Goal: Transaction & Acquisition: Book appointment/travel/reservation

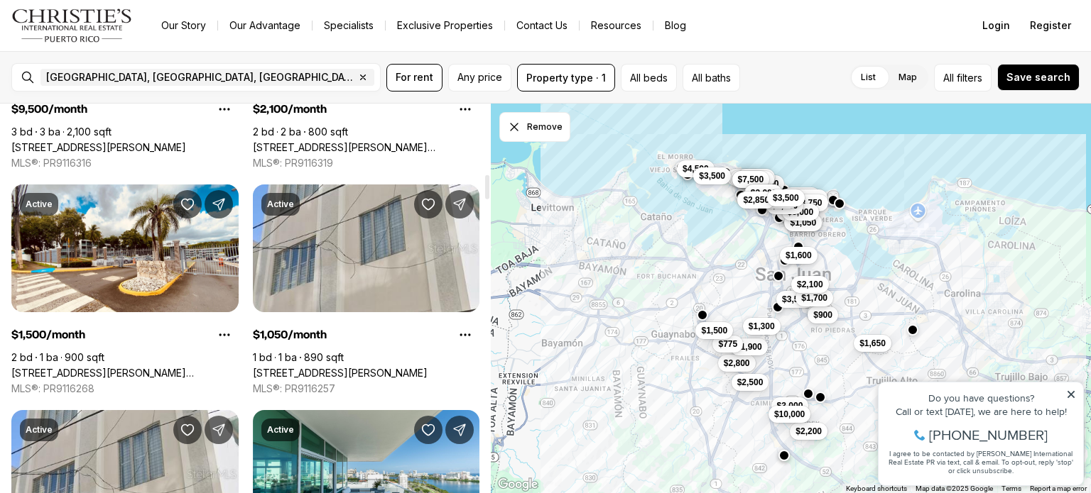
scroll to position [1115, 0]
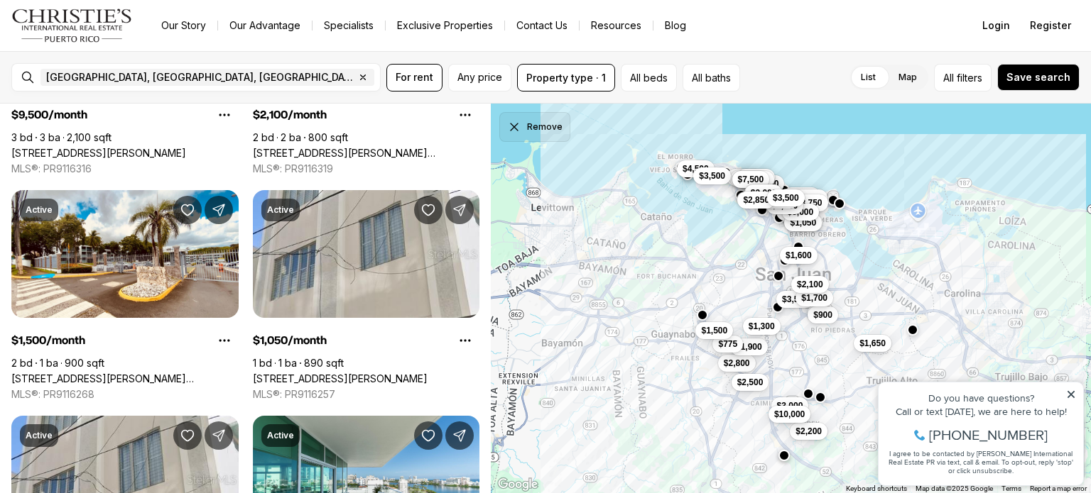
click at [537, 132] on button "Remove" at bounding box center [534, 127] width 71 height 30
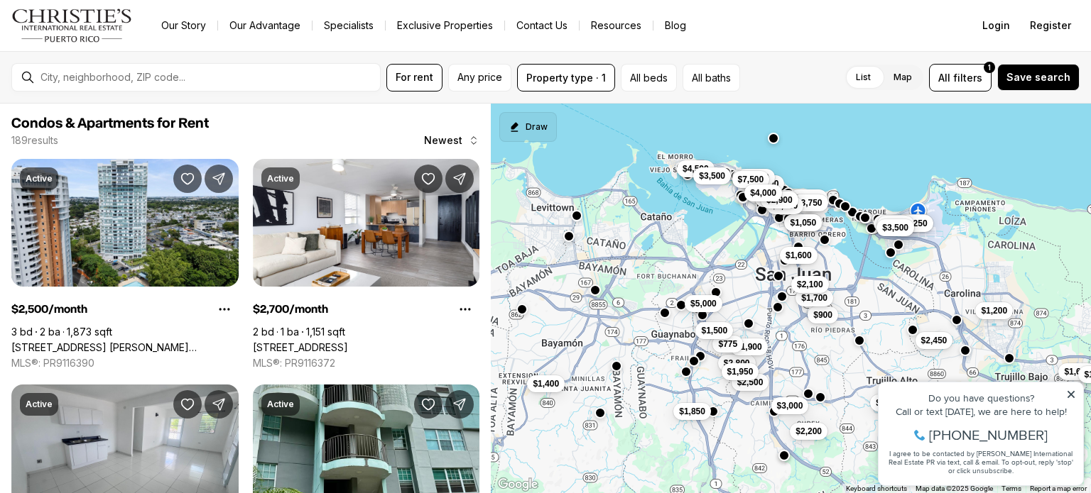
click at [532, 136] on button "Draw" at bounding box center [528, 127] width 58 height 30
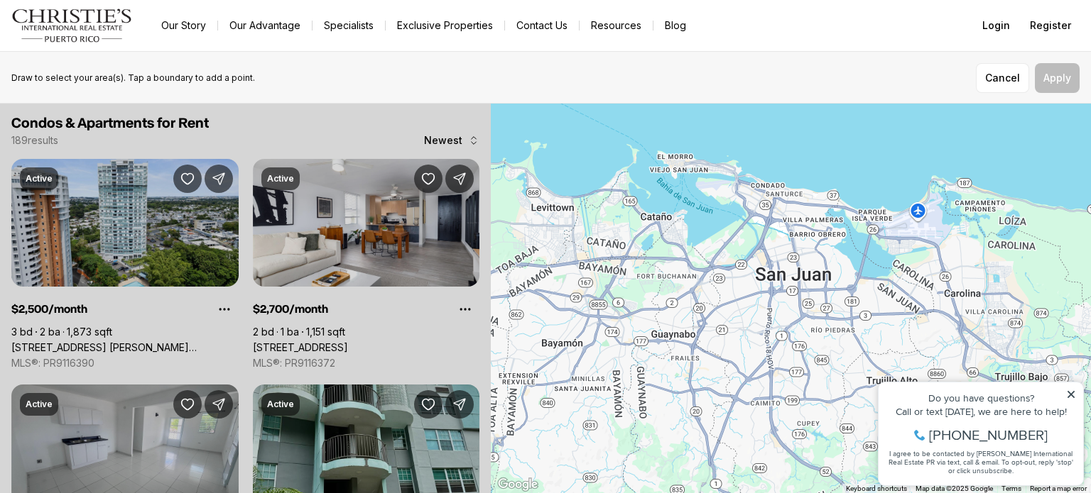
click at [701, 138] on div at bounding box center [791, 299] width 600 height 391
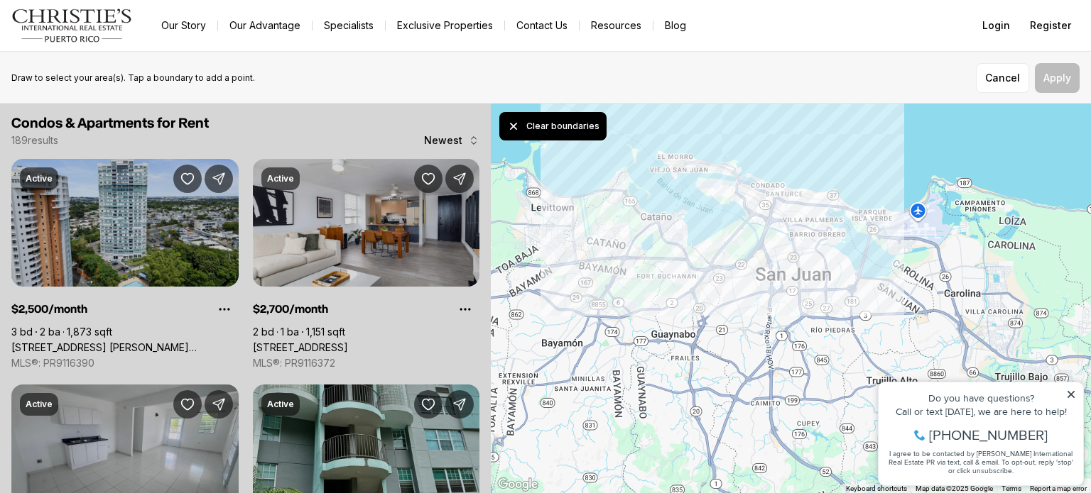
drag, startPoint x: 692, startPoint y: 138, endPoint x: 676, endPoint y: 136, distance: 16.5
click at [676, 136] on div at bounding box center [791, 299] width 600 height 391
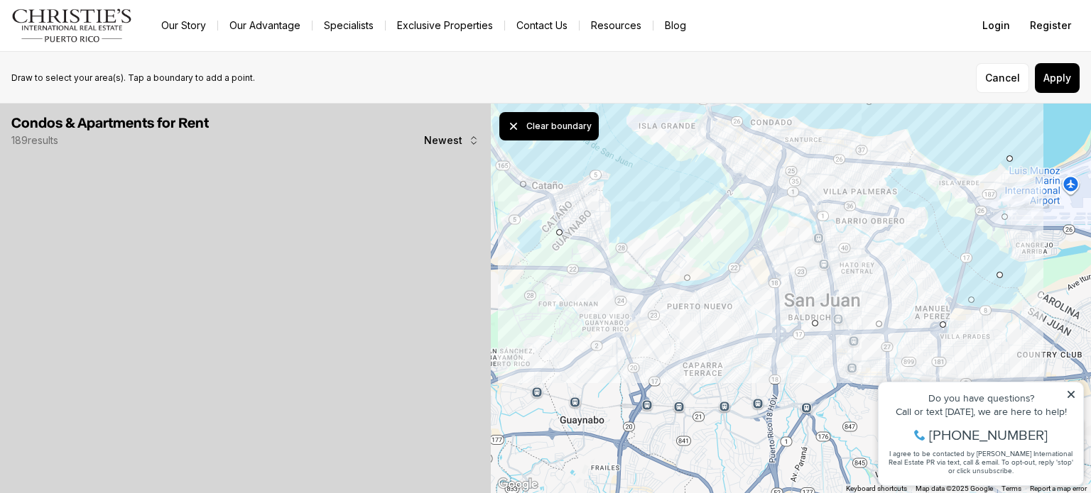
click at [781, 226] on div at bounding box center [791, 299] width 600 height 391
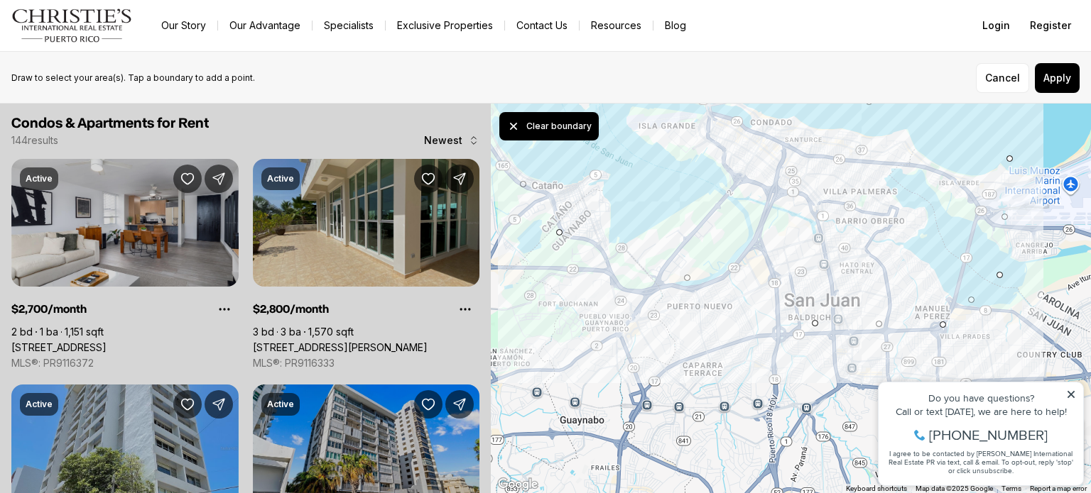
drag, startPoint x: 977, startPoint y: 121, endPoint x: 985, endPoint y: 185, distance: 63.8
click at [985, 185] on div at bounding box center [791, 299] width 600 height 391
click at [565, 122] on button "Clear boundary" at bounding box center [548, 126] width 99 height 28
click at [1049, 77] on div "Cancel Apply" at bounding box center [1028, 78] width 104 height 30
click at [1003, 76] on button "Cancel" at bounding box center [1002, 78] width 53 height 30
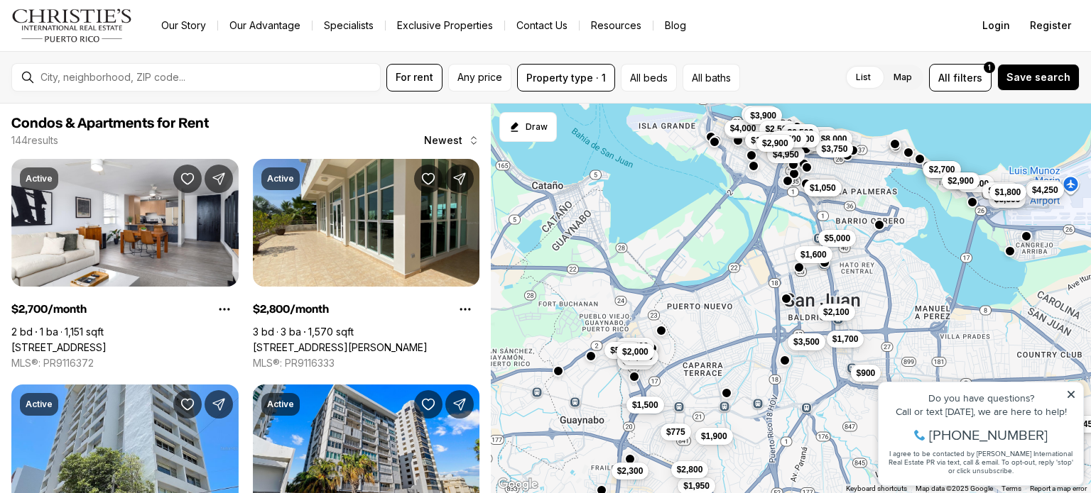
click at [1073, 396] on icon at bounding box center [1070, 394] width 7 height 7
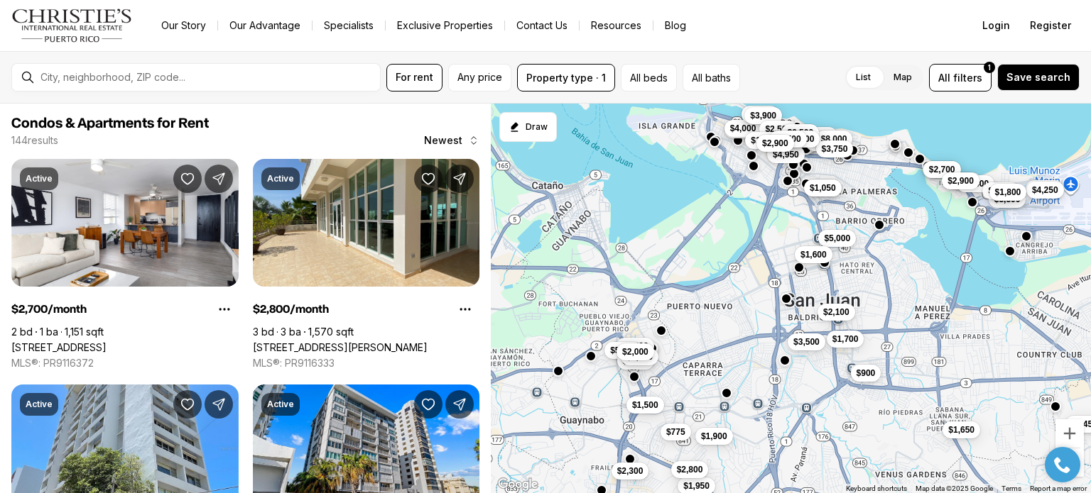
drag, startPoint x: 937, startPoint y: 262, endPoint x: 893, endPoint y: 288, distance: 50.7
click at [862, 322] on div "$9,500 $2,400 $1,250 $1,050 $2,000 $3,500 $4,250 $5,000 $1,975 $1,800 $1,700 $1…" at bounding box center [791, 299] width 600 height 391
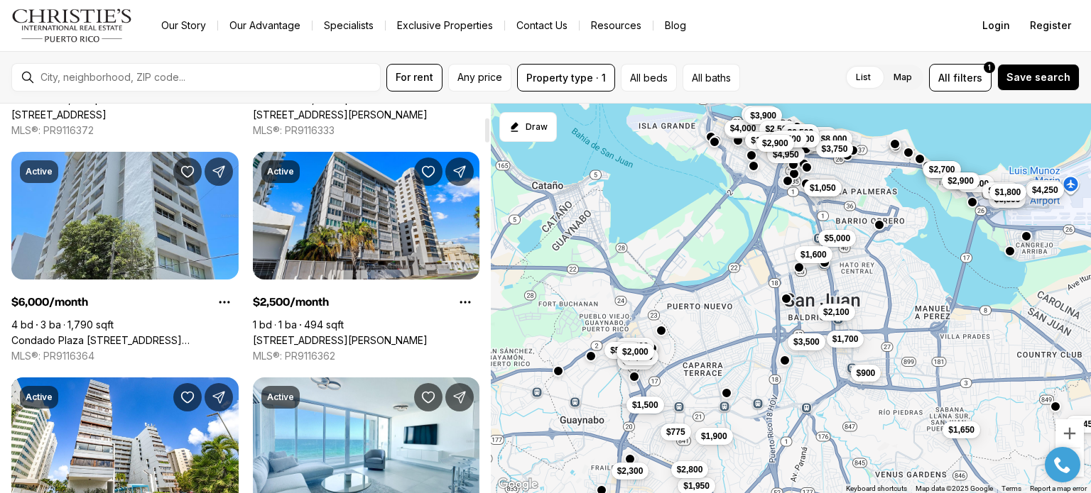
scroll to position [236, 0]
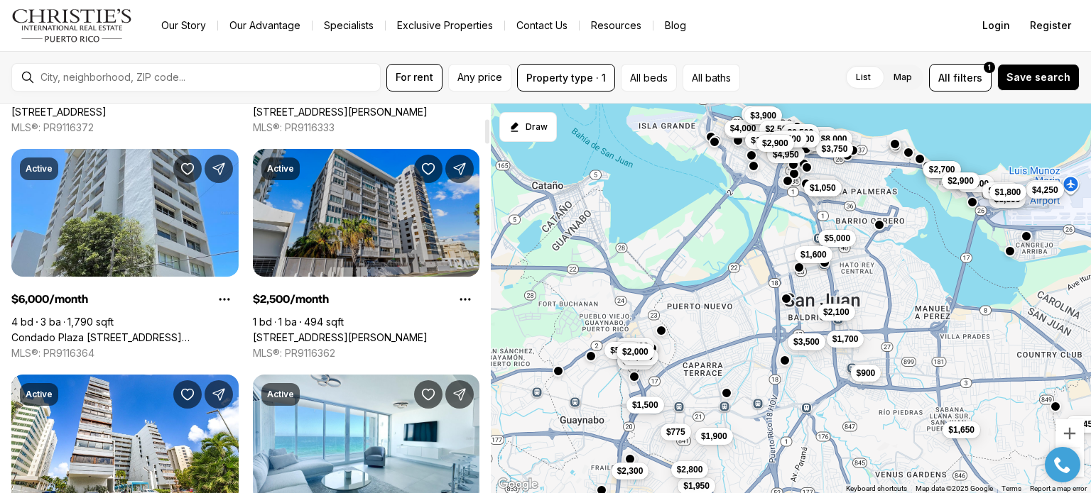
click at [360, 332] on link "890 AVE ASHFORD #10, SAN JUAN PR, 00907" at bounding box center [340, 338] width 175 height 13
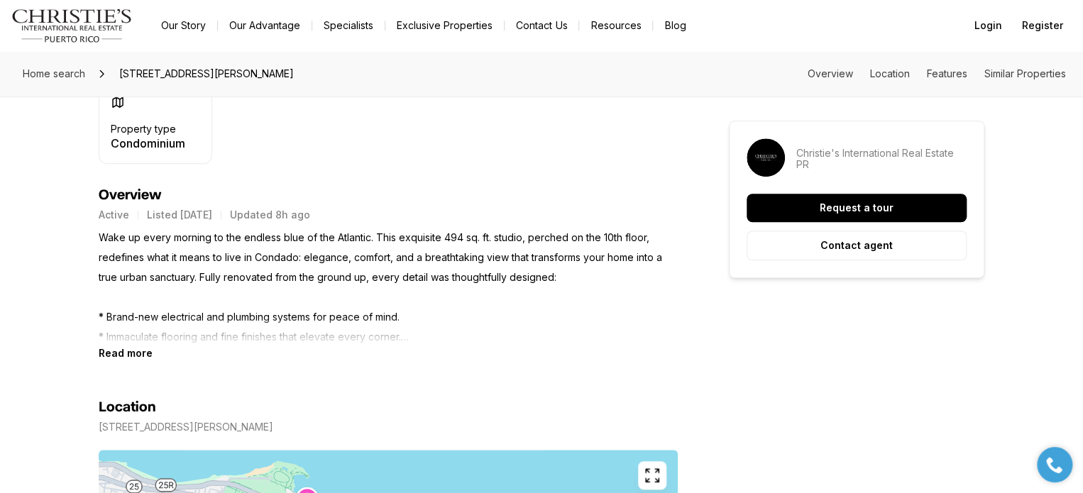
scroll to position [505, 0]
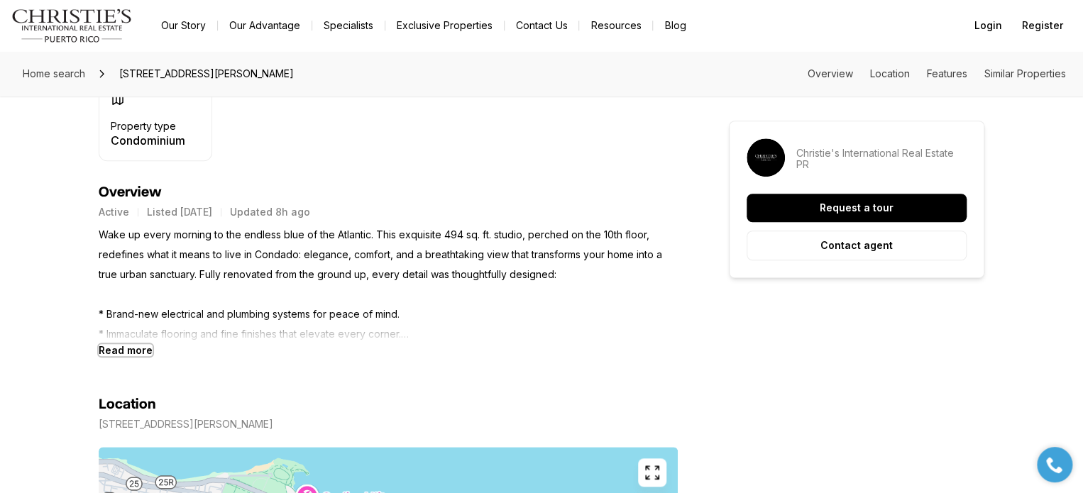
click at [137, 346] on b "Read more" at bounding box center [126, 350] width 54 height 12
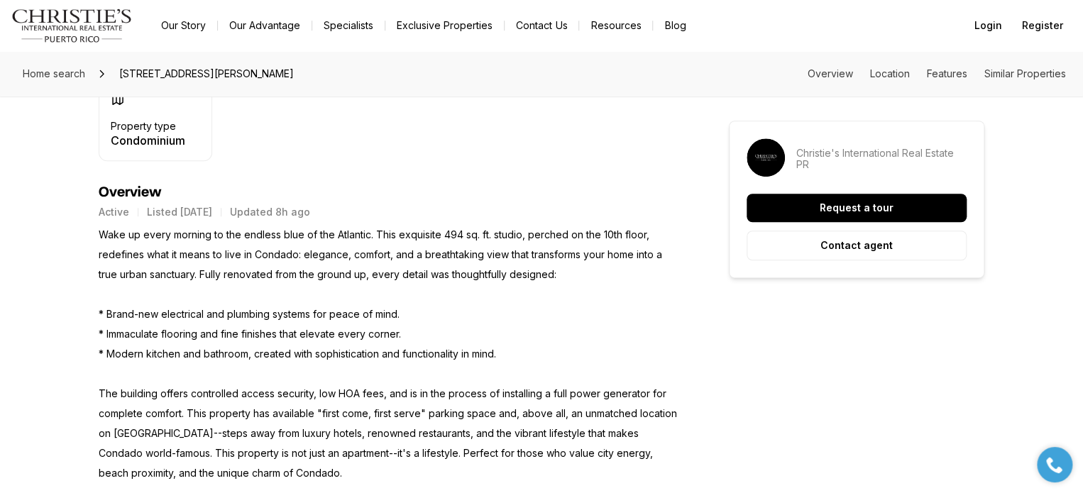
click at [298, 302] on p "Wake up every morning to the endless blue of the Atlantic. This exquisite 494 s…" at bounding box center [388, 374] width 579 height 298
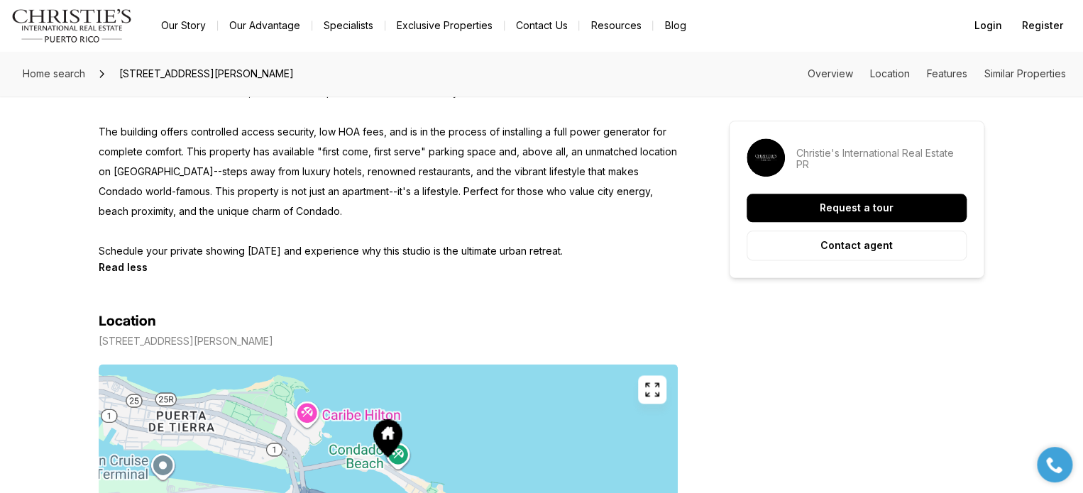
scroll to position [772, 0]
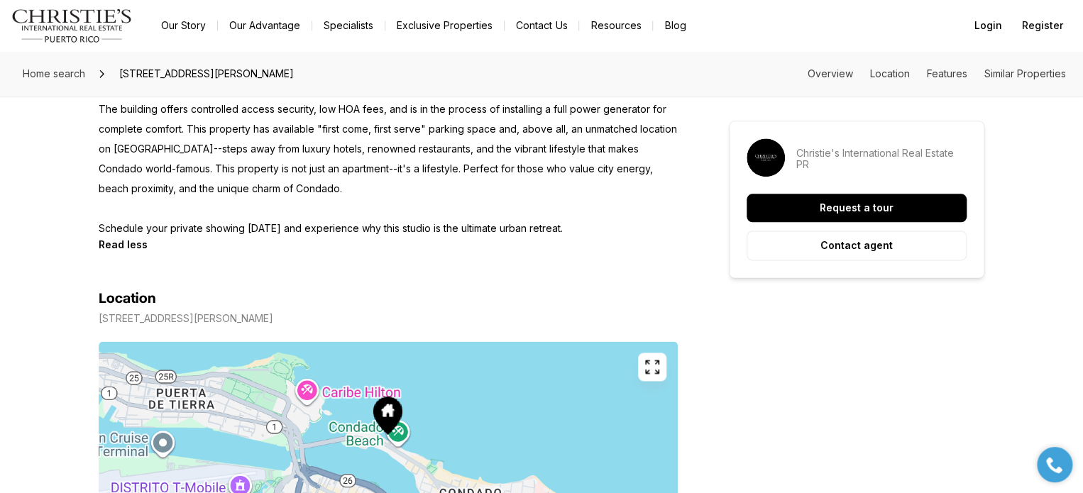
scroll to position [792, 0]
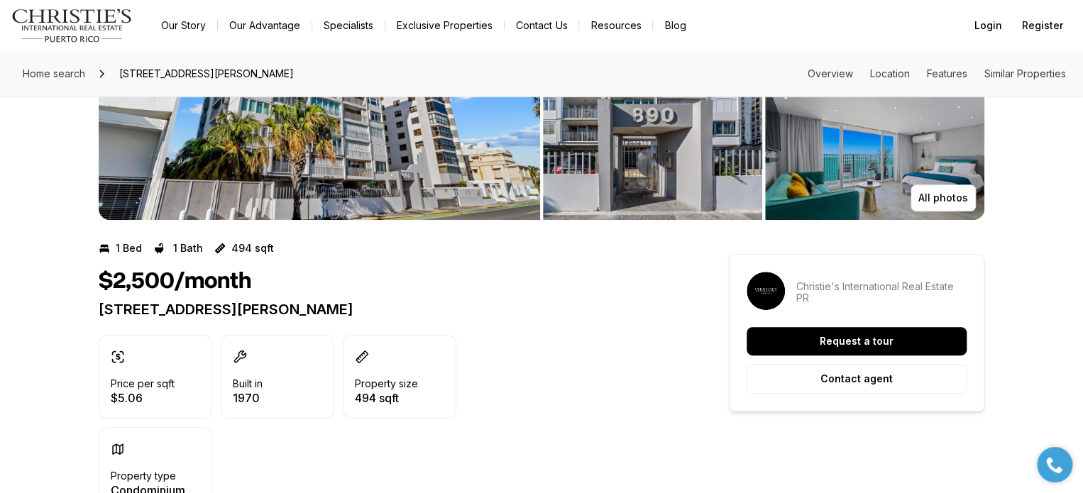
scroll to position [0, 0]
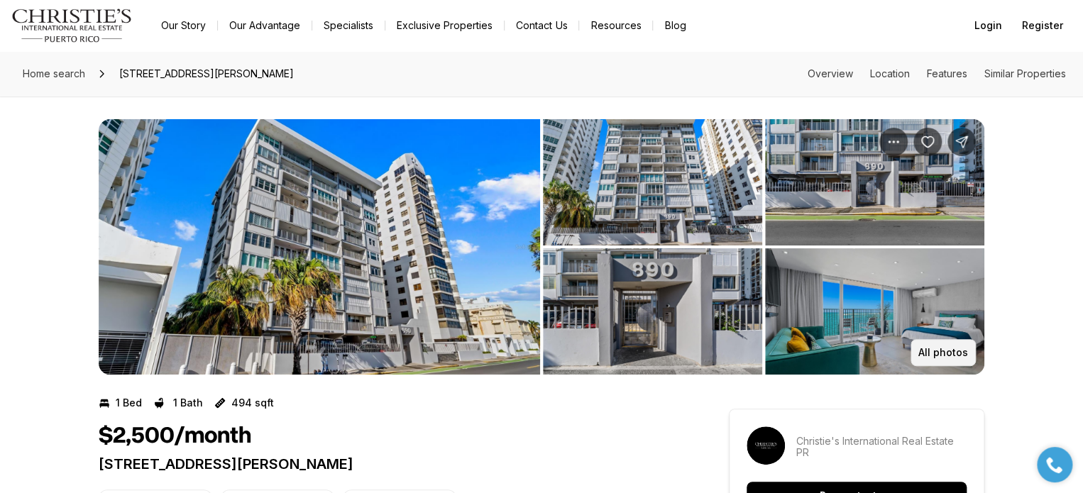
click at [943, 351] on p "All photos" at bounding box center [944, 352] width 50 height 11
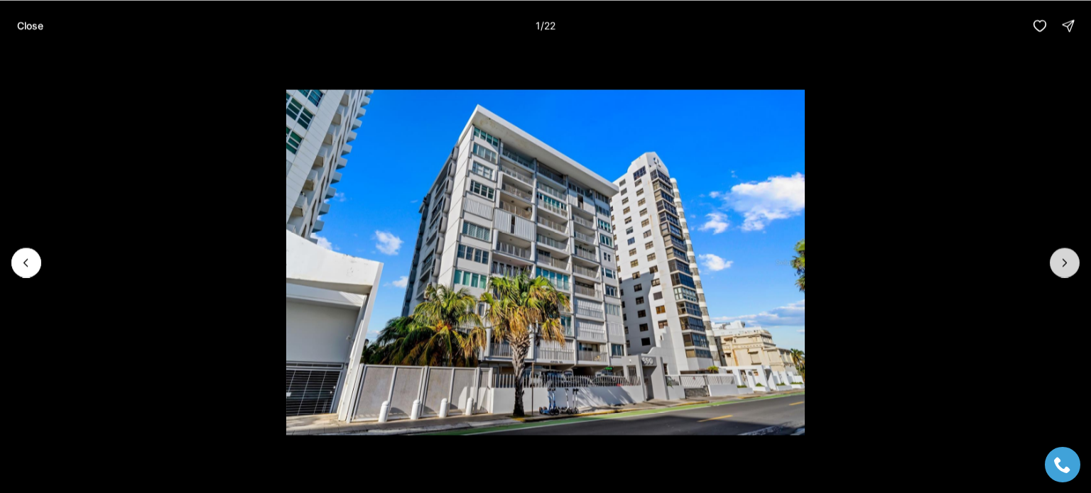
click at [1059, 262] on icon "Next slide" at bounding box center [1064, 263] width 14 height 14
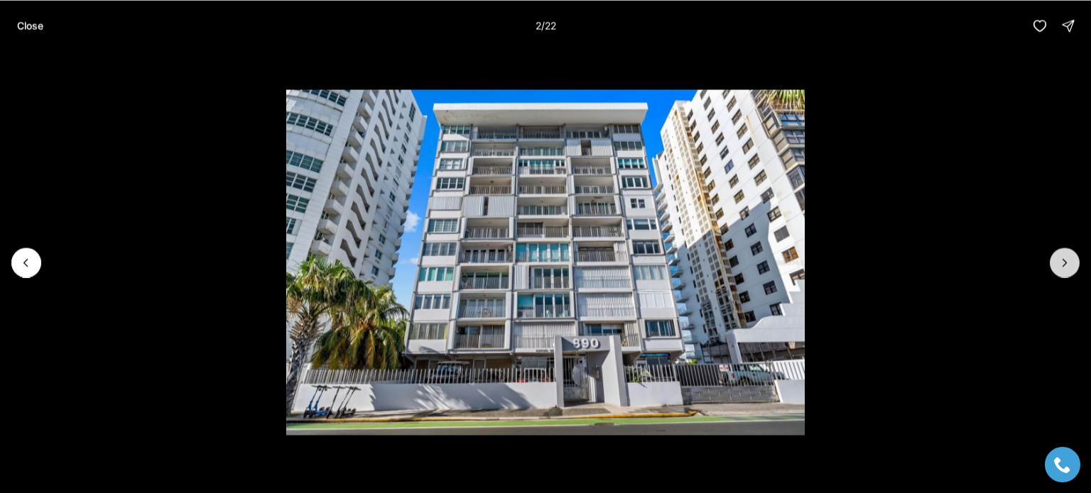
click at [1059, 262] on icon "Next slide" at bounding box center [1064, 263] width 14 height 14
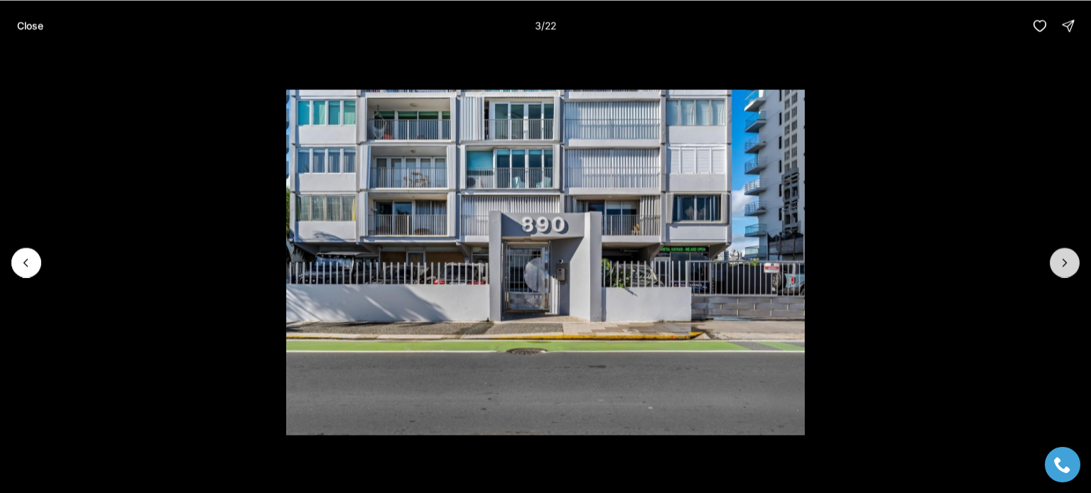
click at [1059, 262] on icon "Next slide" at bounding box center [1064, 263] width 14 height 14
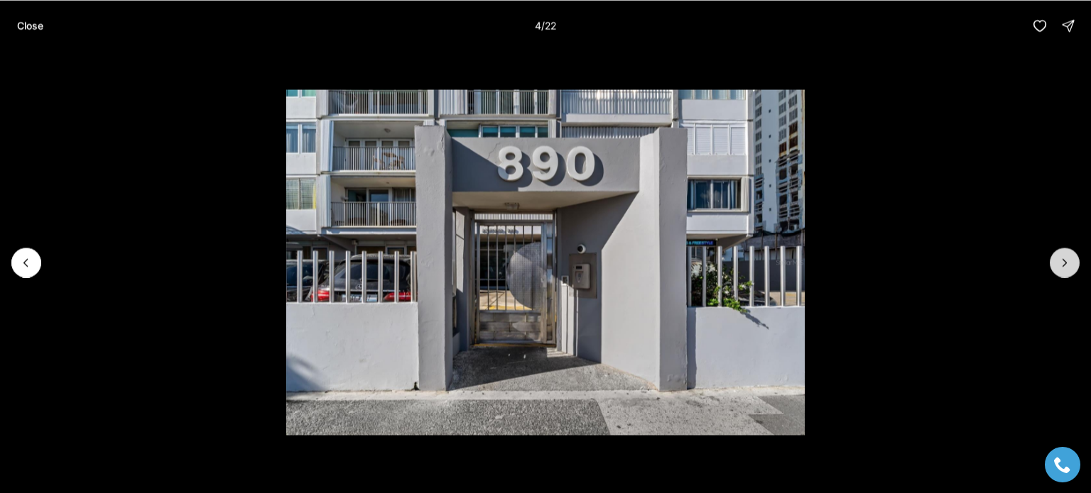
click at [1059, 262] on icon "Next slide" at bounding box center [1064, 263] width 14 height 14
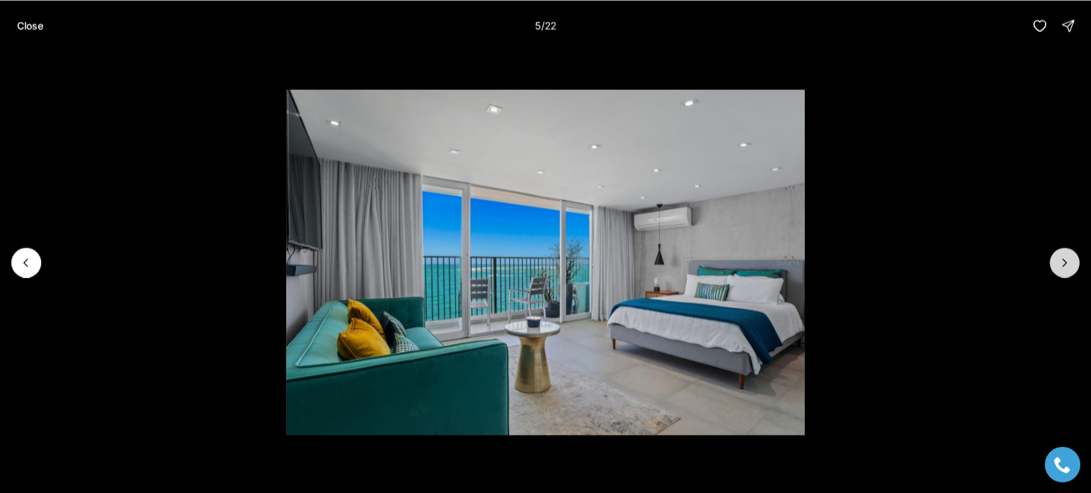
click at [1059, 262] on icon "Next slide" at bounding box center [1064, 263] width 14 height 14
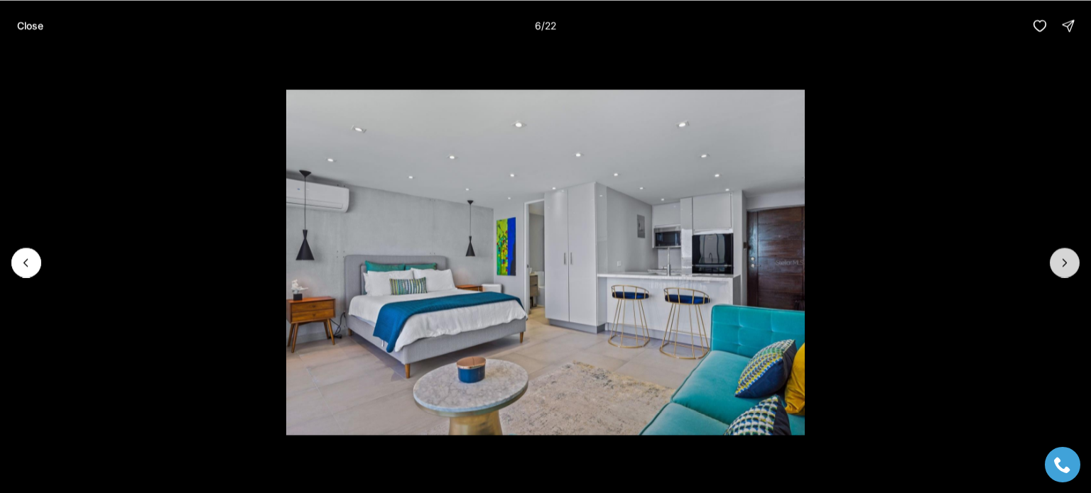
click at [1059, 262] on icon "Next slide" at bounding box center [1064, 263] width 14 height 14
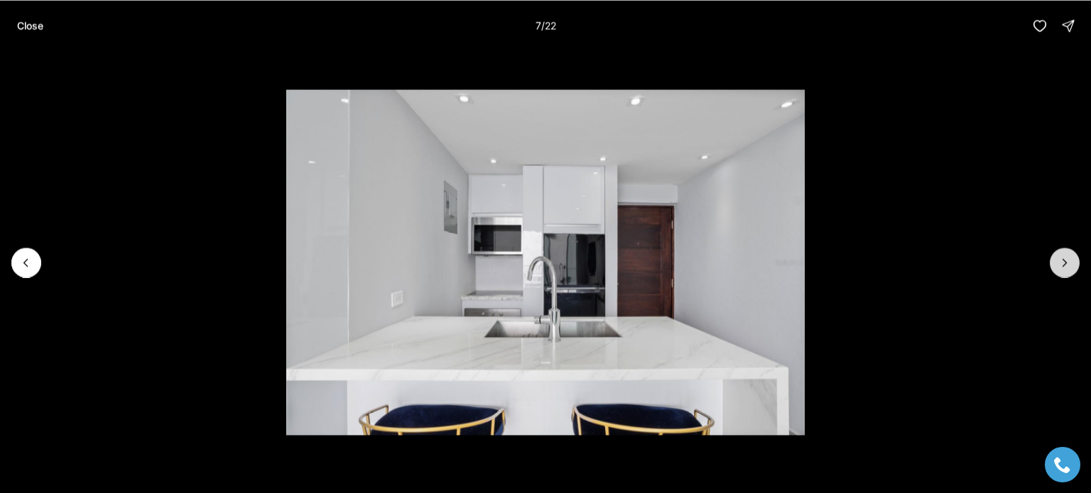
click at [1059, 262] on icon "Next slide" at bounding box center [1064, 263] width 14 height 14
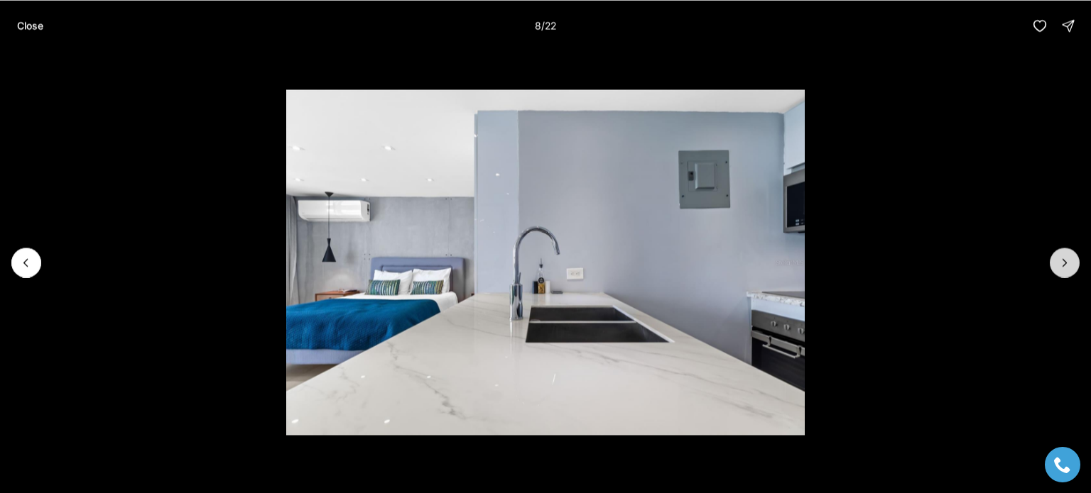
click at [1059, 262] on icon "Next slide" at bounding box center [1064, 263] width 14 height 14
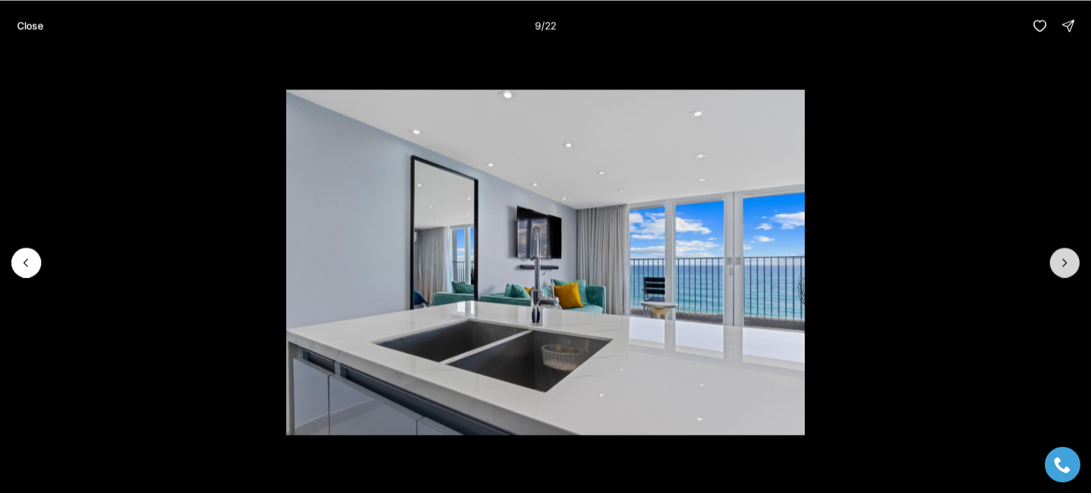
click at [1059, 262] on icon "Next slide" at bounding box center [1064, 263] width 14 height 14
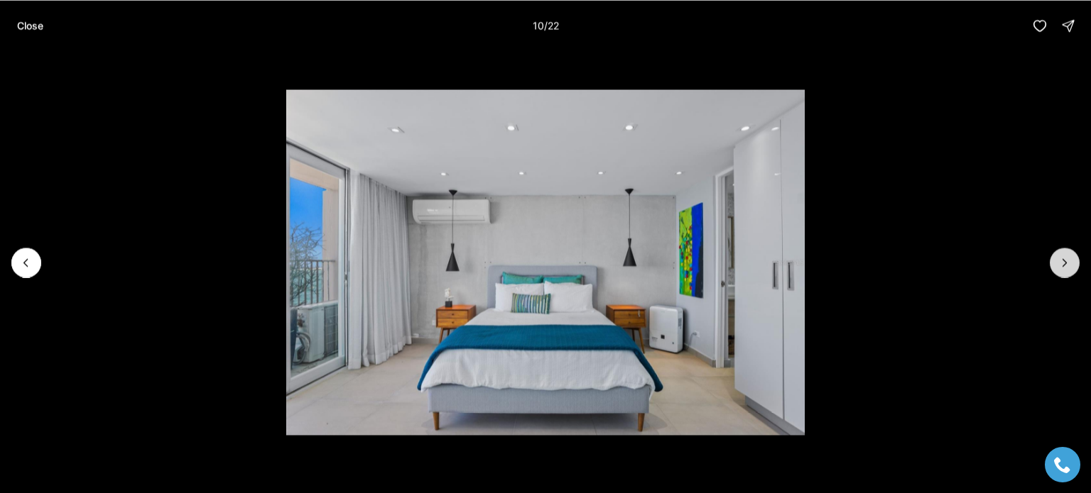
click at [1059, 262] on icon "Next slide" at bounding box center [1064, 263] width 14 height 14
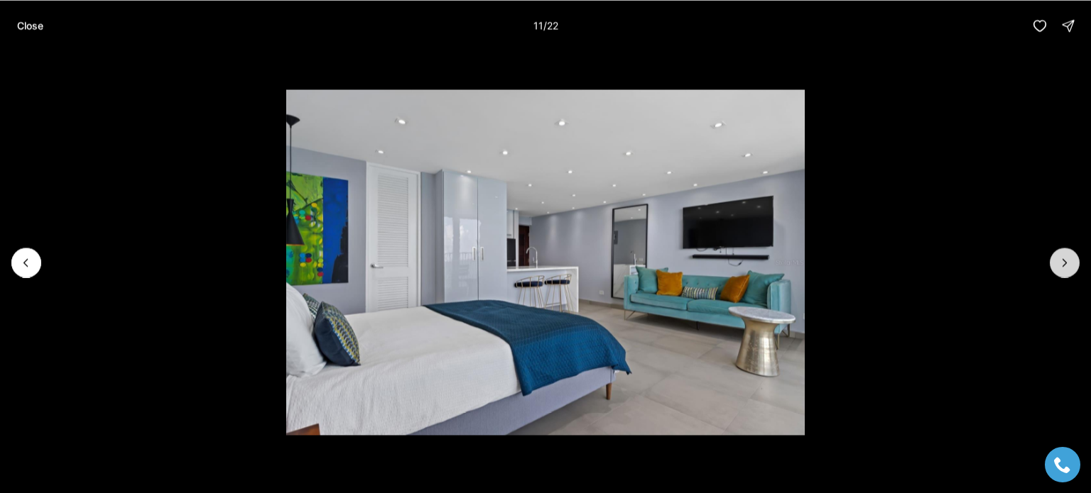
click at [1059, 262] on icon "Next slide" at bounding box center [1064, 263] width 14 height 14
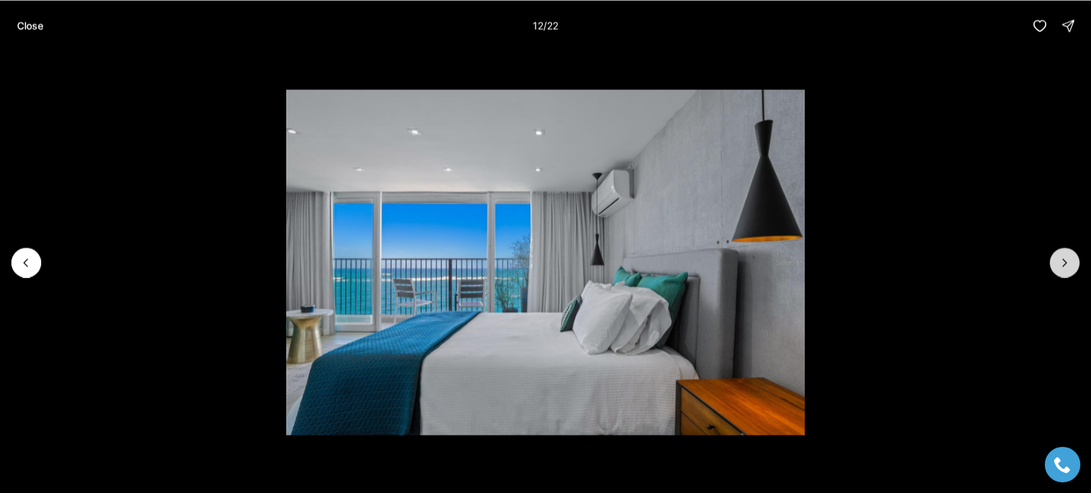
click at [1059, 262] on icon "Next slide" at bounding box center [1064, 263] width 14 height 14
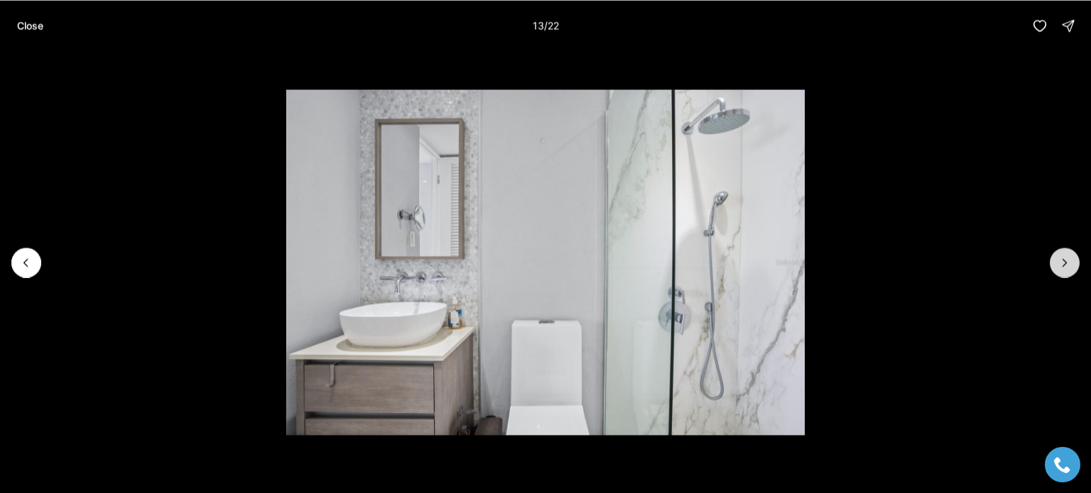
click at [1059, 262] on icon "Next slide" at bounding box center [1064, 263] width 14 height 14
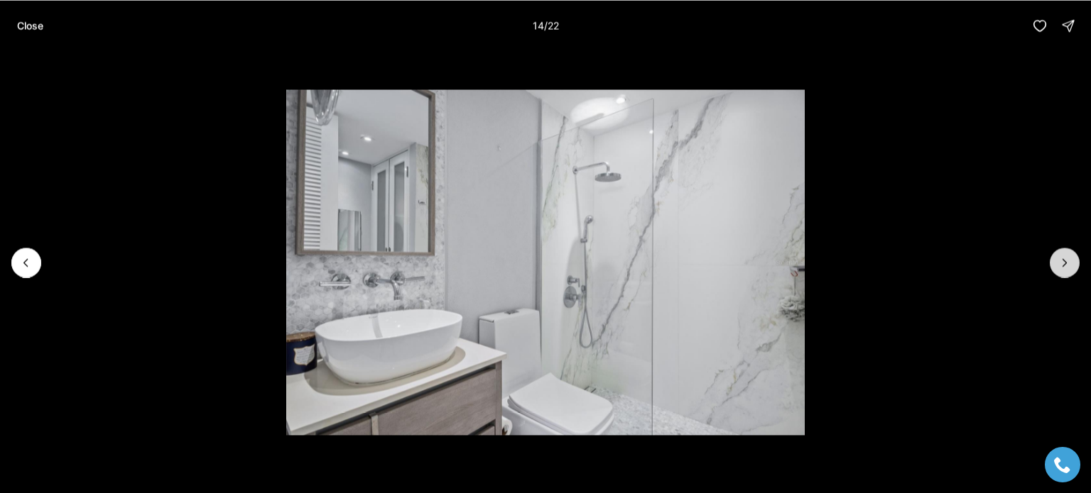
click at [1059, 262] on icon "Next slide" at bounding box center [1064, 263] width 14 height 14
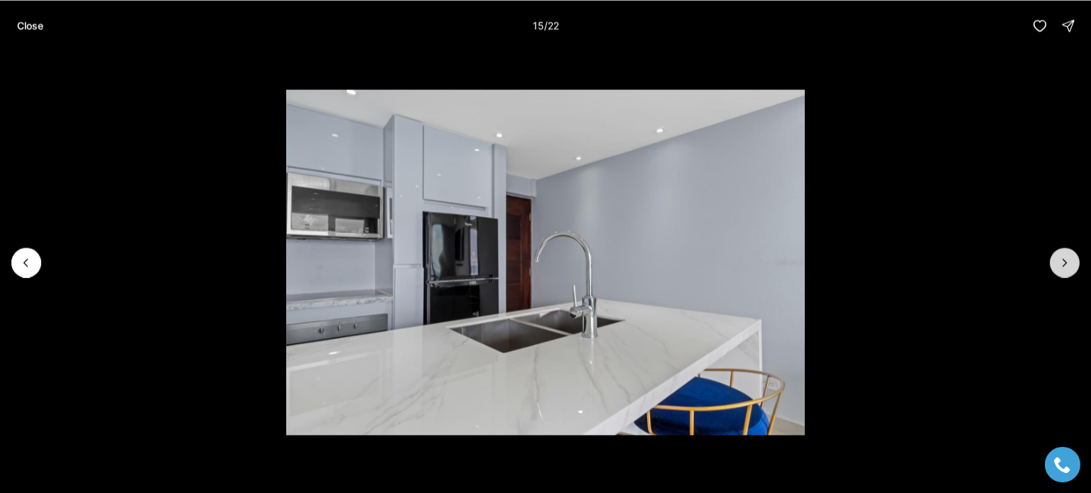
click at [1059, 262] on icon "Next slide" at bounding box center [1064, 263] width 14 height 14
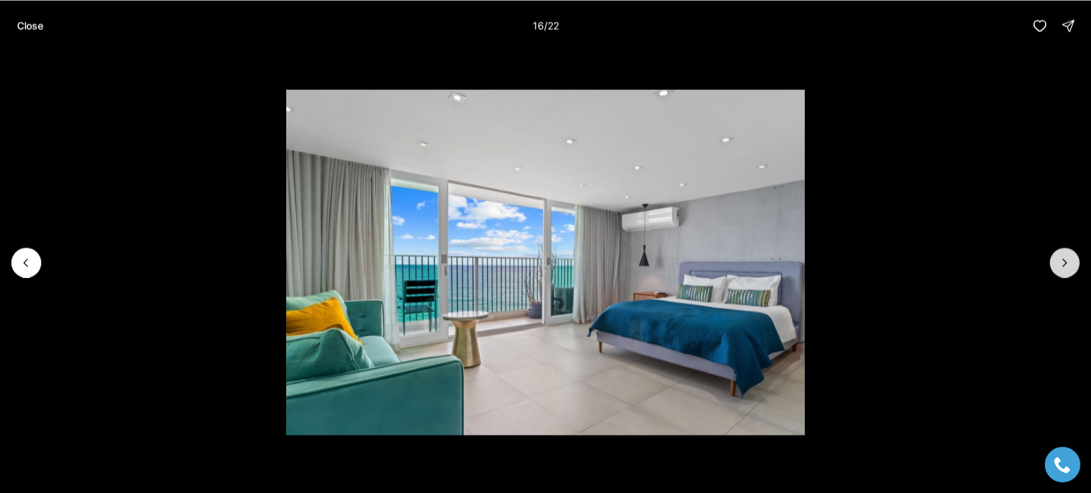
click at [1071, 253] on button "Next slide" at bounding box center [1064, 263] width 30 height 30
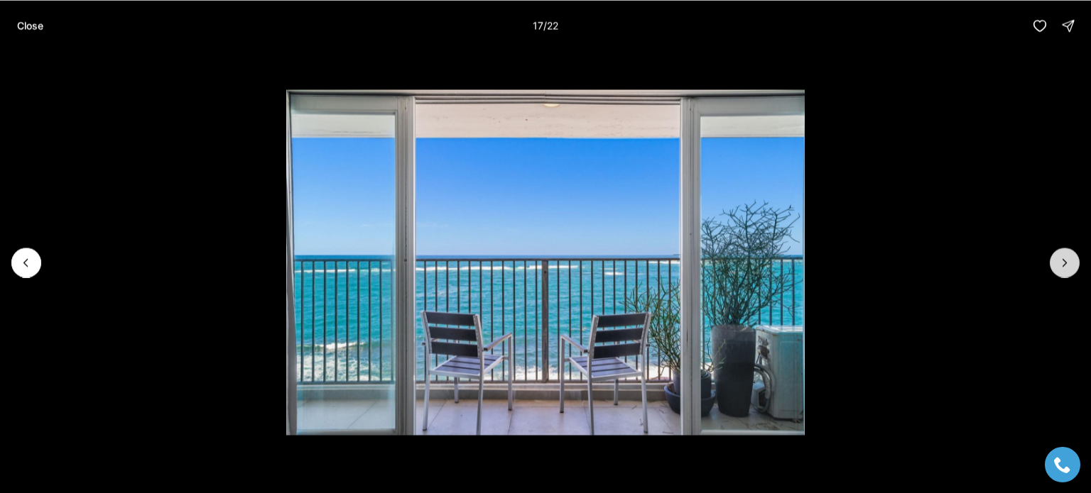
click at [1071, 253] on button "Next slide" at bounding box center [1064, 263] width 30 height 30
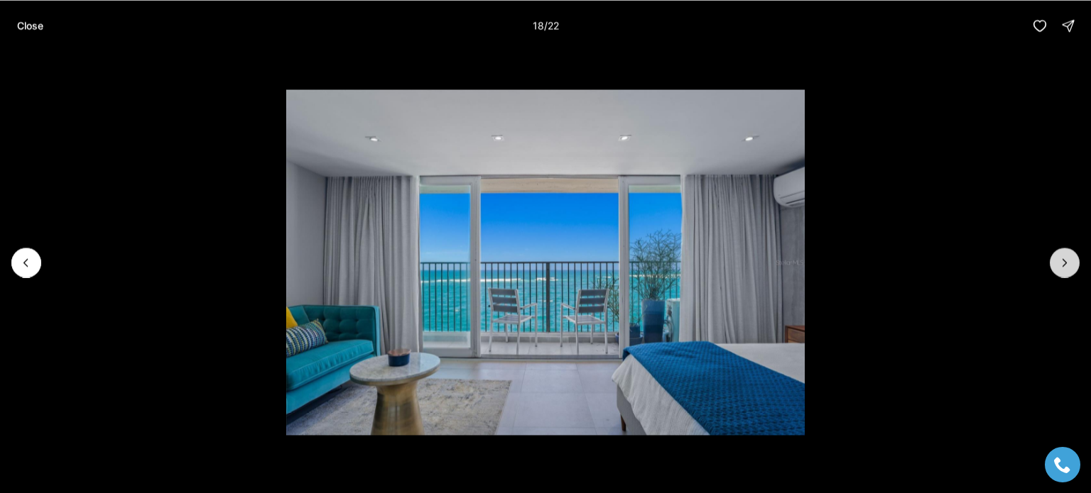
click at [1071, 253] on button "Next slide" at bounding box center [1064, 263] width 30 height 30
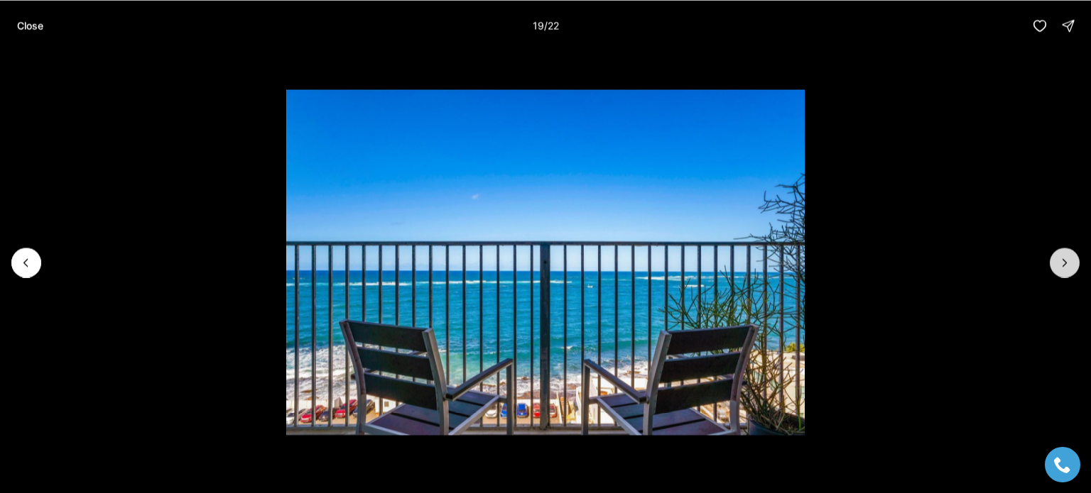
click at [1071, 253] on button "Next slide" at bounding box center [1064, 263] width 30 height 30
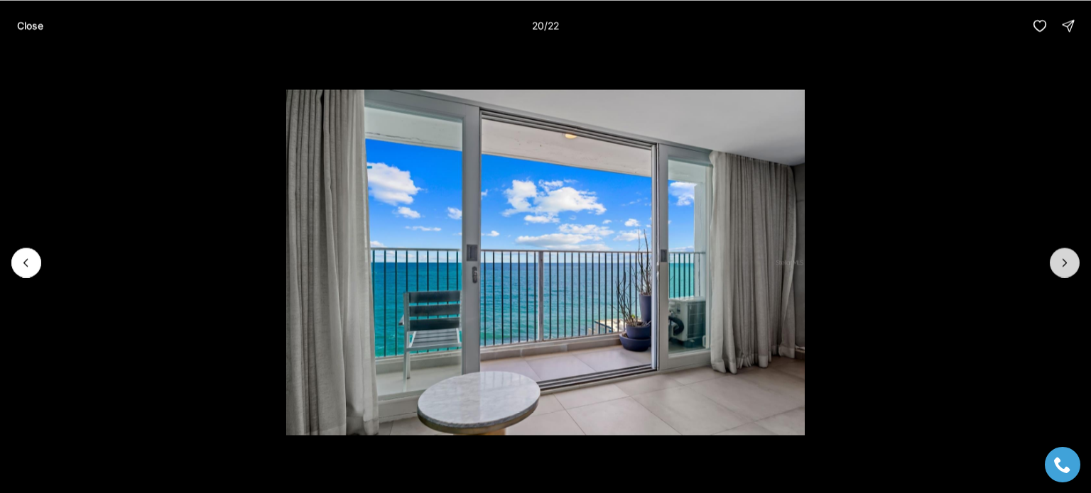
click at [1071, 253] on button "Next slide" at bounding box center [1064, 263] width 30 height 30
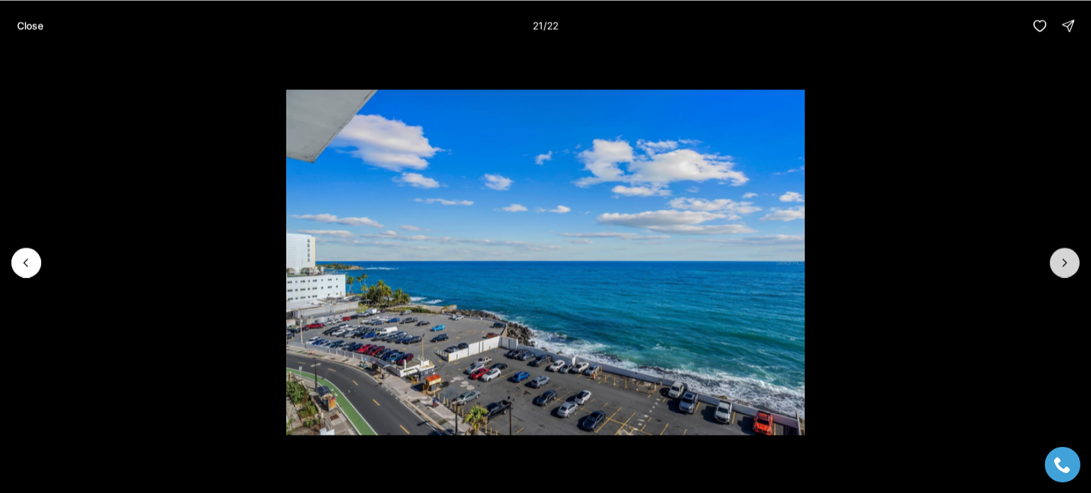
click at [1071, 253] on button "Next slide" at bounding box center [1064, 263] width 30 height 30
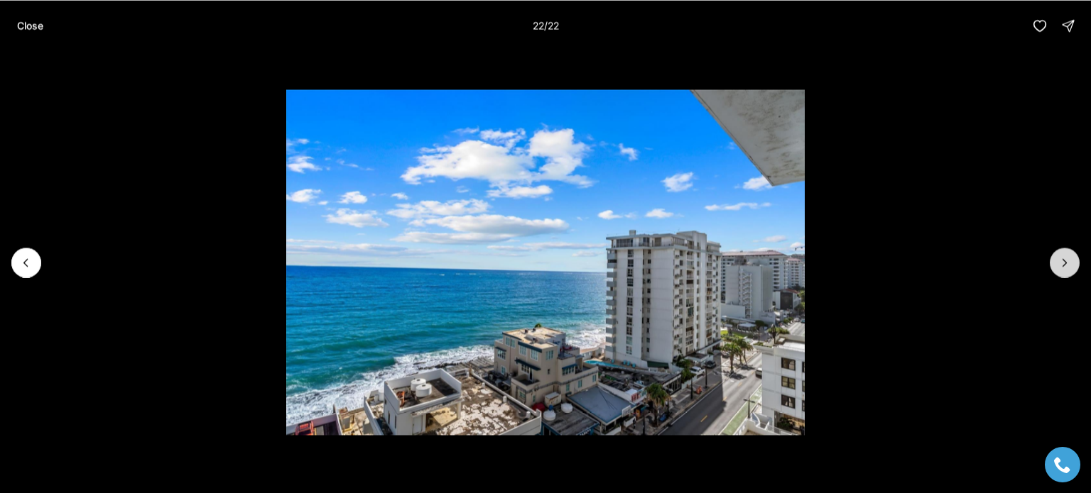
click at [1071, 253] on div at bounding box center [1064, 263] width 30 height 30
click at [31, 30] on p "Close" at bounding box center [30, 25] width 26 height 11
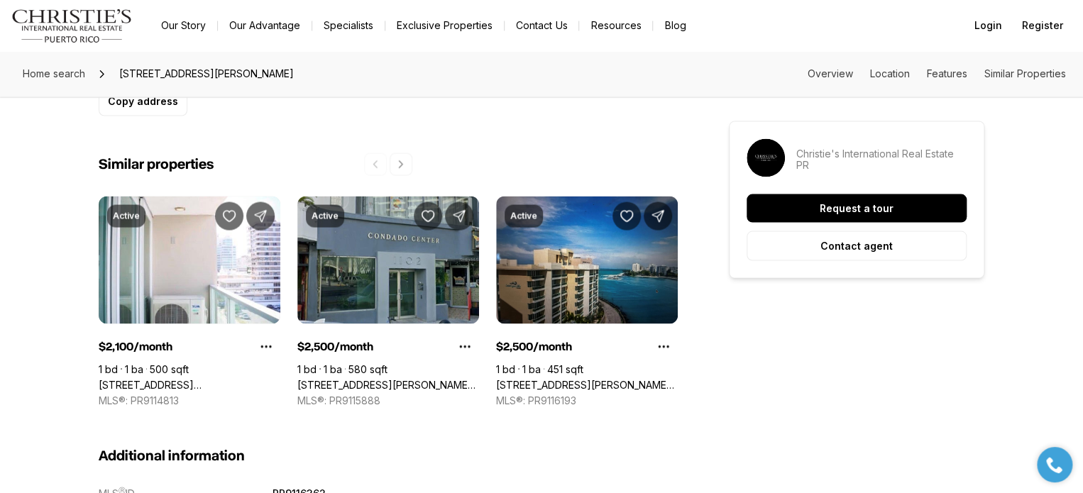
scroll to position [1272, 0]
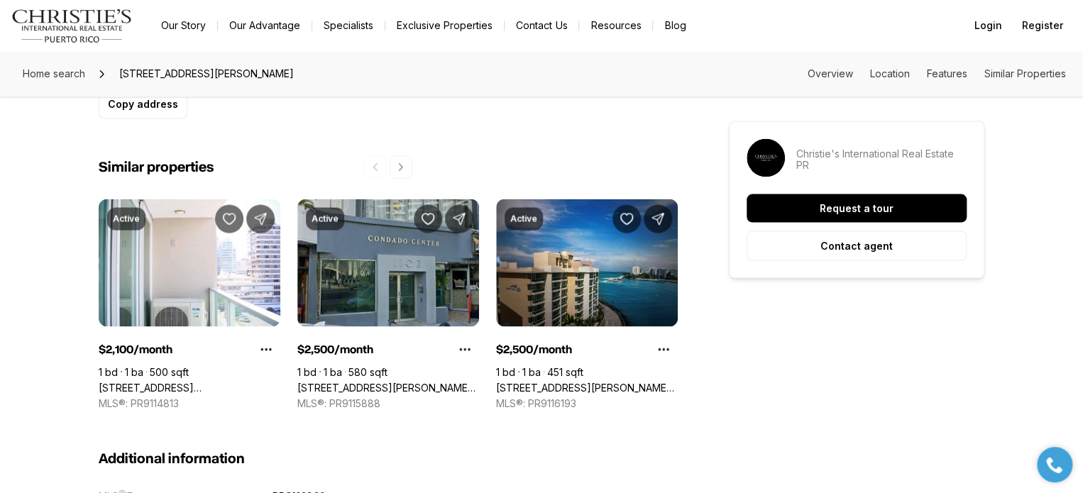
click at [719, 63] on div "Home search 890 AVE ASHFORD #10, SAN JUAN PR, 00907 Overview Location Features …" at bounding box center [541, 73] width 1083 height 45
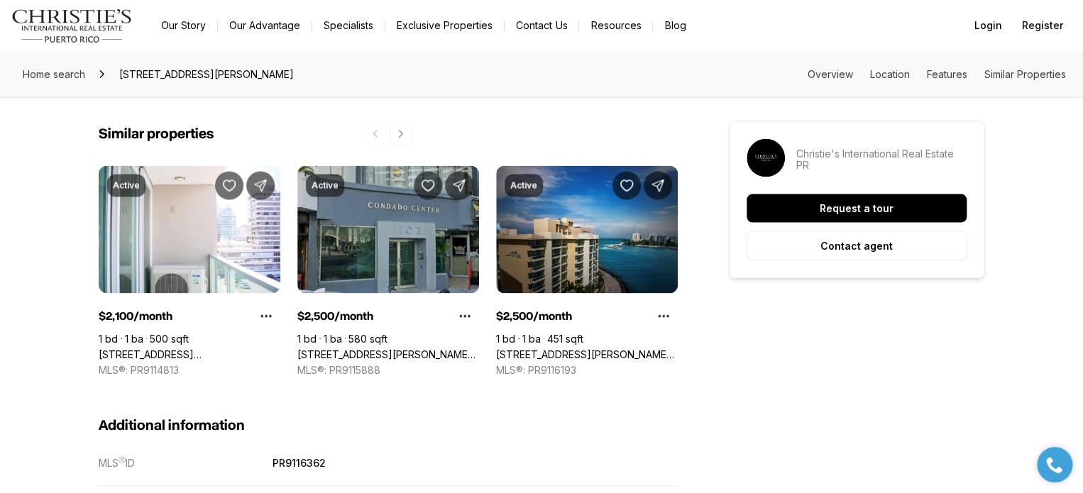
scroll to position [1305, 0]
click at [398, 133] on icon "Next properties" at bounding box center [400, 134] width 11 height 11
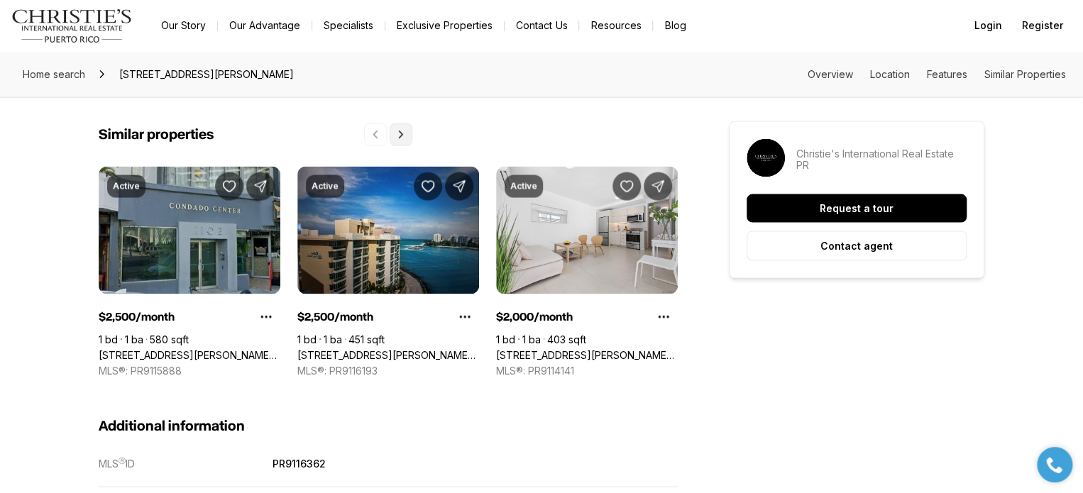
click at [400, 133] on icon "Next properties" at bounding box center [400, 134] width 11 height 11
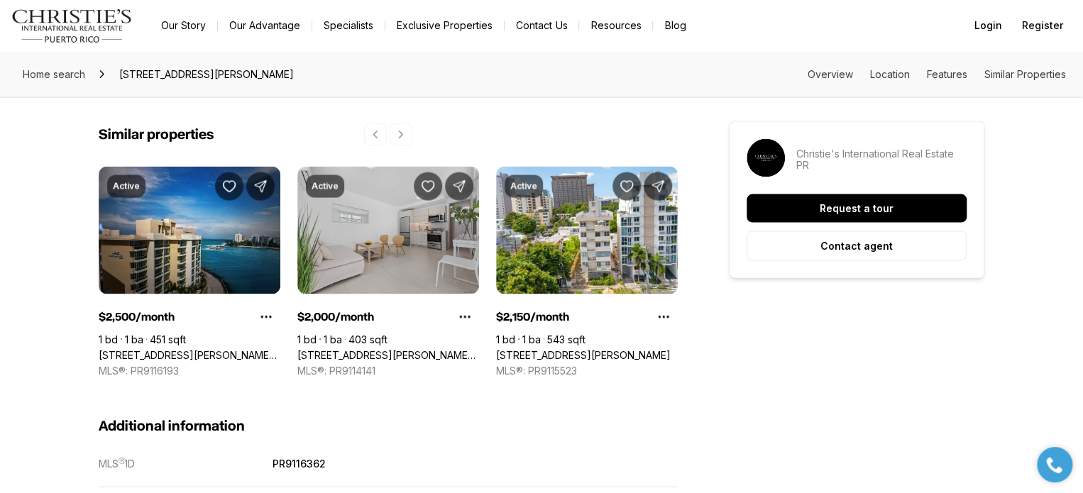
click at [397, 349] on link "[STREET_ADDRESS][PERSON_NAME][PERSON_NAME]" at bounding box center [388, 355] width 182 height 13
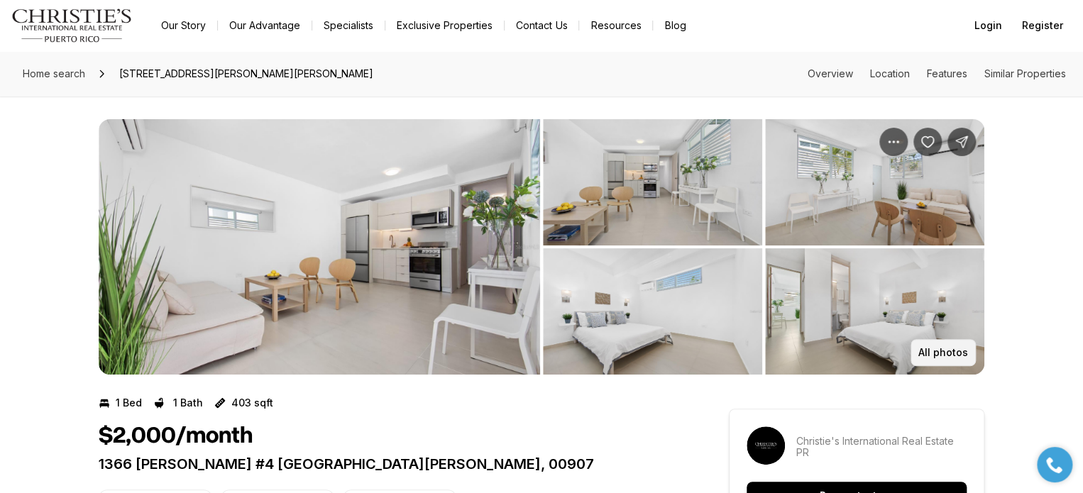
click at [949, 357] on p "All photos" at bounding box center [944, 352] width 50 height 11
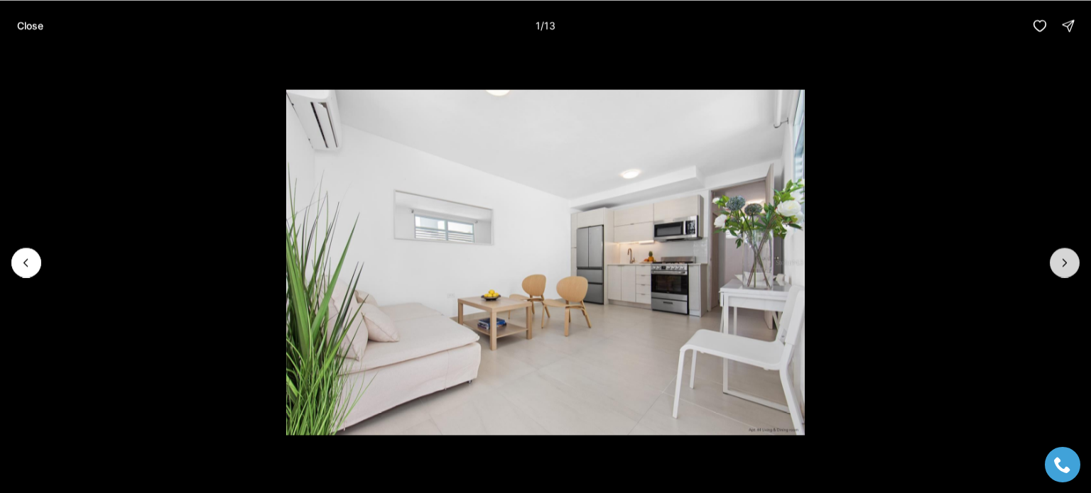
click at [1069, 259] on icon "Next slide" at bounding box center [1064, 263] width 14 height 14
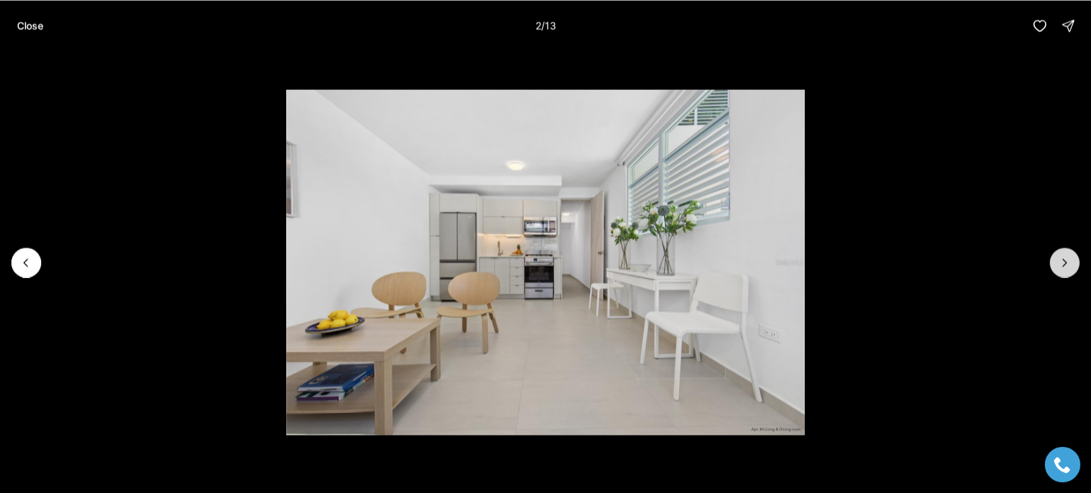
click at [1069, 259] on icon "Next slide" at bounding box center [1064, 263] width 14 height 14
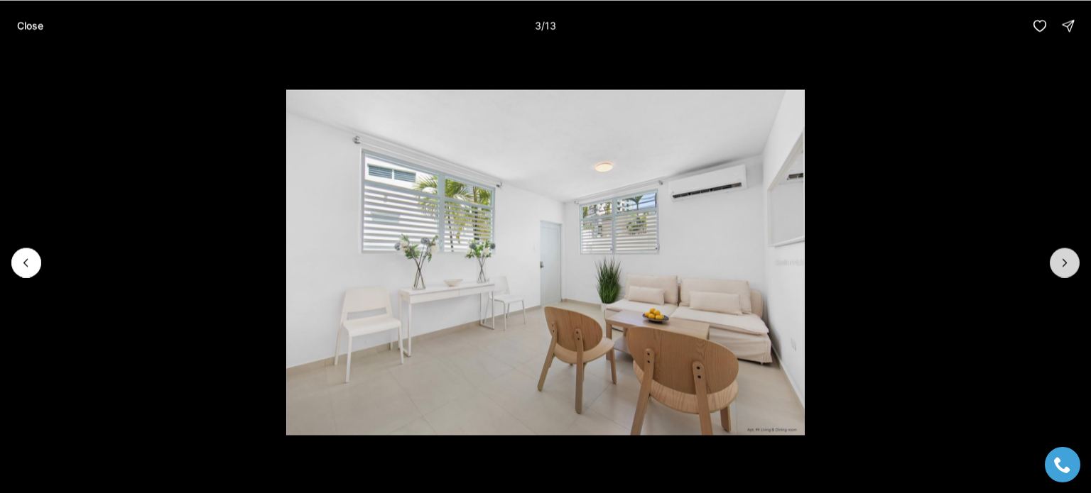
click at [1069, 259] on icon "Next slide" at bounding box center [1064, 263] width 14 height 14
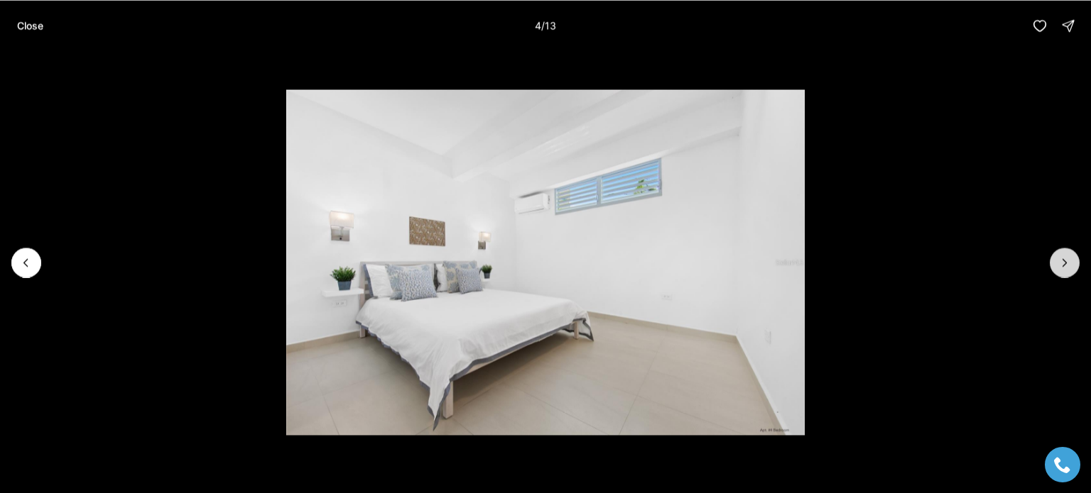
click at [1069, 259] on icon "Next slide" at bounding box center [1064, 263] width 14 height 14
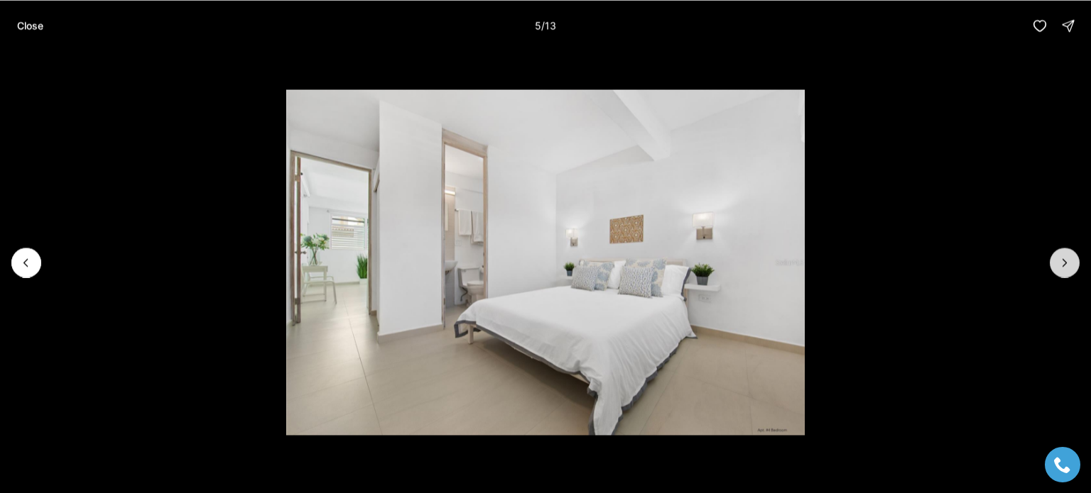
click at [1069, 259] on icon "Next slide" at bounding box center [1064, 263] width 14 height 14
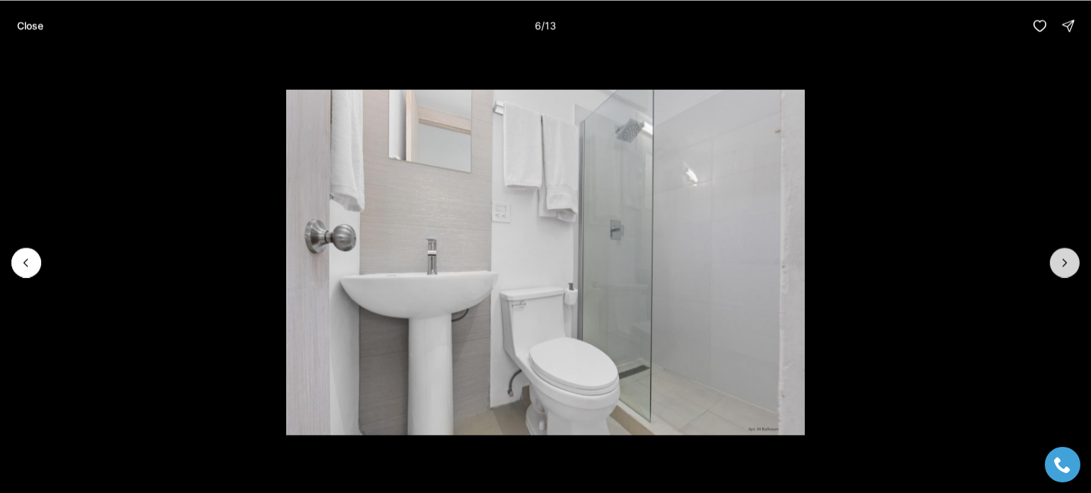
click at [1069, 259] on icon "Next slide" at bounding box center [1064, 263] width 14 height 14
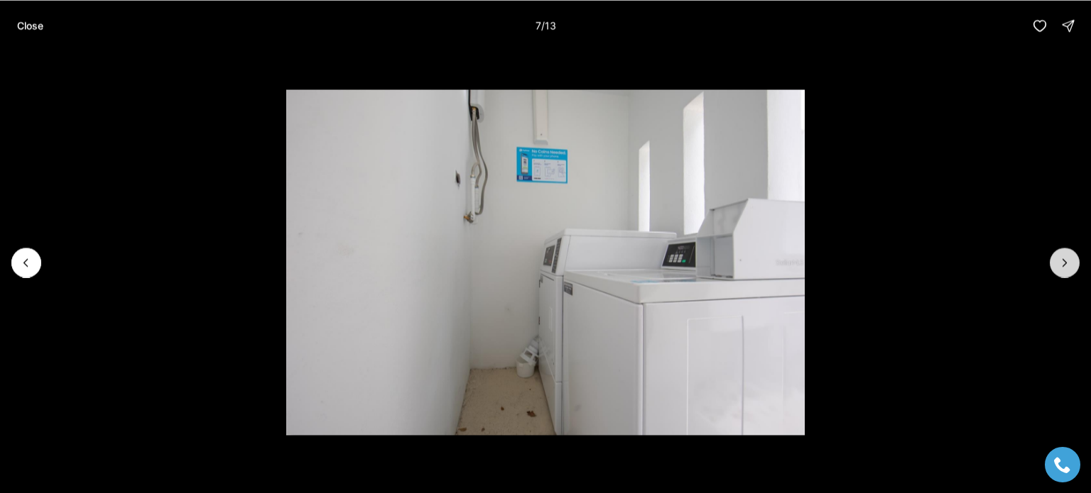
click at [1069, 259] on icon "Next slide" at bounding box center [1064, 263] width 14 height 14
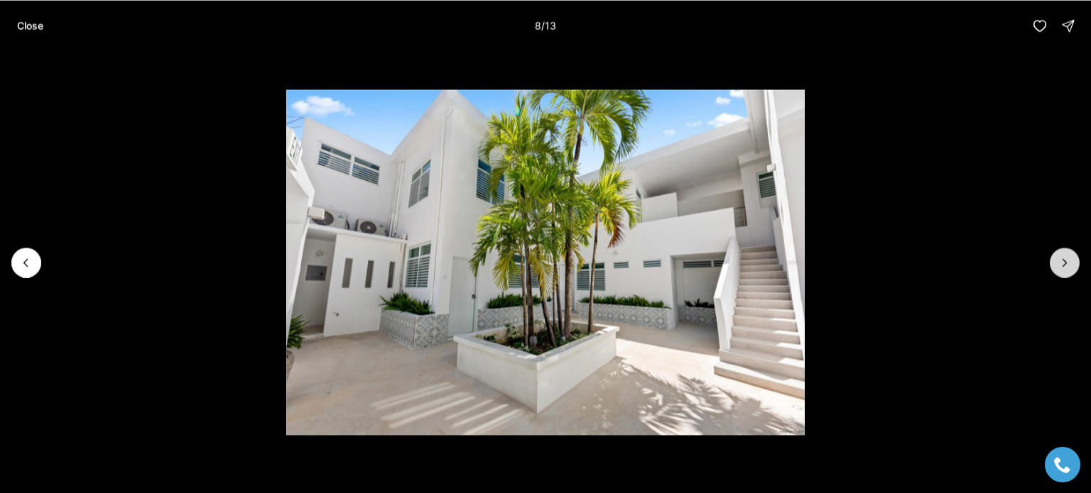
click at [1069, 259] on icon "Next slide" at bounding box center [1064, 263] width 14 height 14
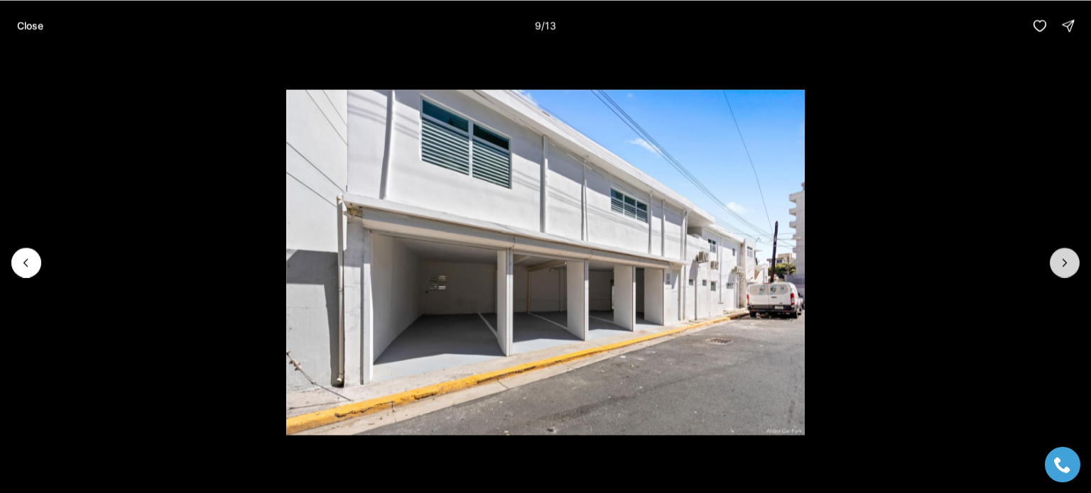
click at [1069, 259] on icon "Next slide" at bounding box center [1064, 263] width 14 height 14
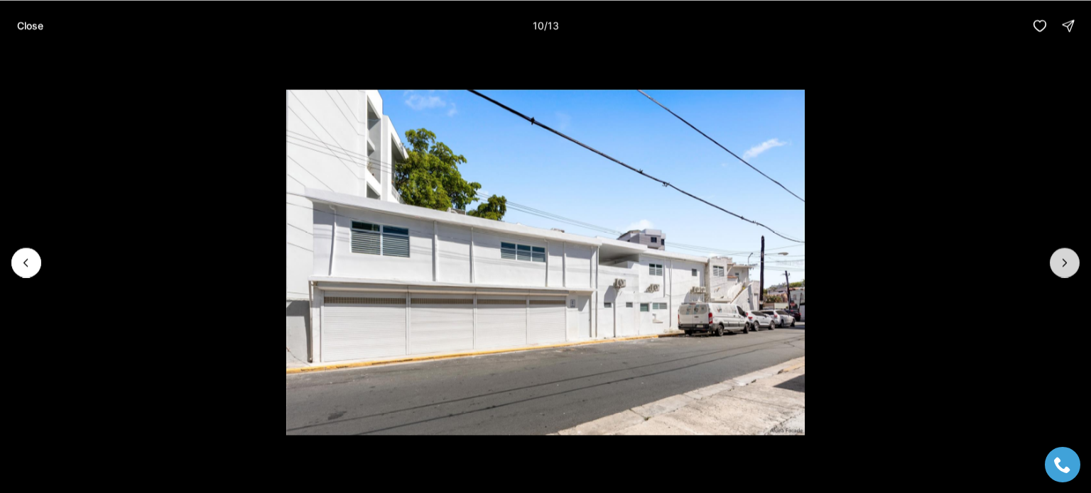
click at [1069, 259] on icon "Next slide" at bounding box center [1064, 263] width 14 height 14
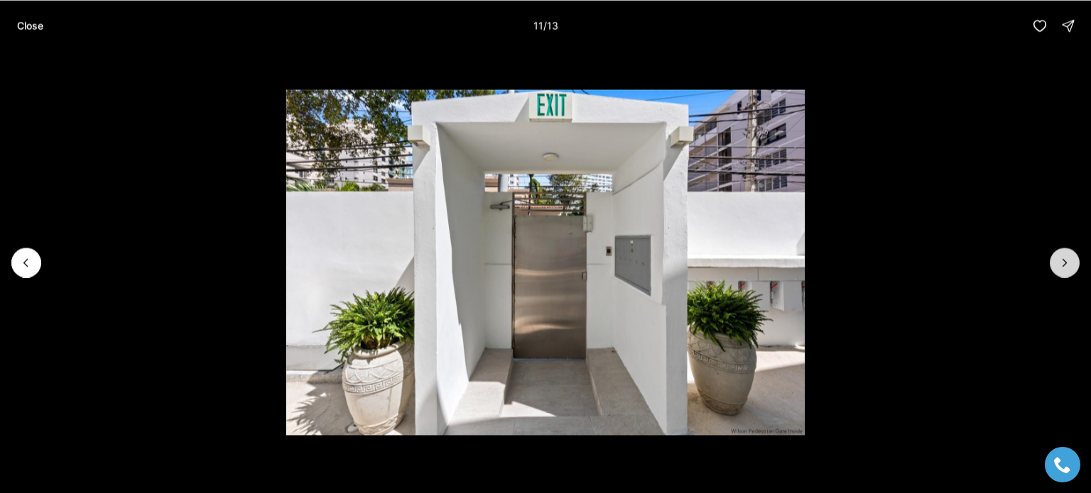
click at [1069, 259] on icon "Next slide" at bounding box center [1064, 263] width 14 height 14
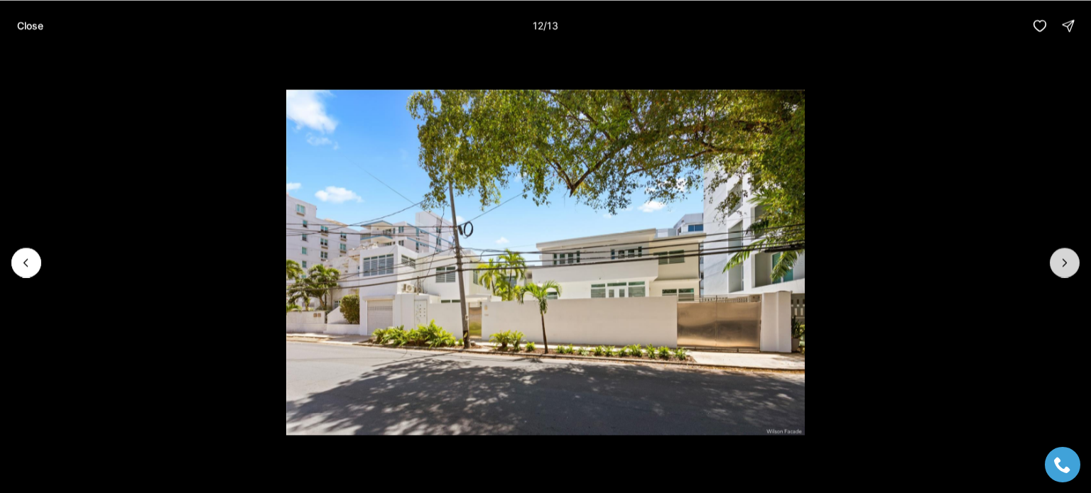
click at [1069, 259] on icon "Next slide" at bounding box center [1064, 263] width 14 height 14
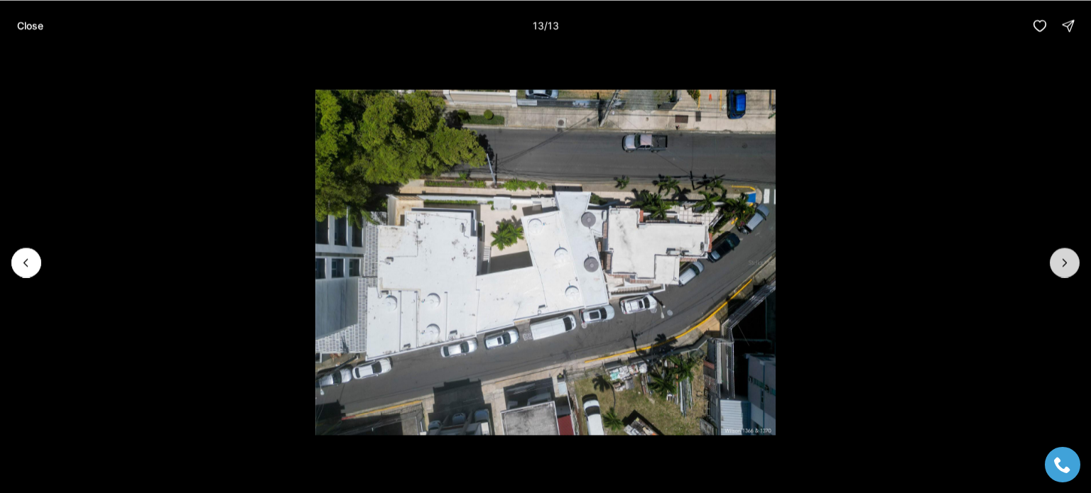
click at [1069, 259] on div at bounding box center [1064, 263] width 30 height 30
click at [34, 24] on p "Close" at bounding box center [30, 25] width 26 height 11
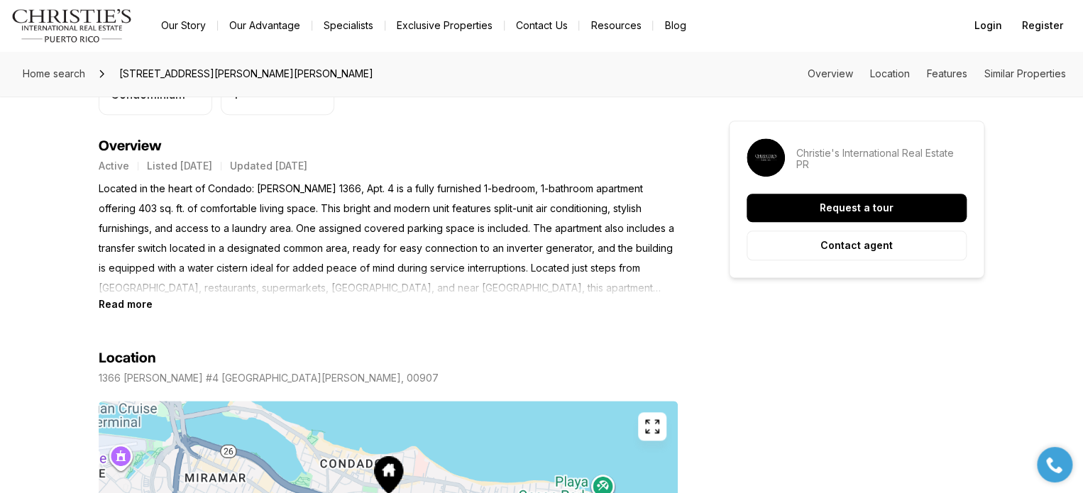
scroll to position [558, 0]
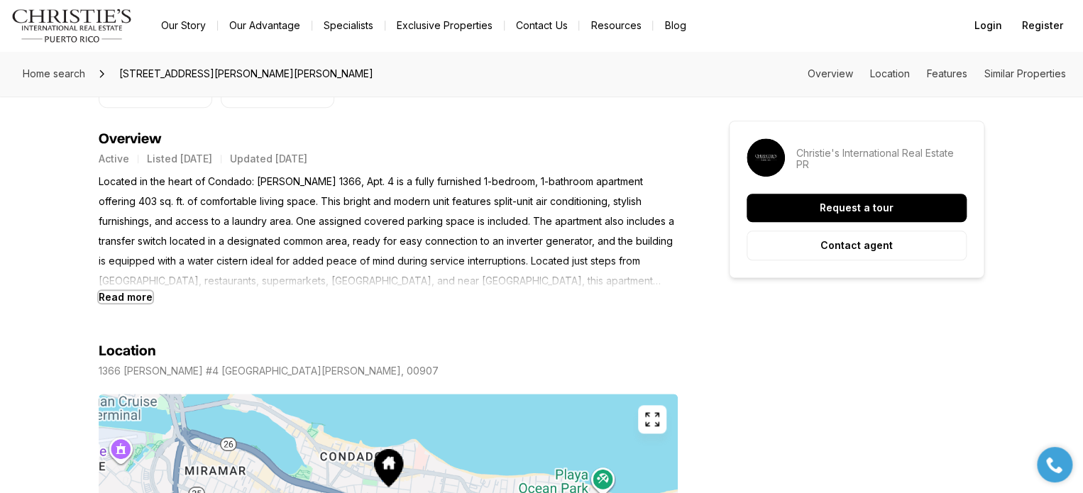
click at [126, 297] on b "Read more" at bounding box center [126, 297] width 54 height 12
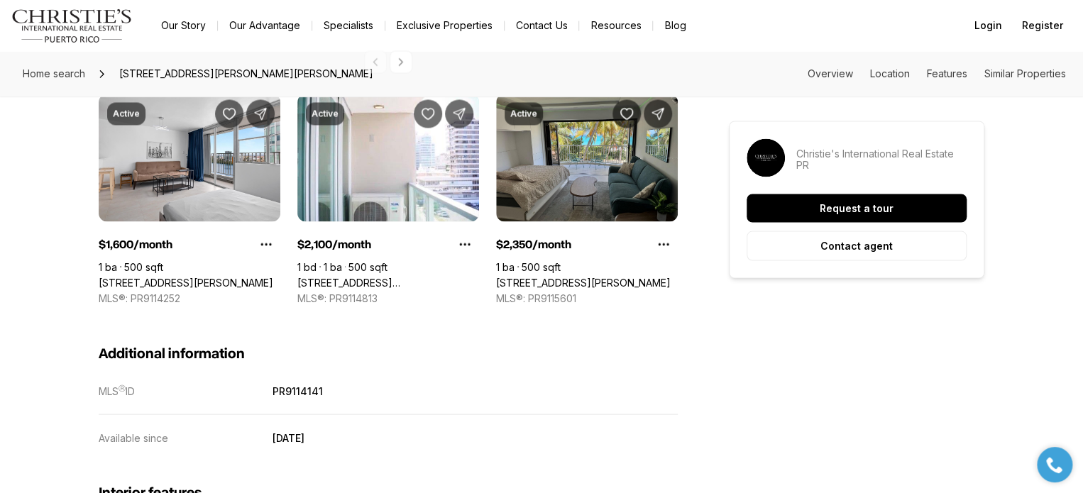
scroll to position [1221, 0]
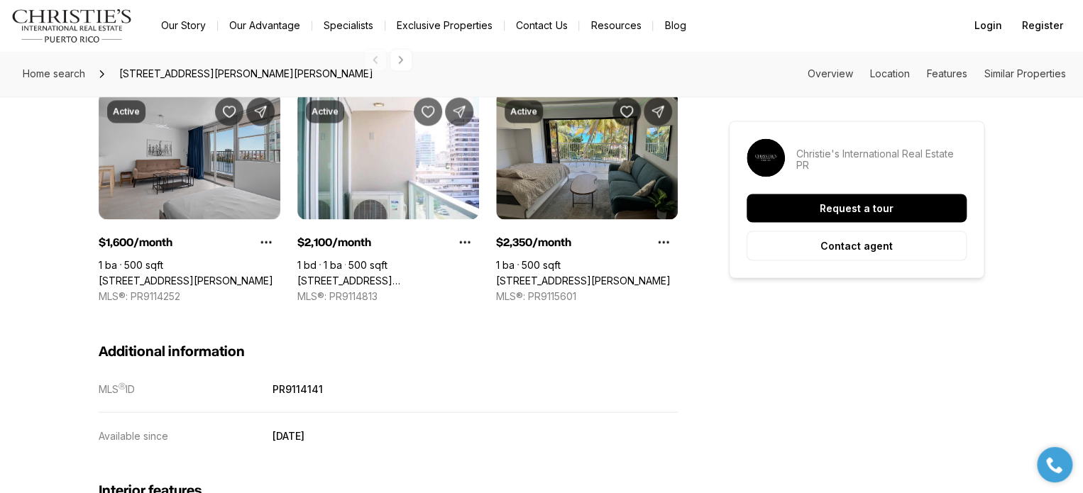
click at [172, 274] on link "[STREET_ADDRESS][PERSON_NAME]" at bounding box center [186, 280] width 175 height 13
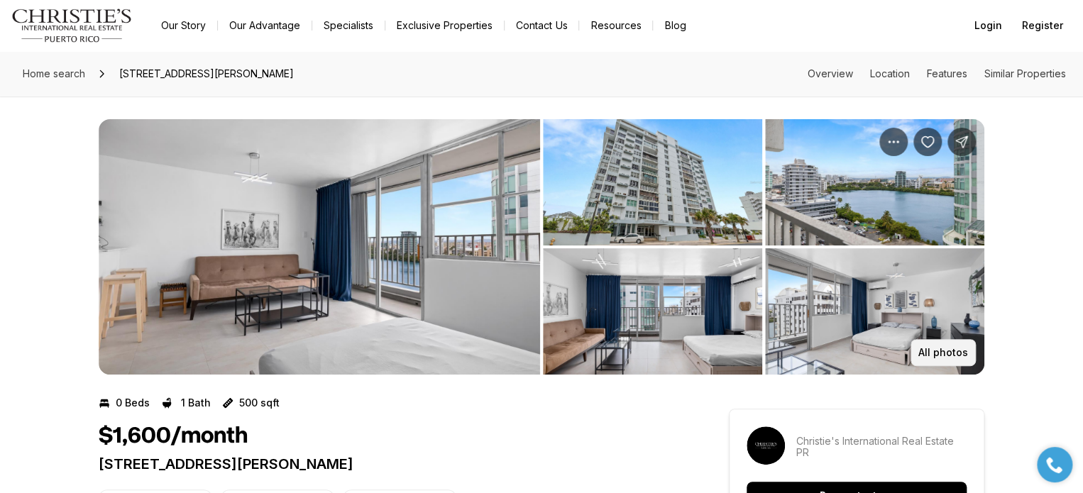
click at [941, 356] on p "All photos" at bounding box center [944, 352] width 50 height 11
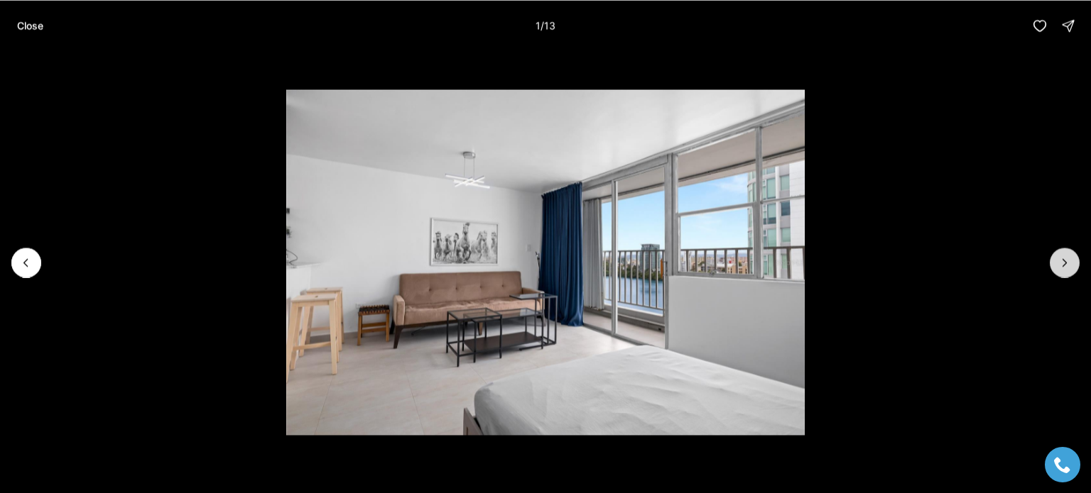
click at [1069, 266] on icon "Next slide" at bounding box center [1064, 263] width 14 height 14
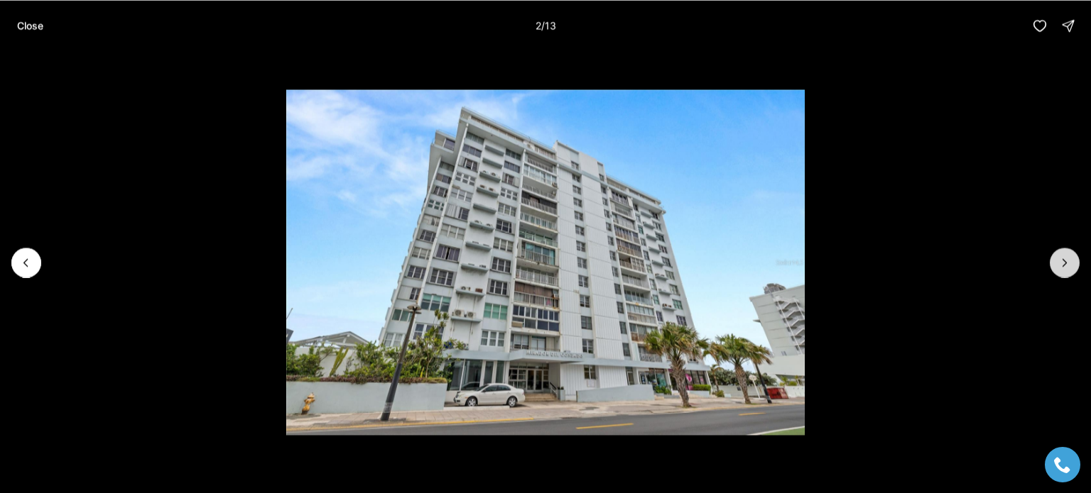
click at [1069, 266] on icon "Next slide" at bounding box center [1064, 263] width 14 height 14
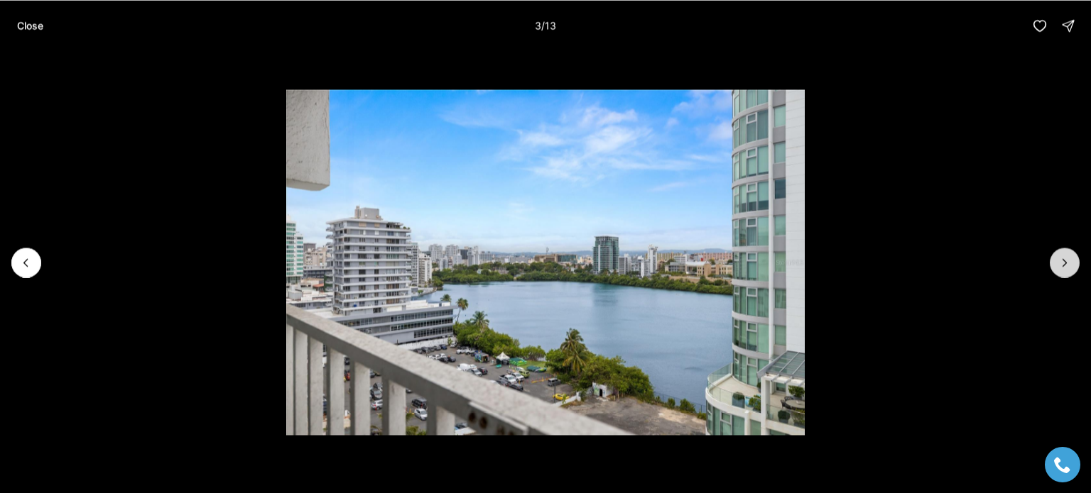
click at [1069, 266] on icon "Next slide" at bounding box center [1064, 263] width 14 height 14
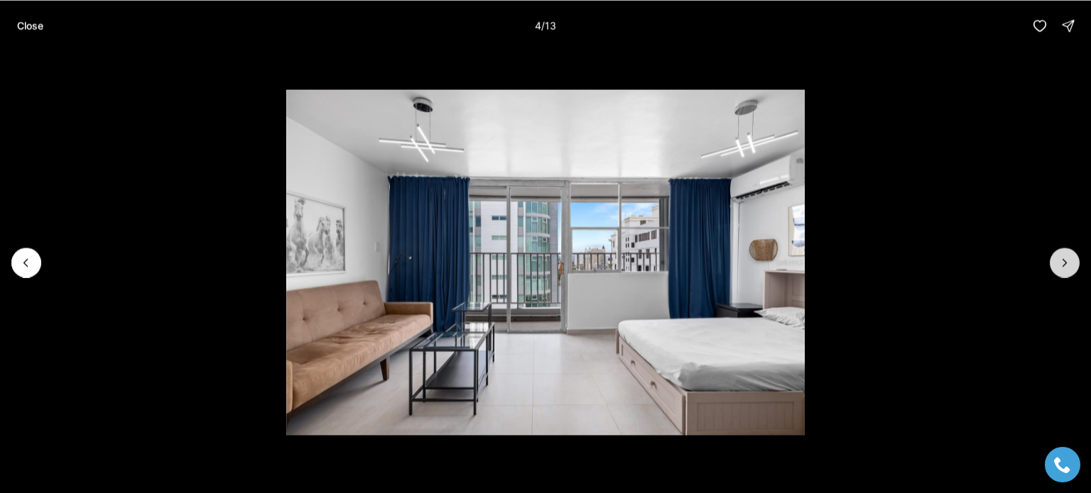
click at [1069, 266] on icon "Next slide" at bounding box center [1064, 263] width 14 height 14
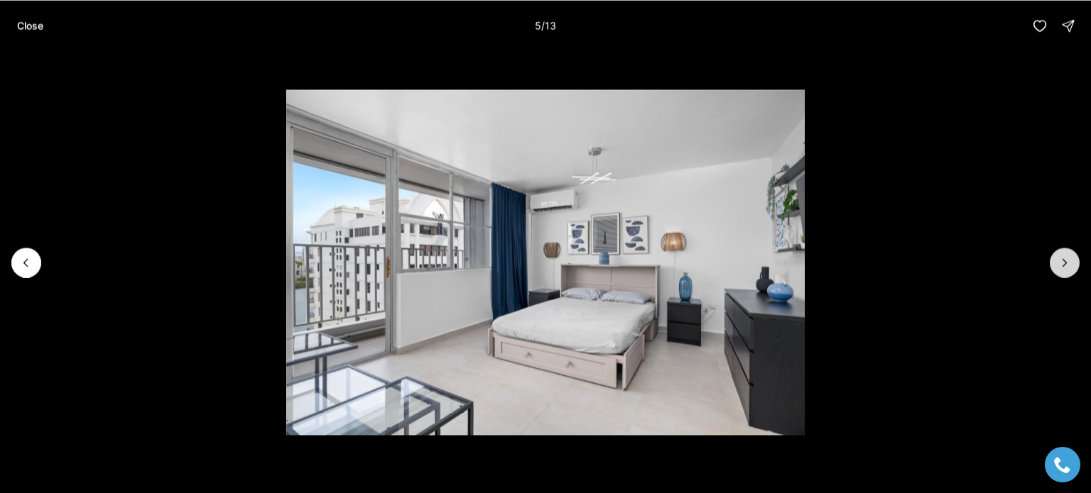
click at [1069, 266] on icon "Next slide" at bounding box center [1064, 263] width 14 height 14
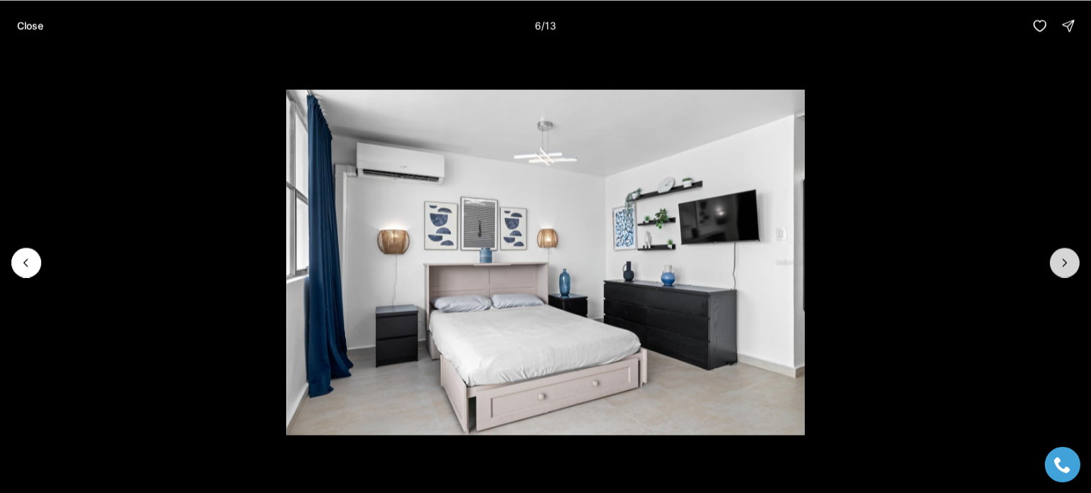
click at [1069, 266] on icon "Next slide" at bounding box center [1064, 263] width 14 height 14
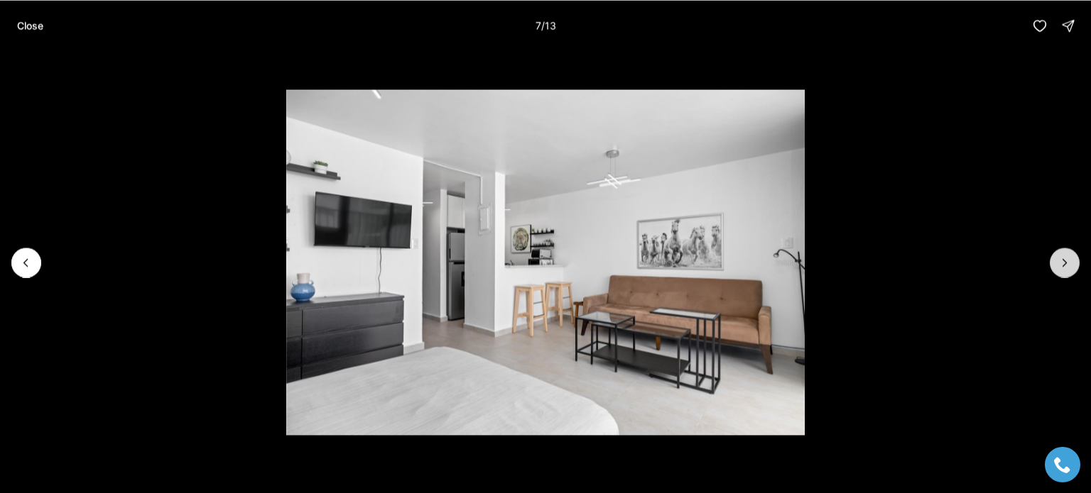
click at [1069, 266] on icon "Next slide" at bounding box center [1064, 263] width 14 height 14
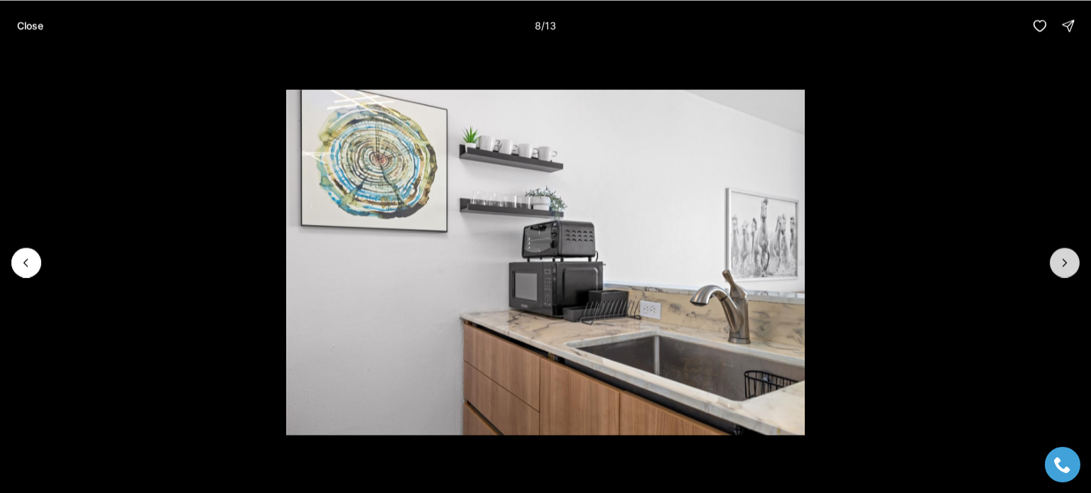
click at [1069, 266] on icon "Next slide" at bounding box center [1064, 263] width 14 height 14
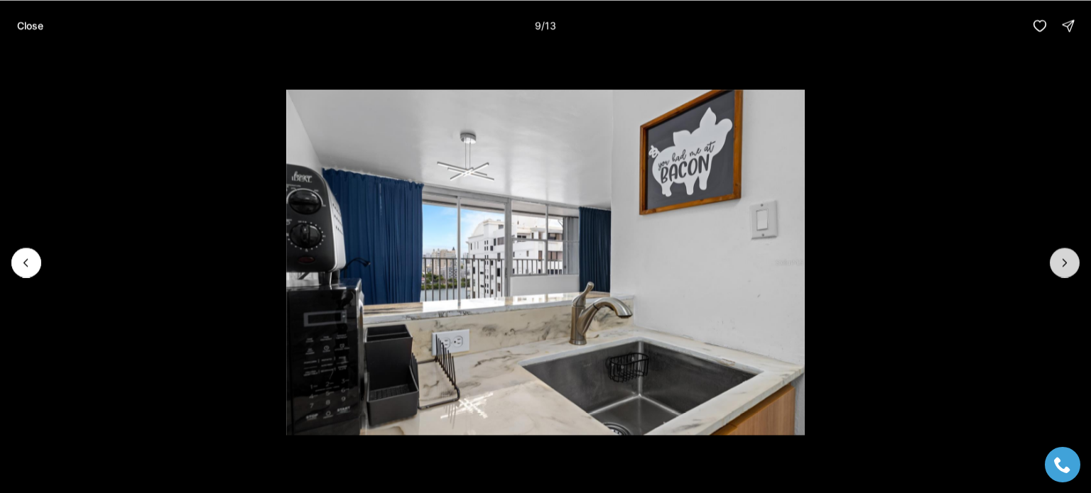
click at [1069, 266] on icon "Next slide" at bounding box center [1064, 263] width 14 height 14
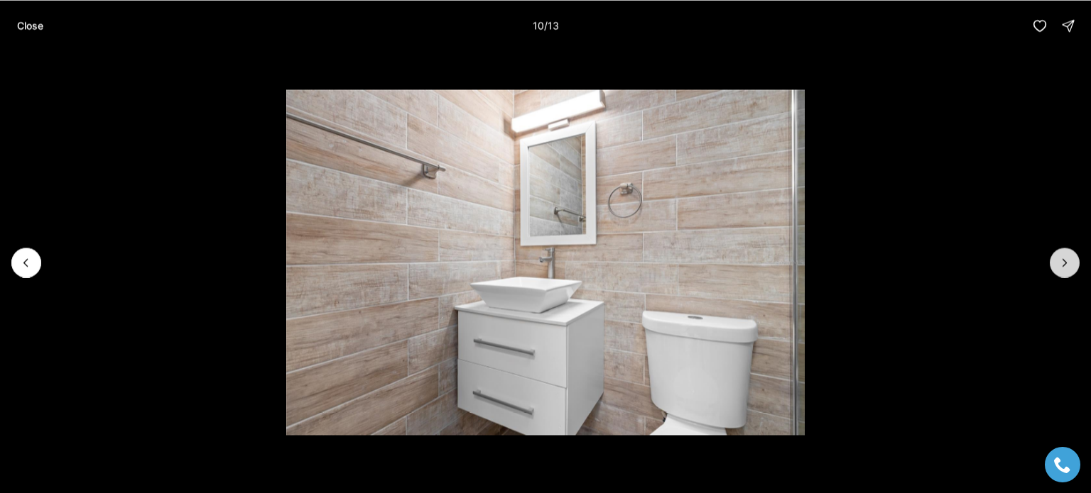
click at [1069, 266] on icon "Next slide" at bounding box center [1064, 263] width 14 height 14
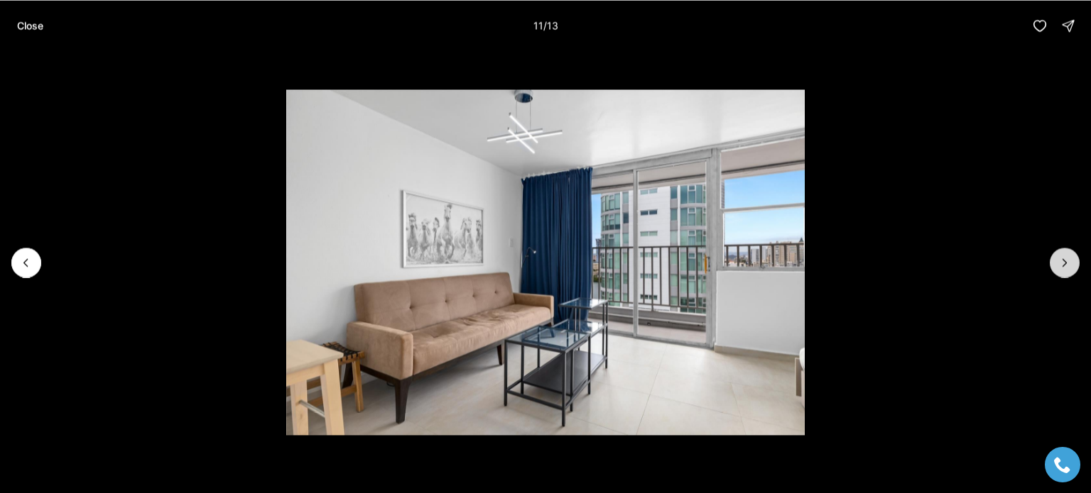
click at [1069, 266] on icon "Next slide" at bounding box center [1064, 263] width 14 height 14
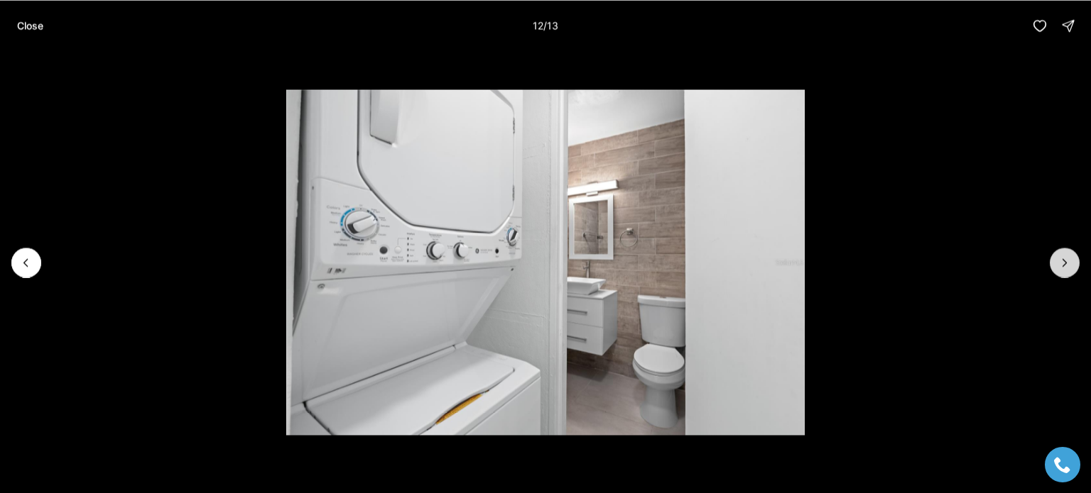
click at [1069, 266] on icon "Next slide" at bounding box center [1064, 263] width 14 height 14
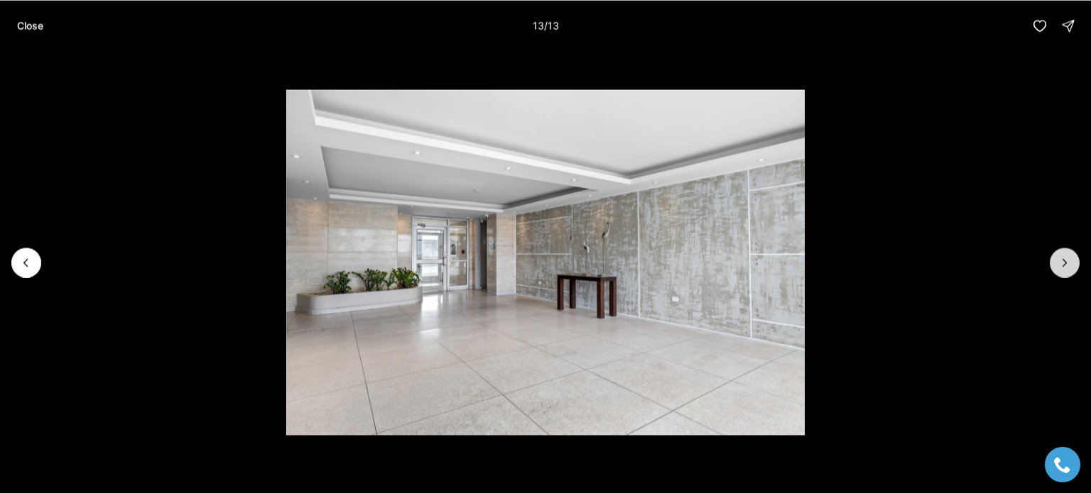
click at [1069, 266] on div at bounding box center [1064, 263] width 30 height 30
click at [17, 262] on button "Previous slide" at bounding box center [26, 263] width 30 height 30
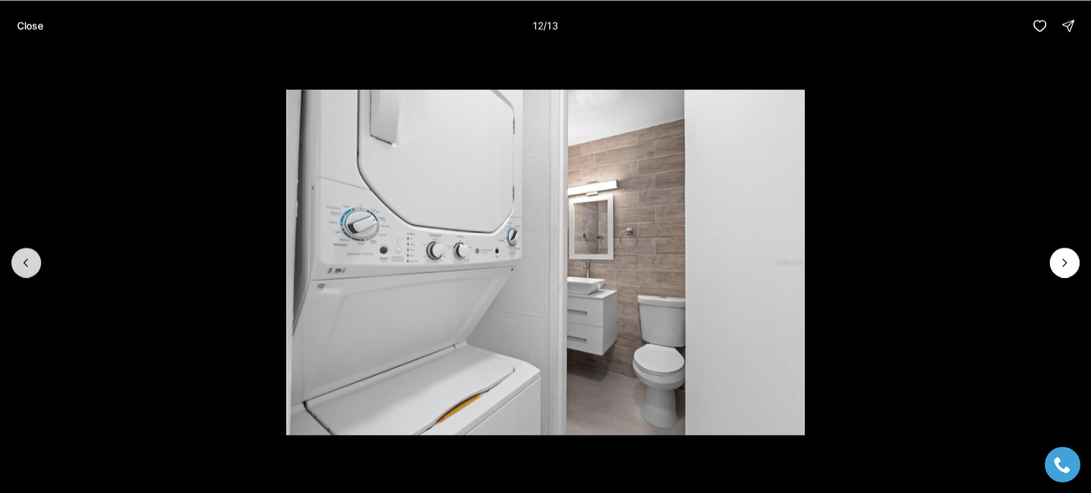
click at [17, 262] on button "Previous slide" at bounding box center [26, 263] width 30 height 30
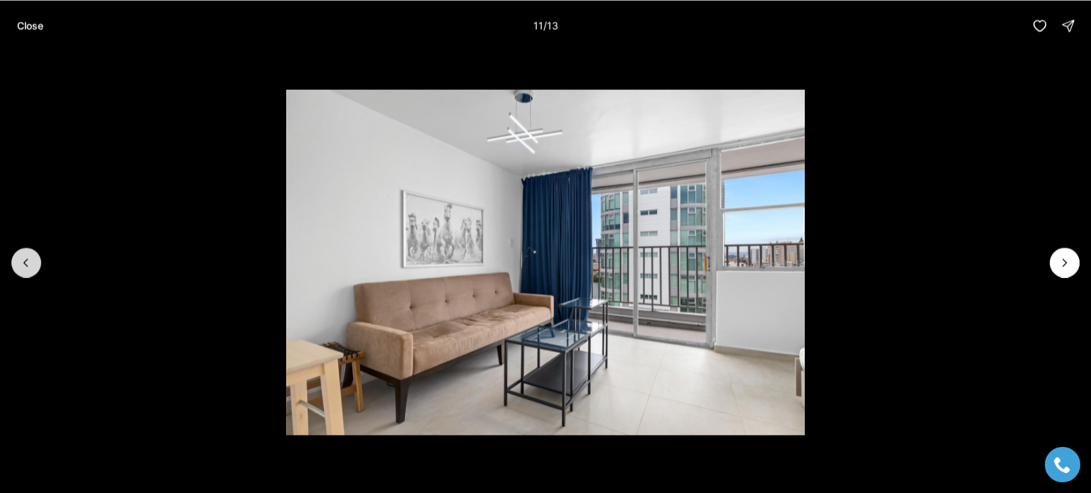
click at [17, 262] on button "Previous slide" at bounding box center [26, 263] width 30 height 30
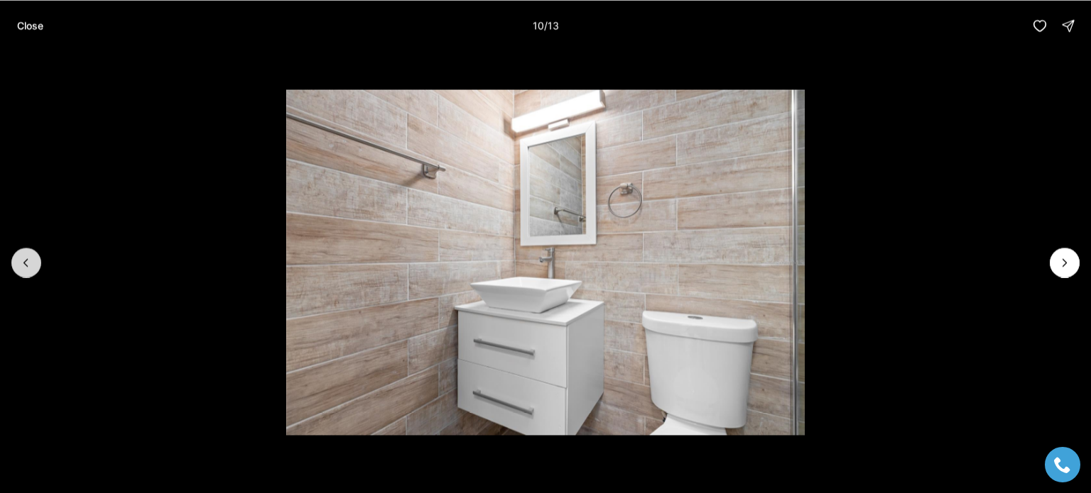
click at [17, 262] on button "Previous slide" at bounding box center [26, 263] width 30 height 30
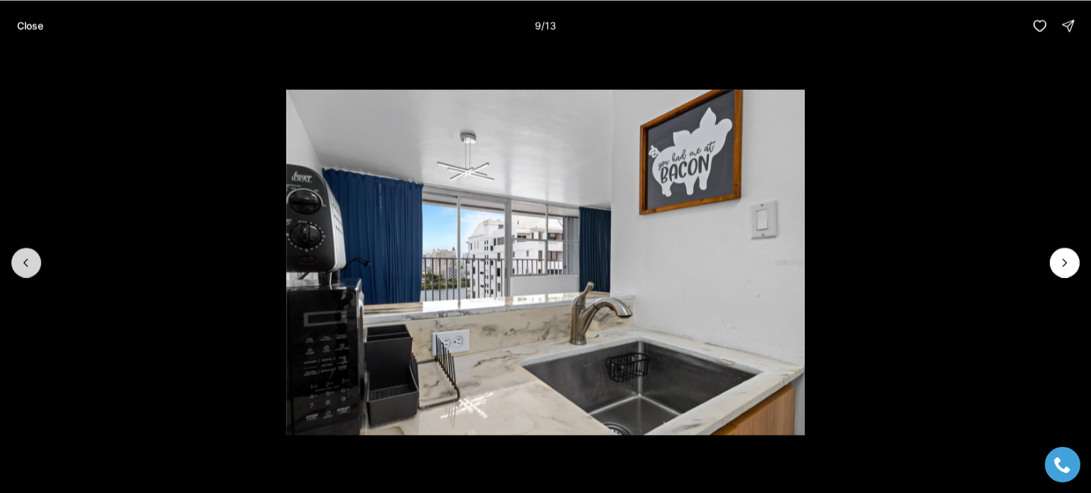
click at [17, 262] on button "Previous slide" at bounding box center [26, 263] width 30 height 30
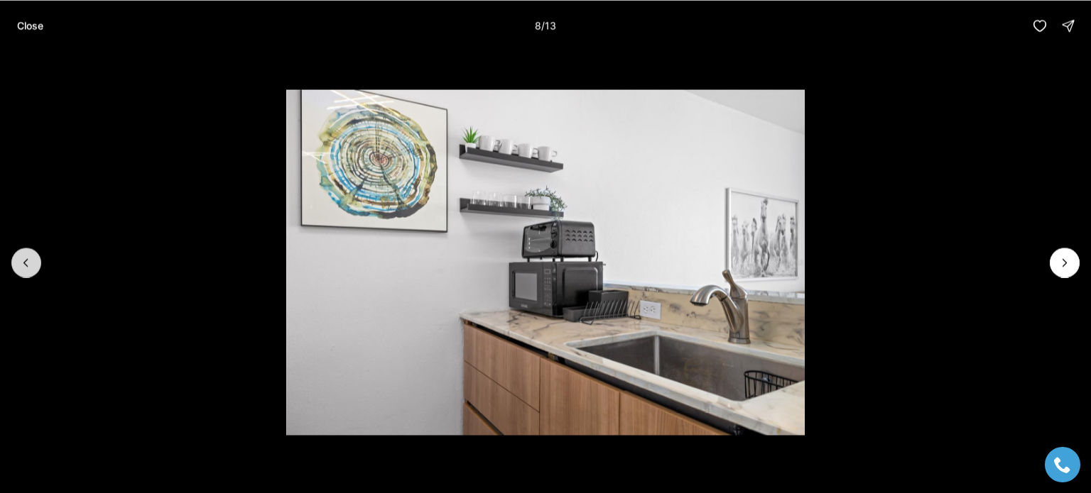
click at [17, 262] on button "Previous slide" at bounding box center [26, 263] width 30 height 30
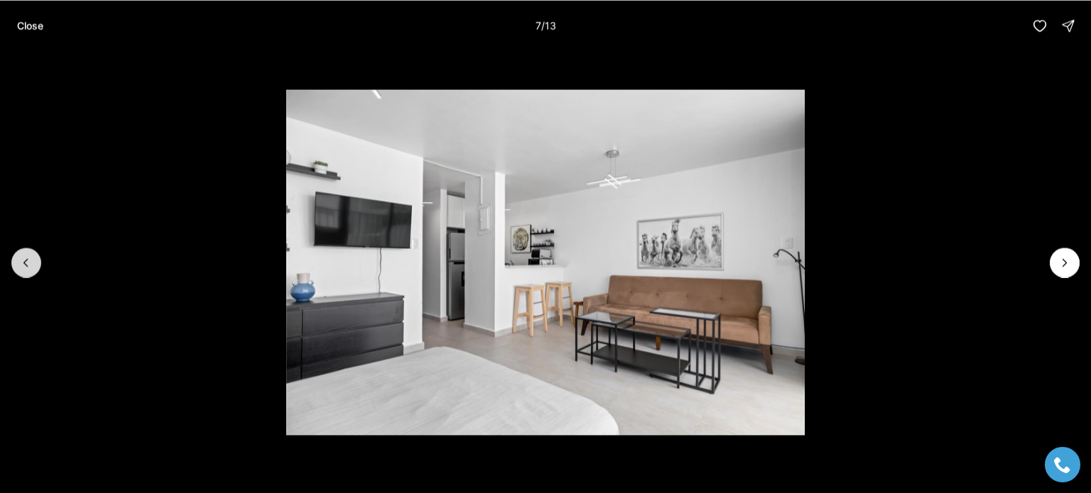
click at [24, 262] on icon "Previous slide" at bounding box center [26, 262] width 4 height 7
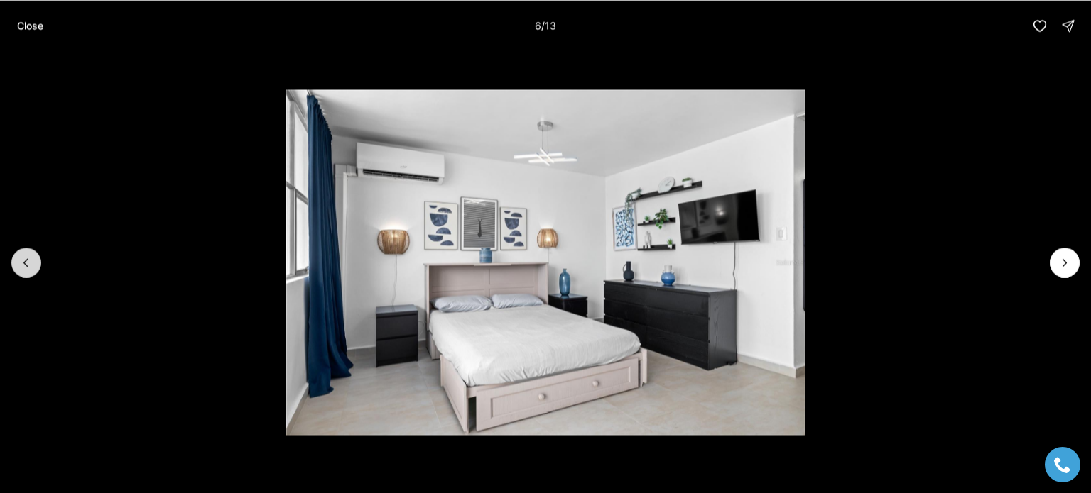
click at [24, 262] on icon "Previous slide" at bounding box center [26, 262] width 4 height 7
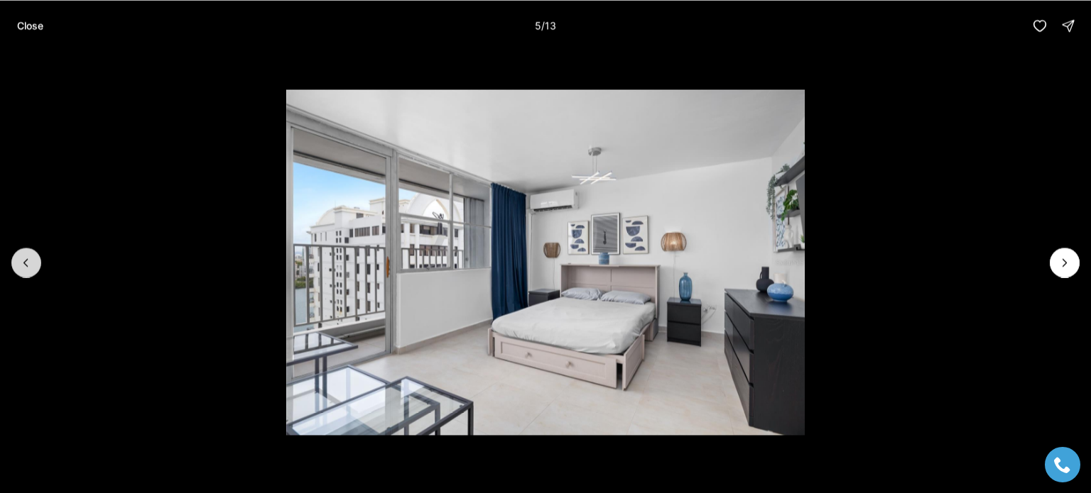
click at [24, 262] on icon "Previous slide" at bounding box center [26, 262] width 4 height 7
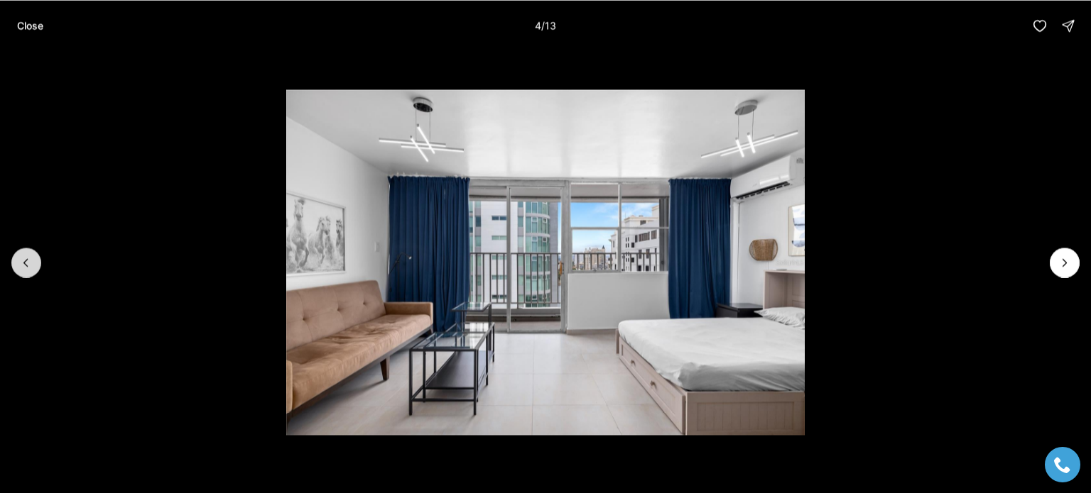
click at [24, 262] on icon "Previous slide" at bounding box center [26, 262] width 4 height 7
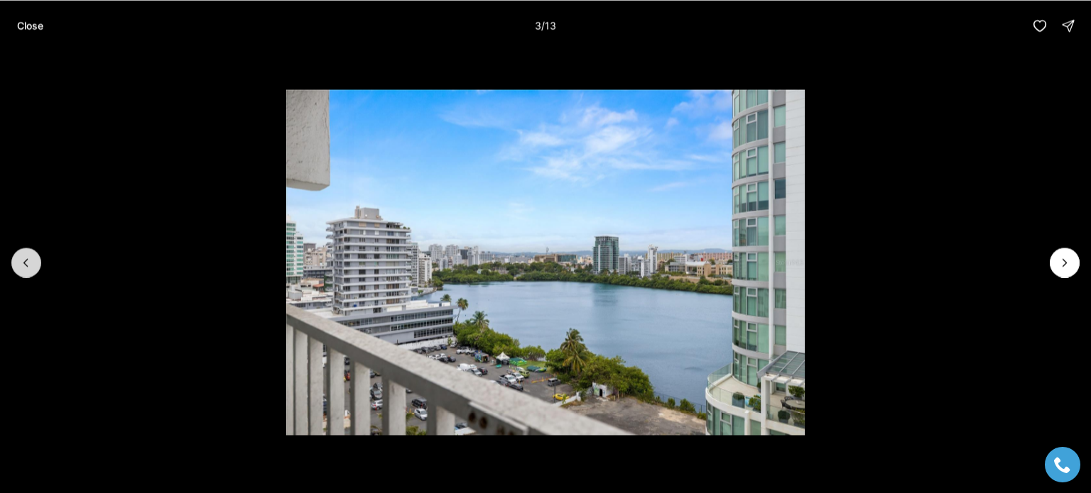
click at [24, 262] on icon "Previous slide" at bounding box center [26, 262] width 4 height 7
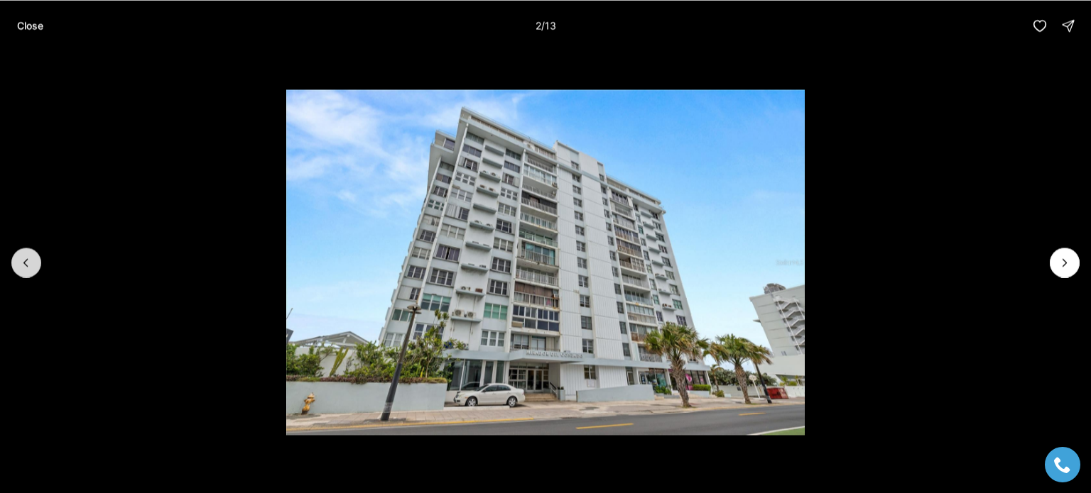
click at [24, 262] on icon "Previous slide" at bounding box center [26, 262] width 4 height 7
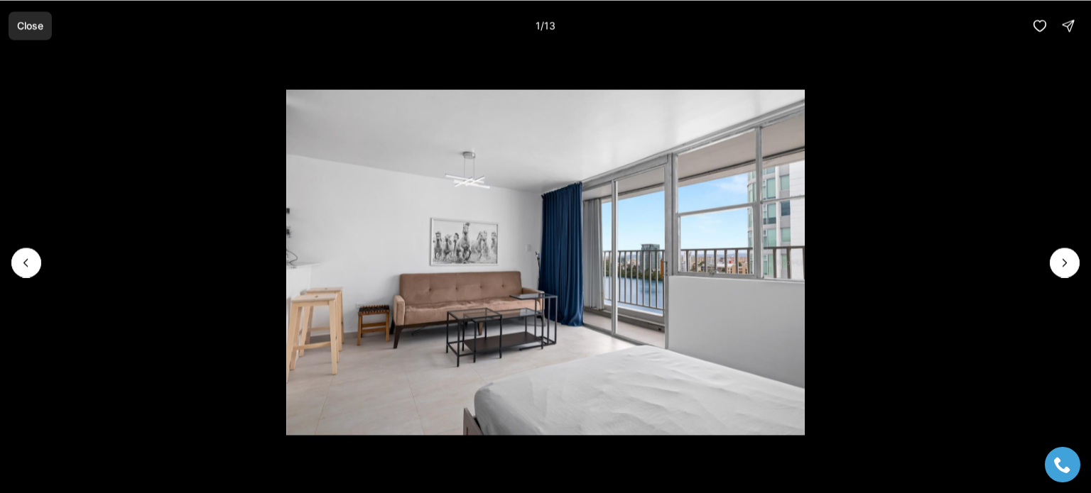
click at [27, 30] on p "Close" at bounding box center [30, 25] width 26 height 11
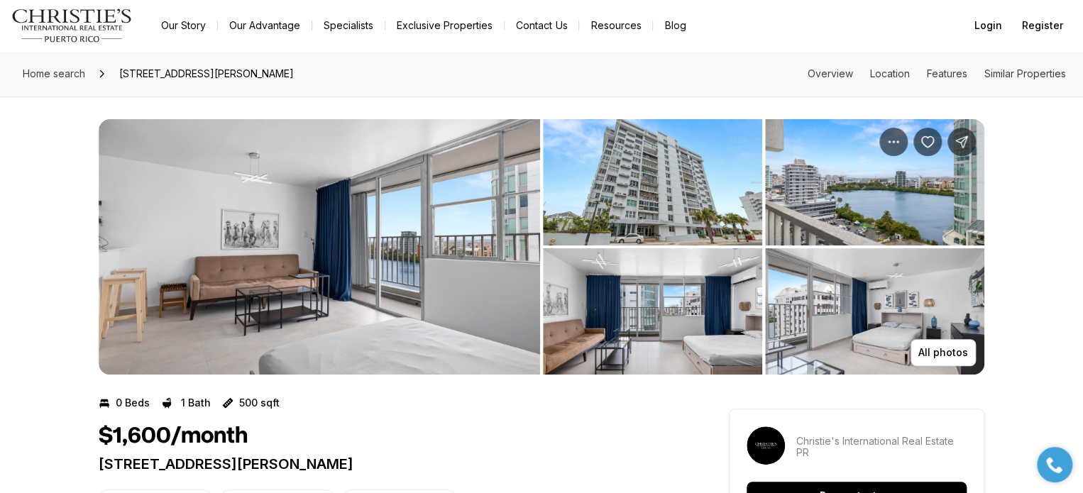
drag, startPoint x: 338, startPoint y: 75, endPoint x: 121, endPoint y: 75, distance: 217.3
click at [121, 75] on div "Home search 1035 ASHFORD #1208, SAN JUAN PR, 00907 Overview Location Features S…" at bounding box center [541, 73] width 1083 height 45
copy span "[STREET_ADDRESS][PERSON_NAME]"
click at [932, 343] on button "All photos" at bounding box center [943, 352] width 65 height 27
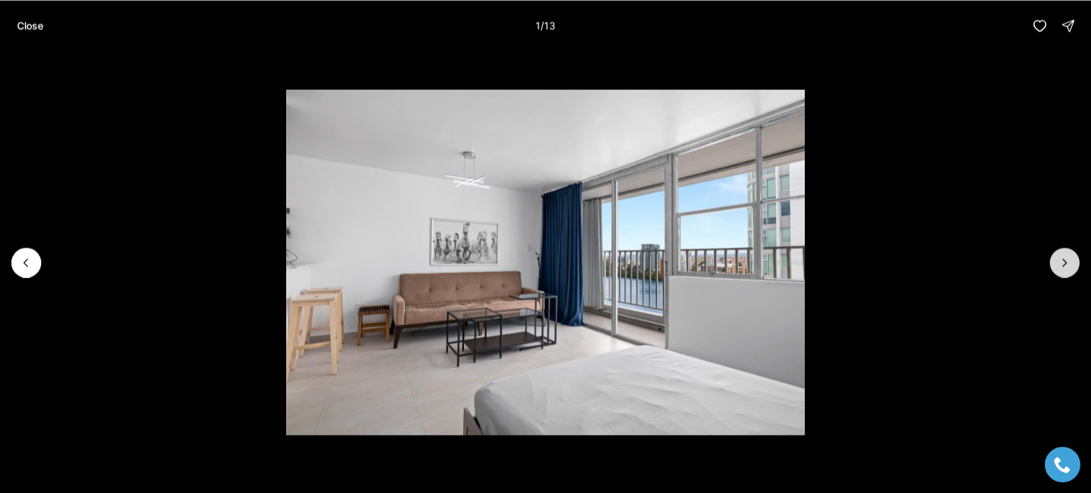
click at [1066, 261] on icon "Next slide" at bounding box center [1064, 263] width 14 height 14
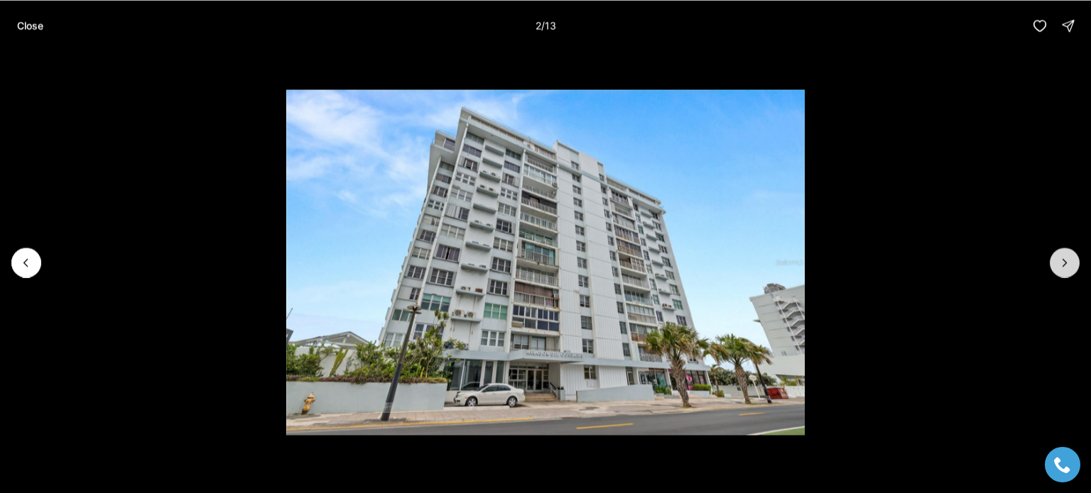
click at [1066, 261] on icon "Next slide" at bounding box center [1064, 263] width 14 height 14
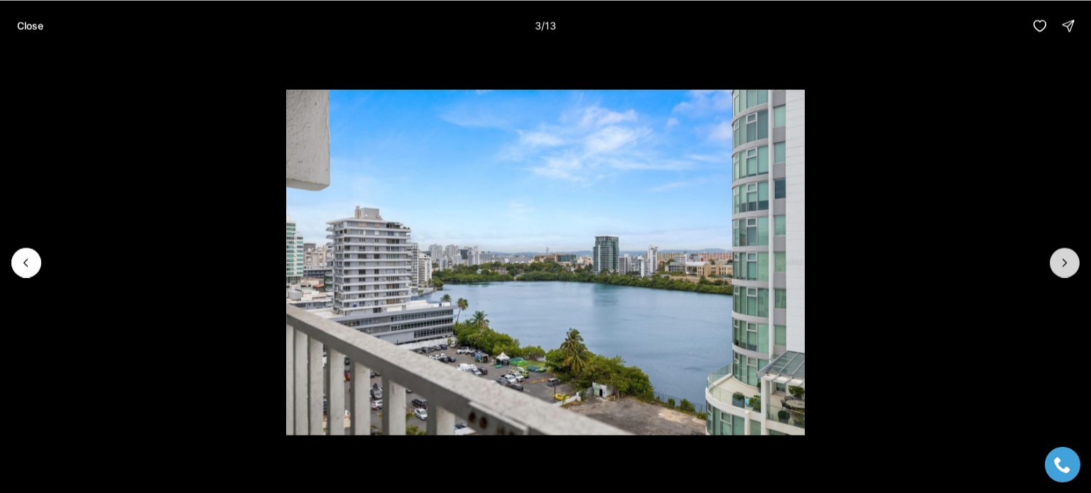
click at [1066, 261] on icon "Next slide" at bounding box center [1064, 263] width 14 height 14
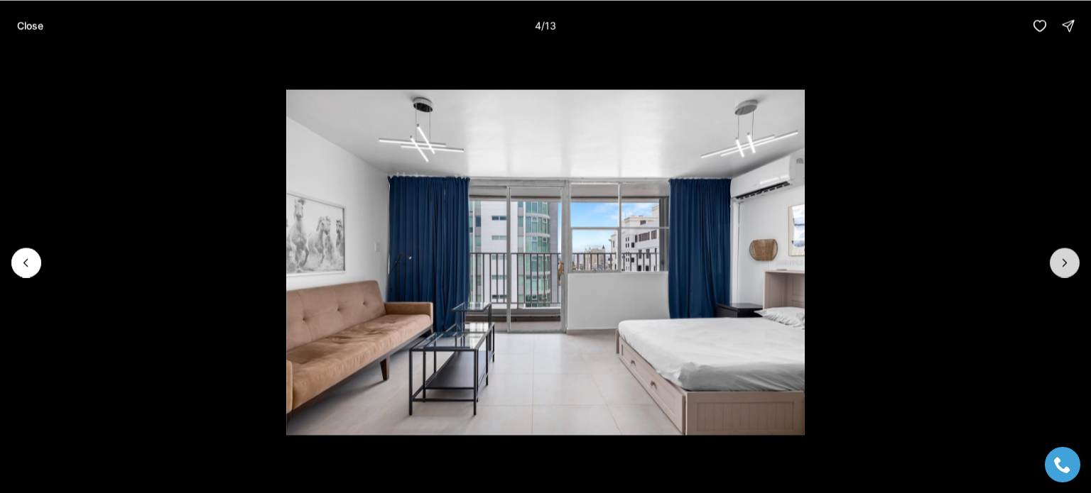
click at [1066, 261] on icon "Next slide" at bounding box center [1064, 263] width 14 height 14
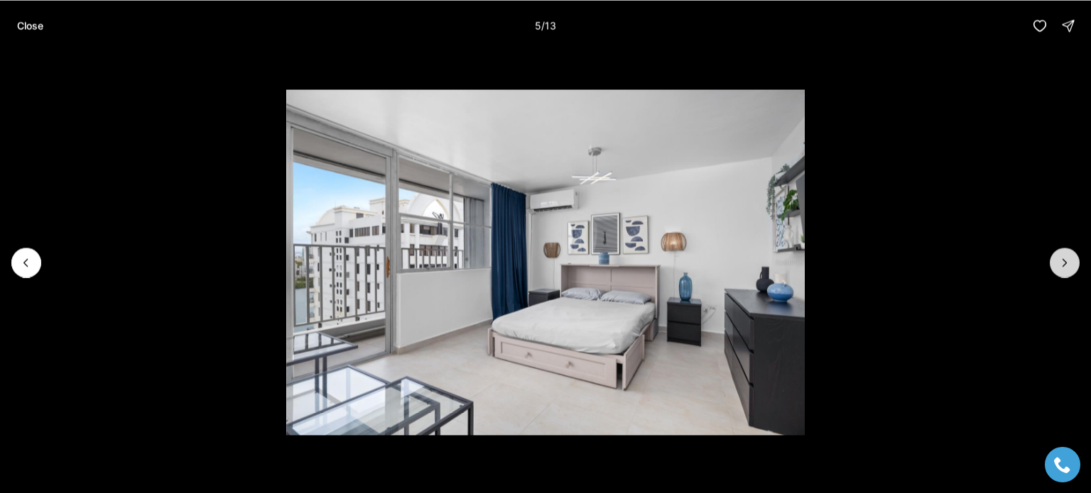
click at [1066, 261] on icon "Next slide" at bounding box center [1064, 263] width 14 height 14
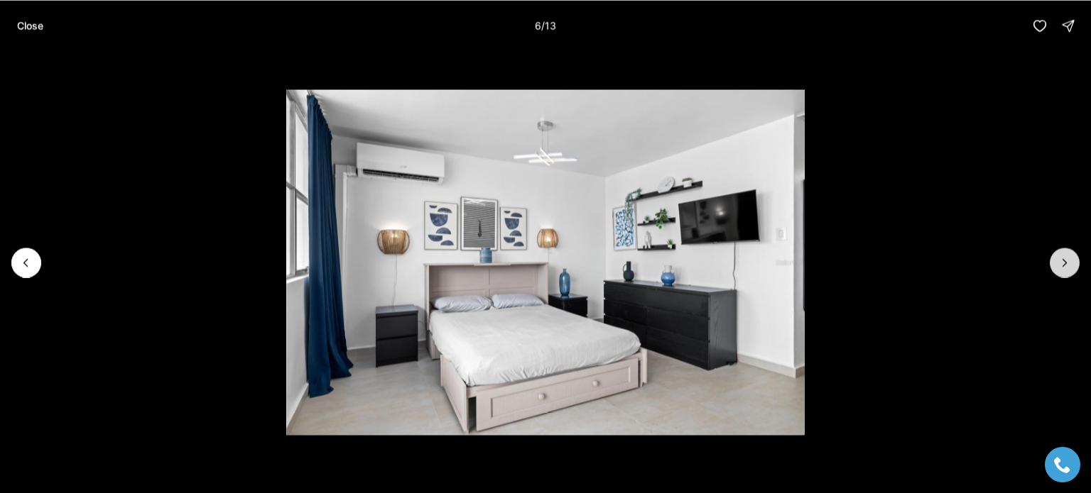
click at [1066, 261] on icon "Next slide" at bounding box center [1064, 263] width 14 height 14
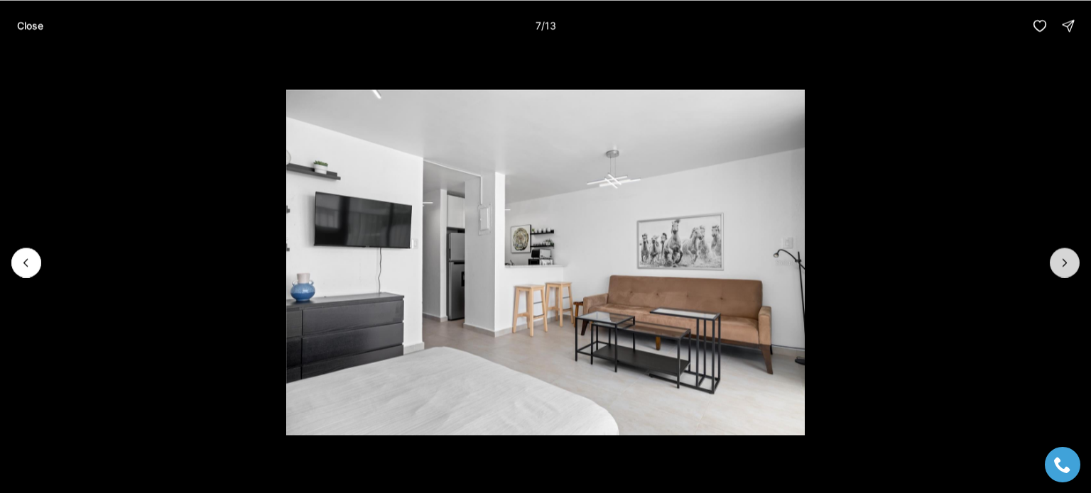
click at [1066, 261] on icon "Next slide" at bounding box center [1064, 263] width 14 height 14
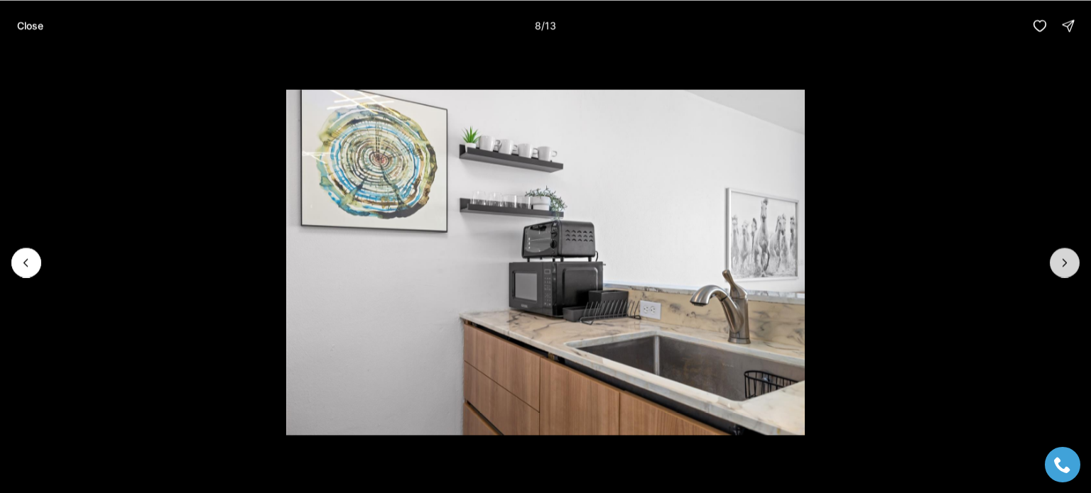
click at [1066, 261] on icon "Next slide" at bounding box center [1064, 263] width 14 height 14
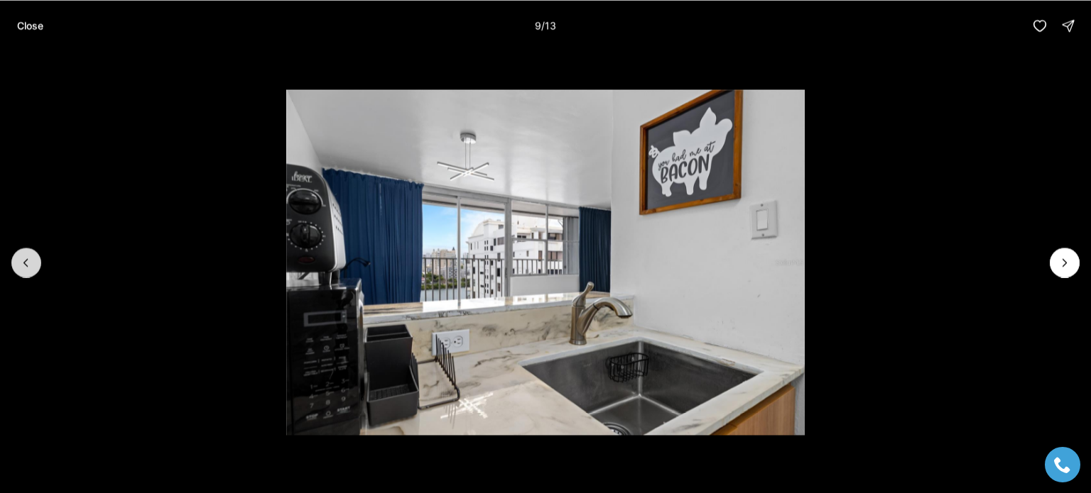
click at [28, 263] on icon "Previous slide" at bounding box center [26, 263] width 14 height 14
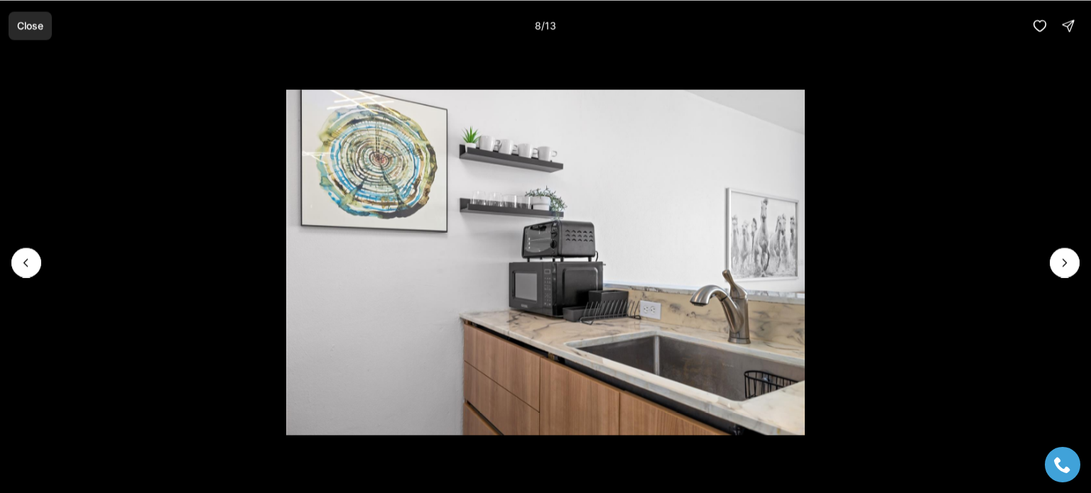
click at [31, 28] on p "Close" at bounding box center [30, 25] width 26 height 11
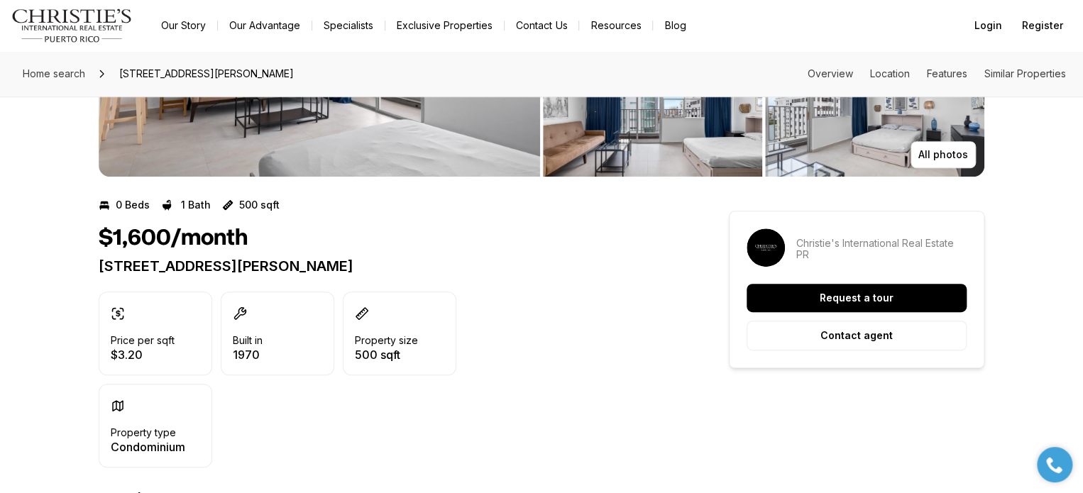
scroll to position [200, 0]
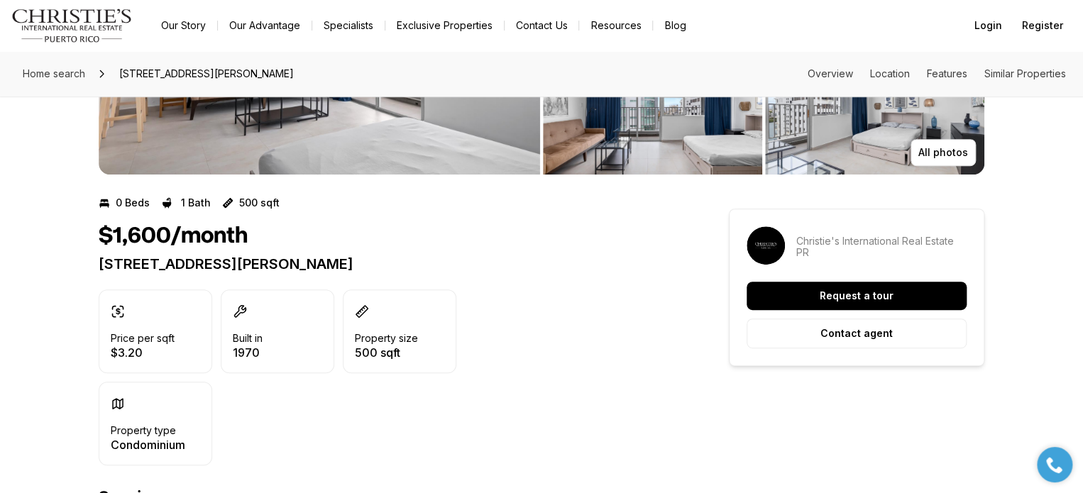
click at [452, 265] on p "1035 ASHFORD #1208 SAN JUAN PR, 00907" at bounding box center [388, 264] width 579 height 17
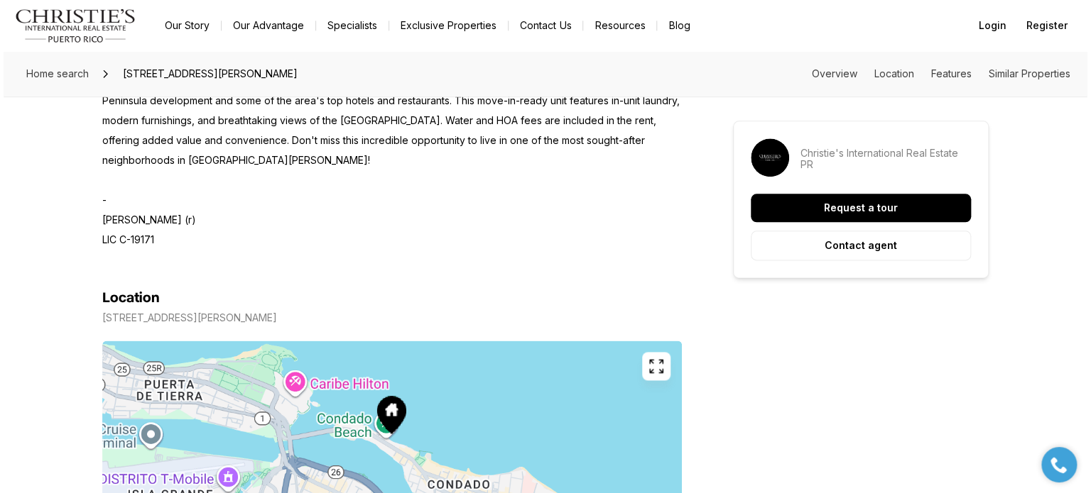
scroll to position [778, 0]
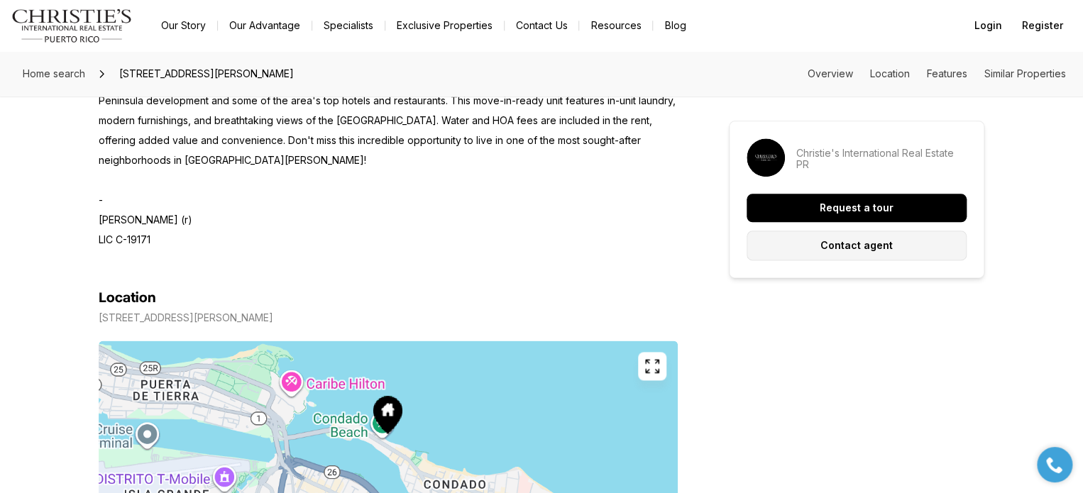
click at [858, 248] on p "Contact agent" at bounding box center [857, 245] width 72 height 11
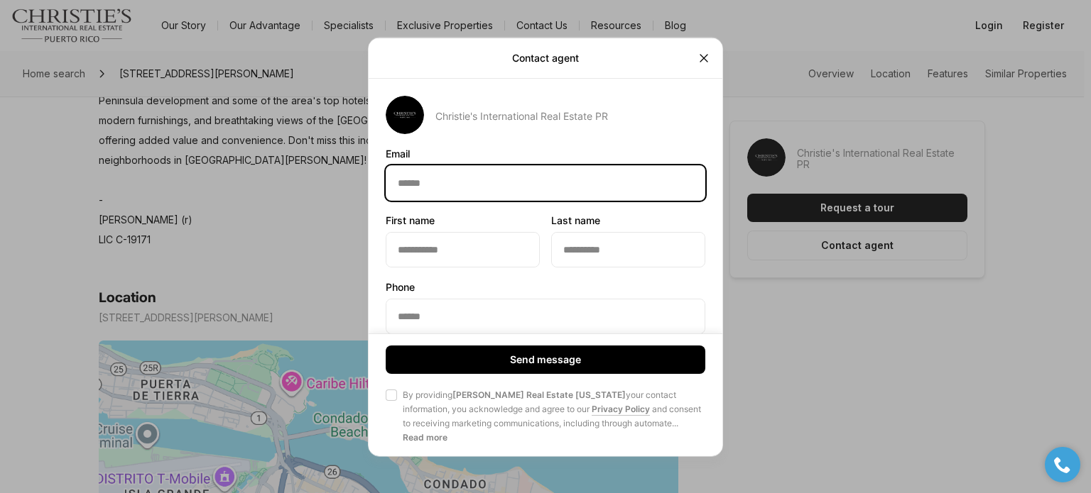
click at [514, 184] on input "Email Email" at bounding box center [545, 182] width 318 height 34
type input "**********"
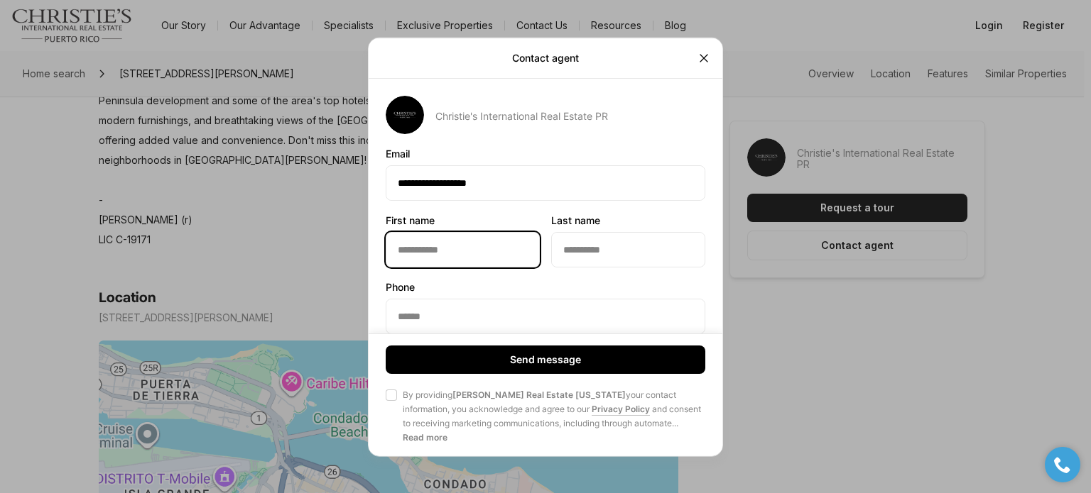
type input "***"
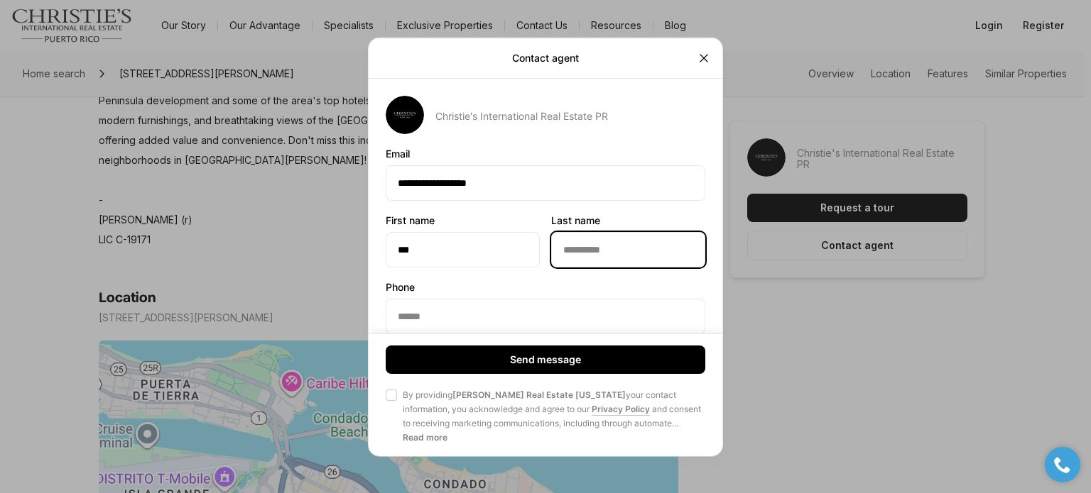
type input "*********"
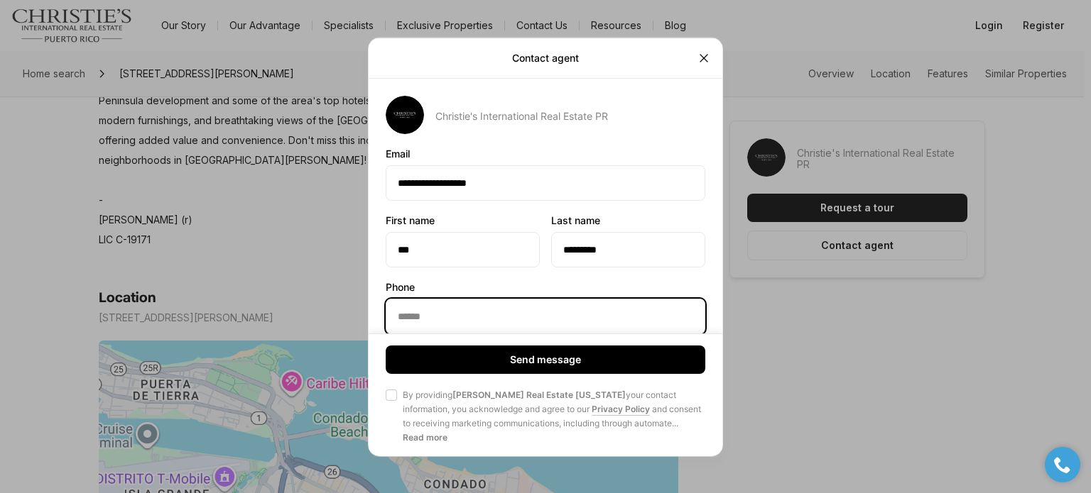
type input "**********"
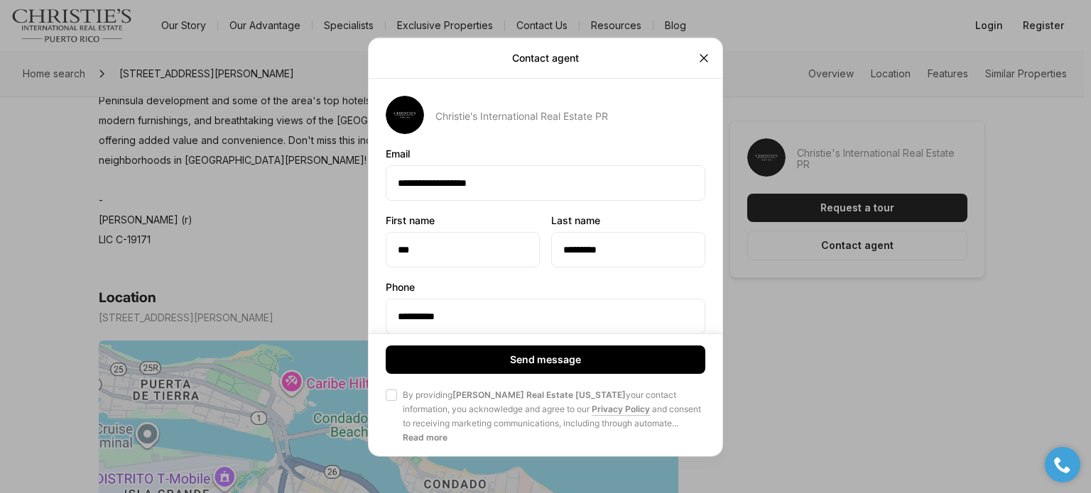
click at [506, 215] on label "First name" at bounding box center [463, 219] width 154 height 11
click at [506, 232] on input "***" at bounding box center [462, 249] width 153 height 34
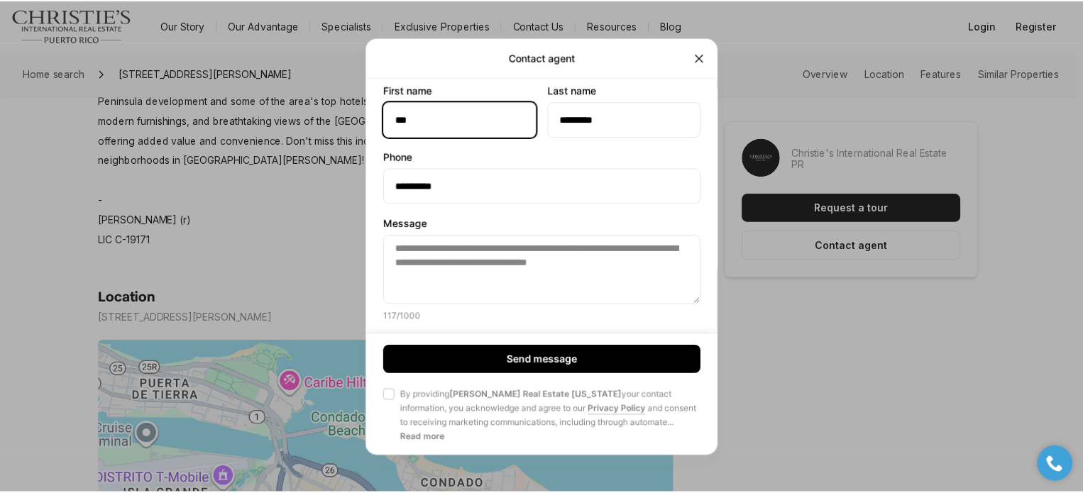
scroll to position [140, 0]
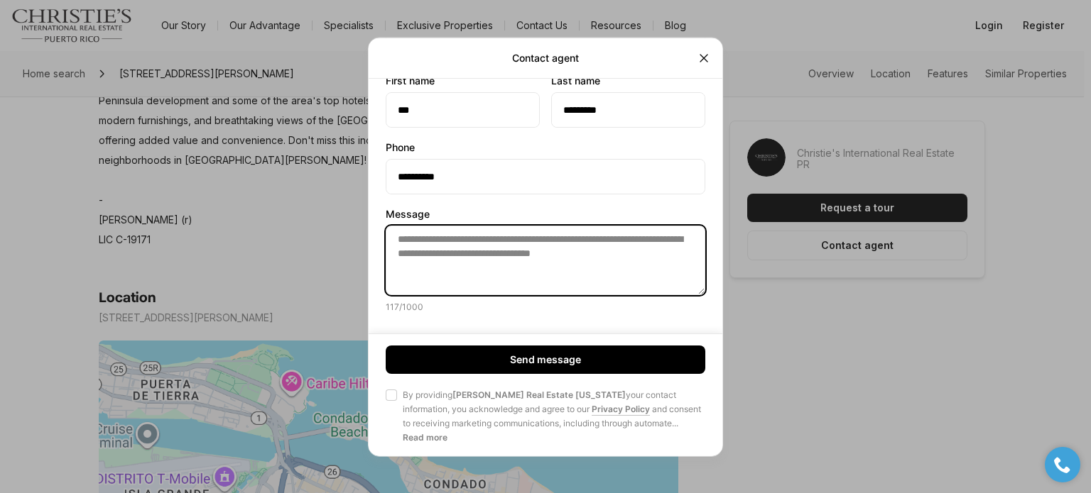
click at [670, 254] on textarea "**********" at bounding box center [546, 260] width 320 height 70
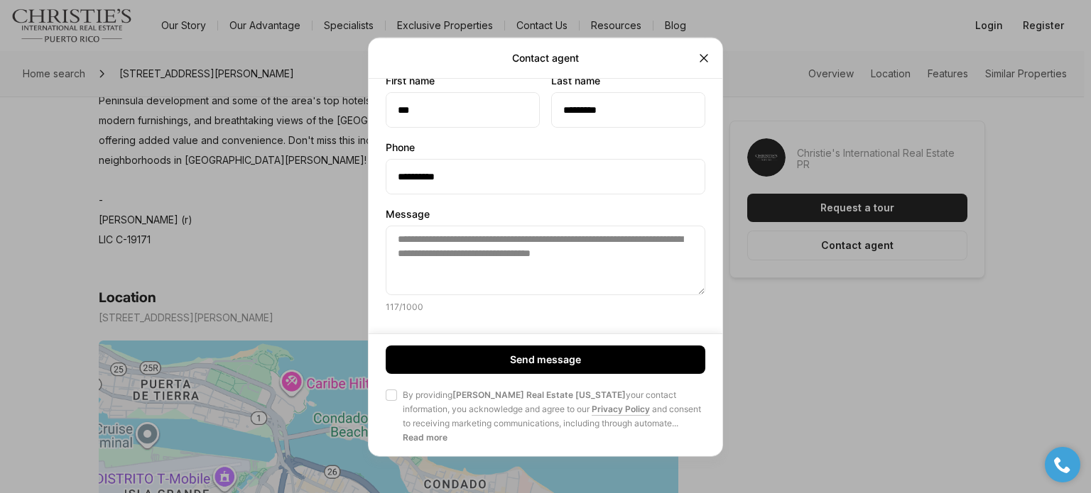
click at [393, 397] on button "Agree to Privacy Policy By providing Christie's Real Estate Puerto Rico your co…" at bounding box center [391, 394] width 11 height 11
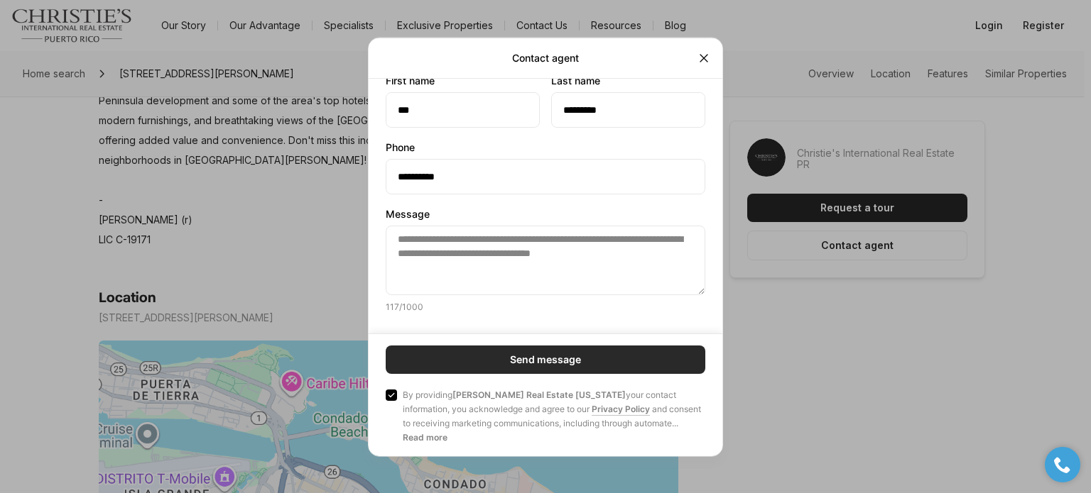
click at [507, 359] on button "Send message" at bounding box center [546, 359] width 320 height 28
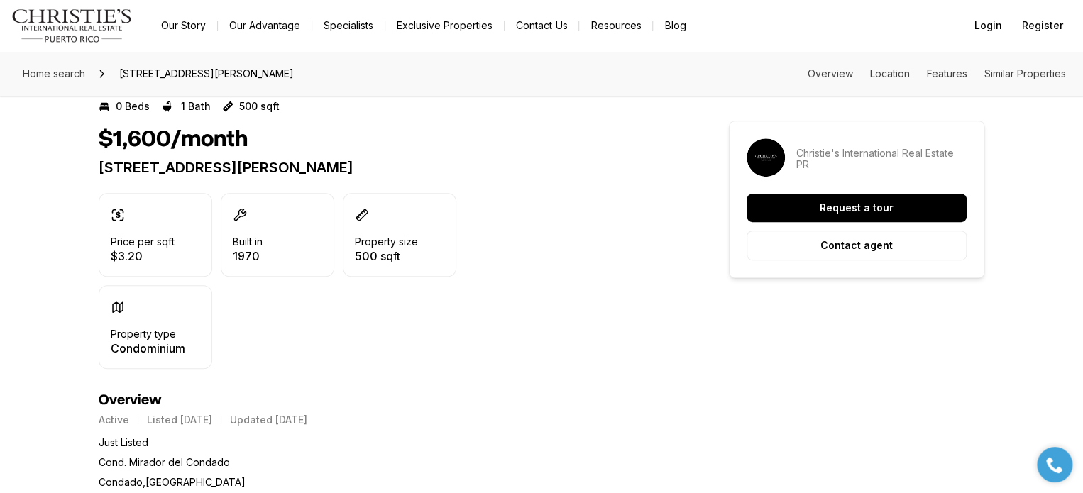
scroll to position [301, 0]
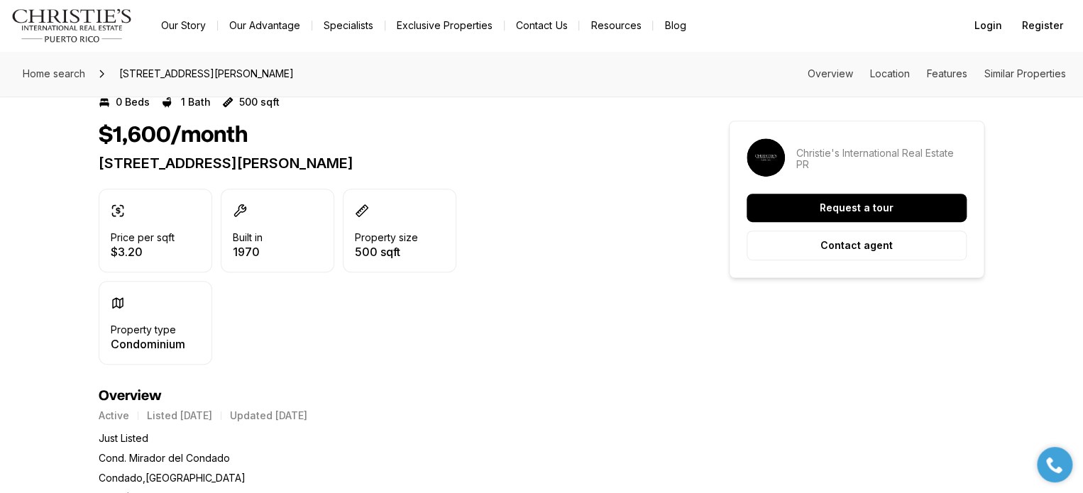
click at [469, 169] on p "1035 ASHFORD #1208 SAN JUAN PR, 00907" at bounding box center [388, 163] width 579 height 17
click at [417, 141] on div "$1,600/month" at bounding box center [388, 135] width 579 height 27
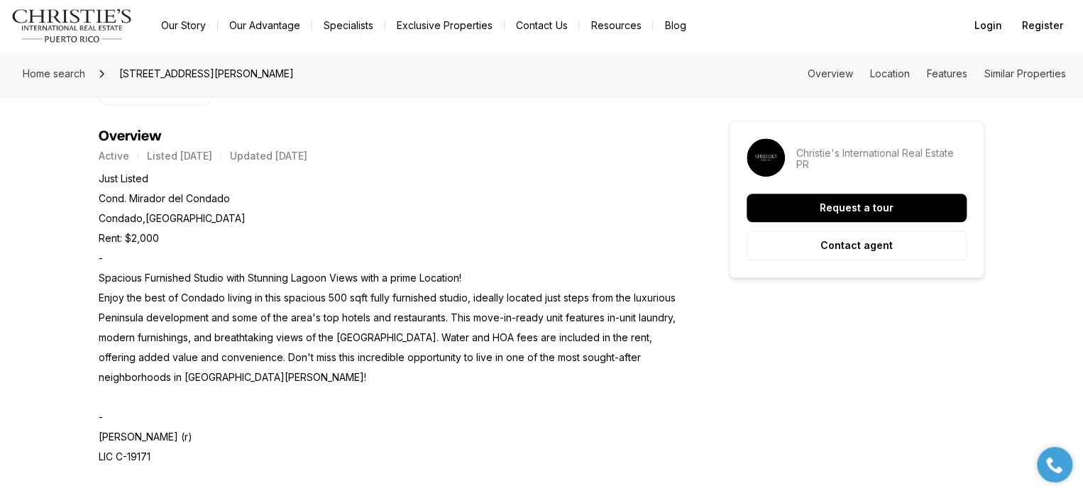
scroll to position [562, 0]
drag, startPoint x: 146, startPoint y: 153, endPoint x: 354, endPoint y: 152, distance: 208.0
click at [354, 152] on div "Active Listed Jun 16, 2025 Updated 12 days ago" at bounding box center [388, 154] width 579 height 11
click at [351, 184] on p "Just Listed Cond. Mirador del Condado Condado,PR Rent: $2,000 - Spacious Furnis…" at bounding box center [388, 317] width 579 height 298
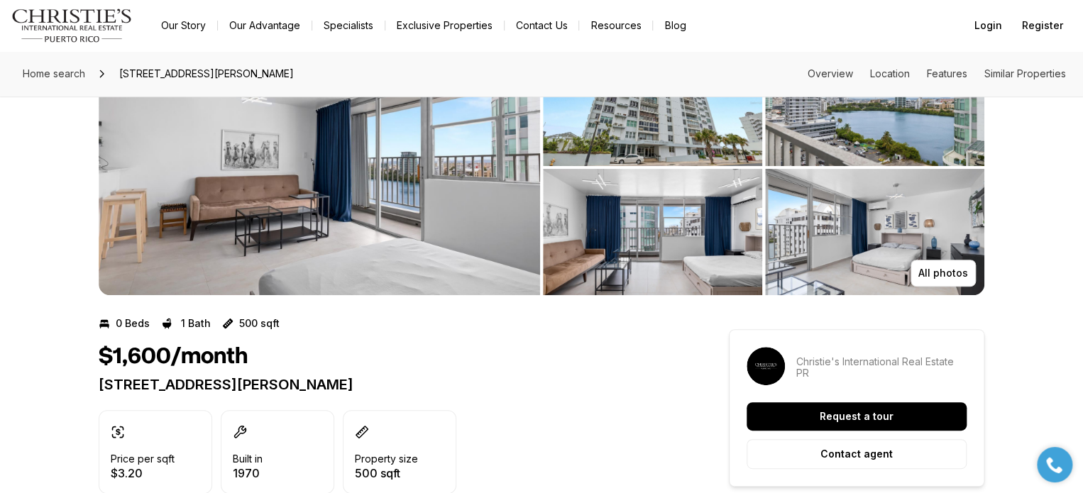
scroll to position [0, 0]
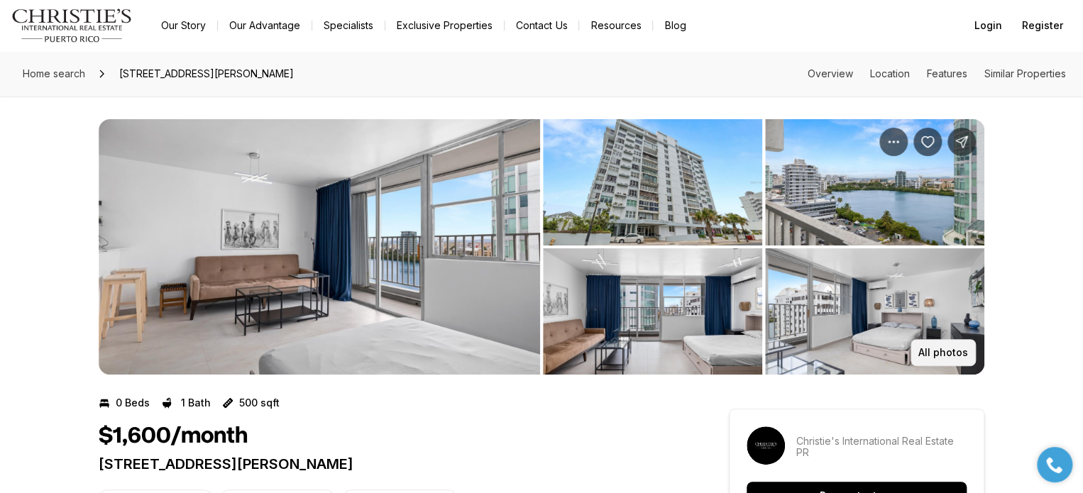
click at [950, 355] on p "All photos" at bounding box center [944, 352] width 50 height 11
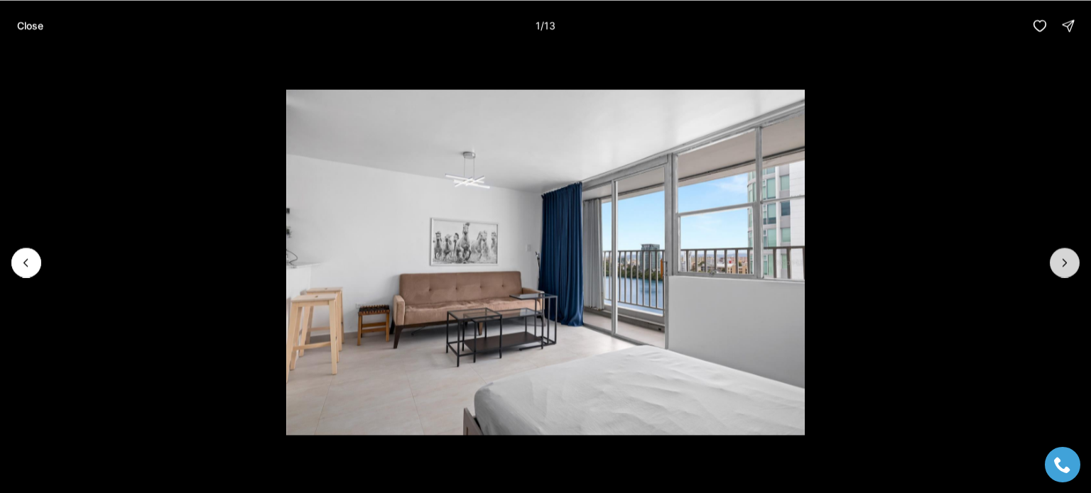
click at [1064, 263] on icon "Next slide" at bounding box center [1064, 263] width 14 height 14
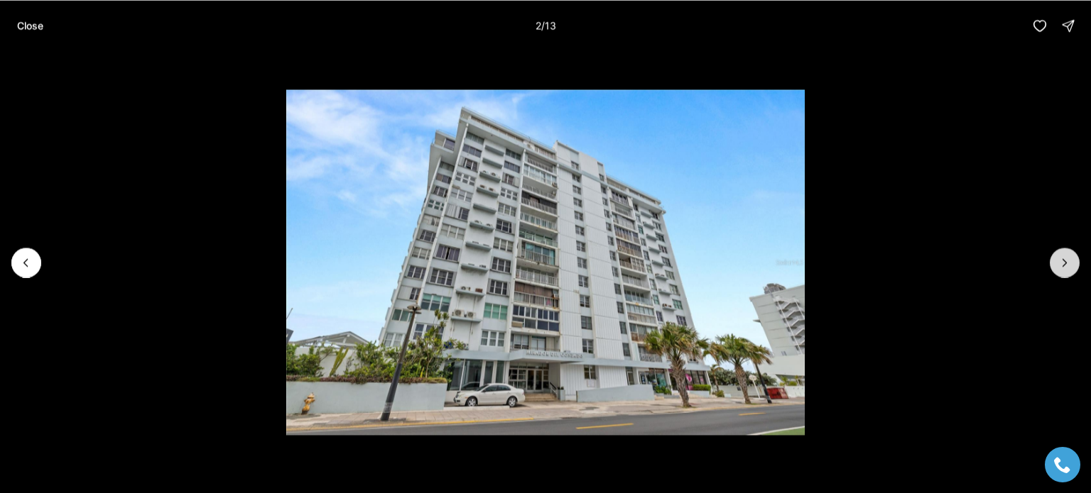
click at [1064, 263] on icon "Next slide" at bounding box center [1064, 263] width 14 height 14
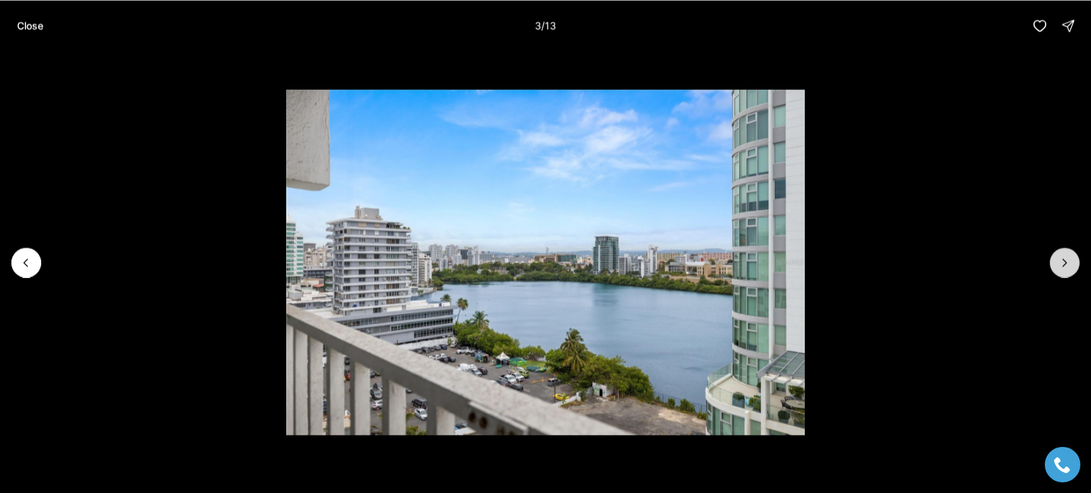
click at [1064, 263] on icon "Next slide" at bounding box center [1064, 263] width 14 height 14
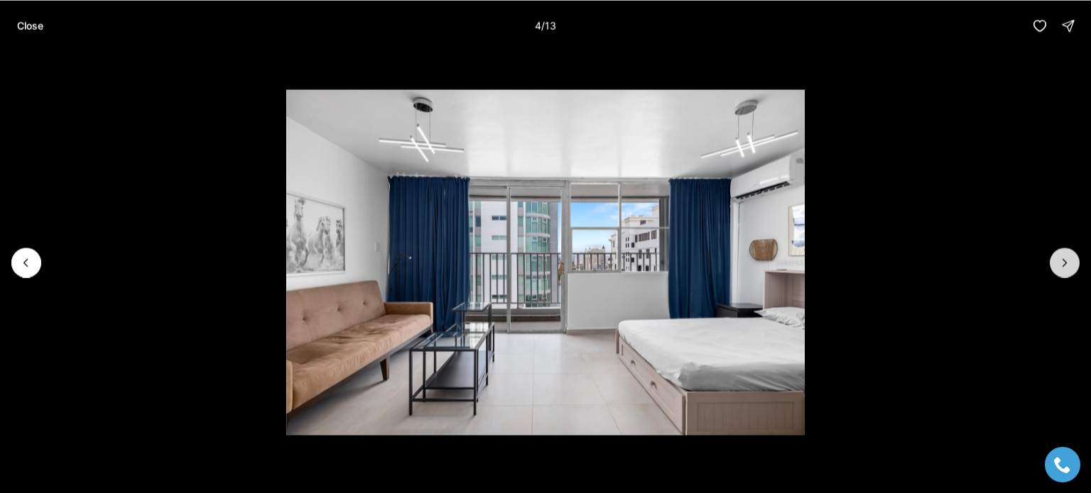
click at [1064, 263] on icon "Next slide" at bounding box center [1064, 263] width 14 height 14
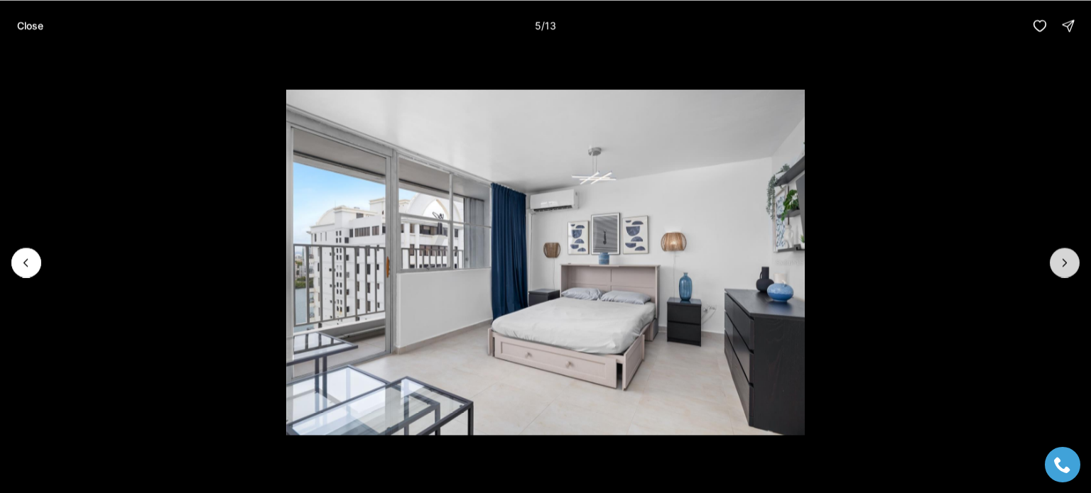
click at [1064, 263] on icon "Next slide" at bounding box center [1064, 263] width 14 height 14
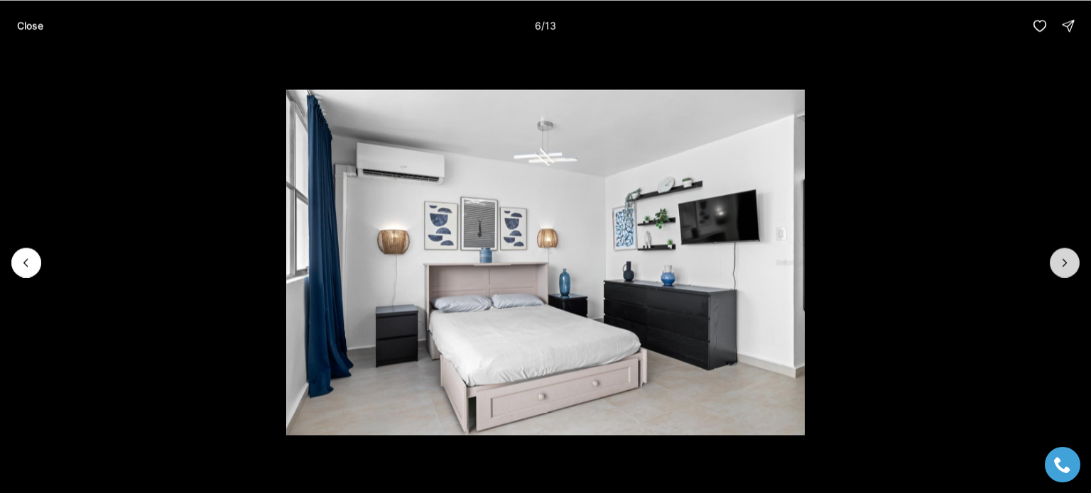
click at [1064, 263] on icon "Next slide" at bounding box center [1064, 263] width 14 height 14
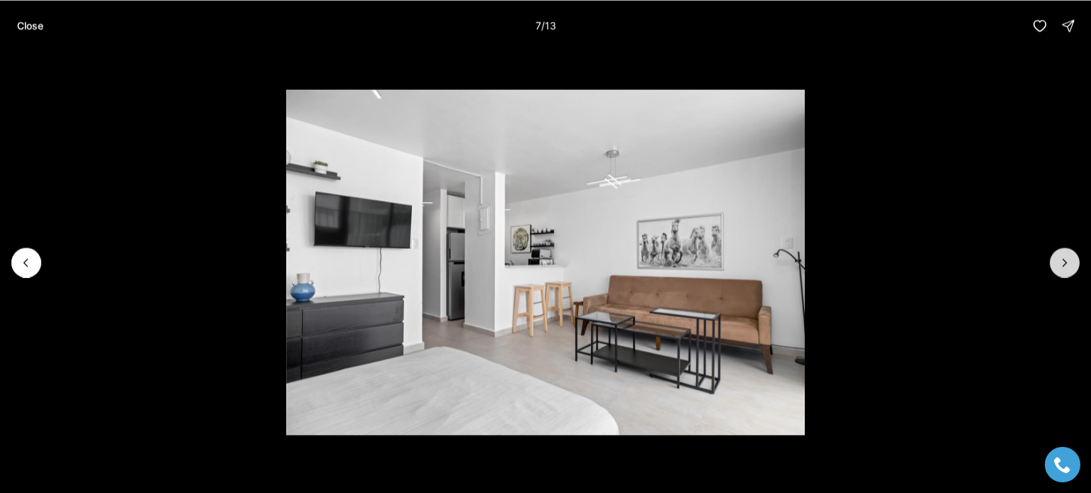
click at [1064, 263] on icon "Next slide" at bounding box center [1064, 263] width 14 height 14
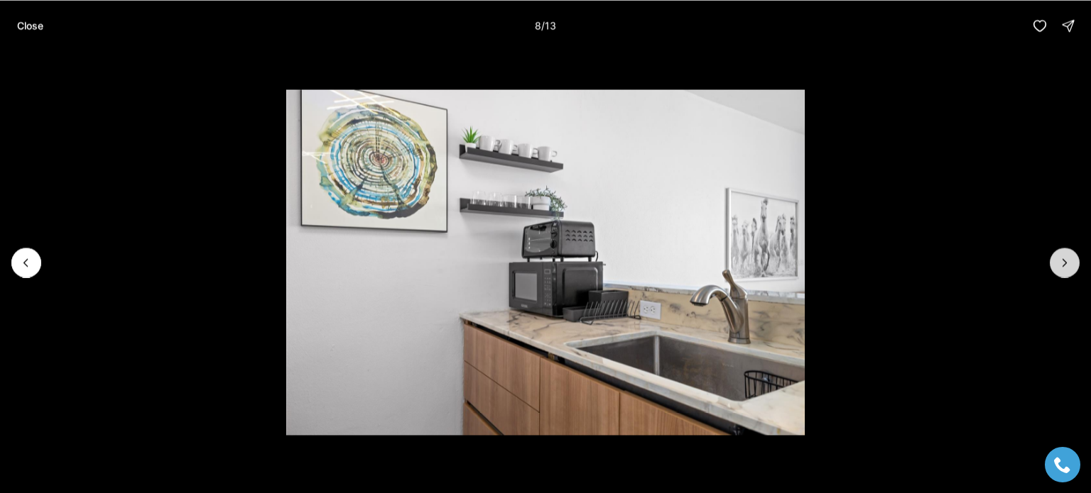
click at [1064, 263] on icon "Next slide" at bounding box center [1064, 263] width 14 height 14
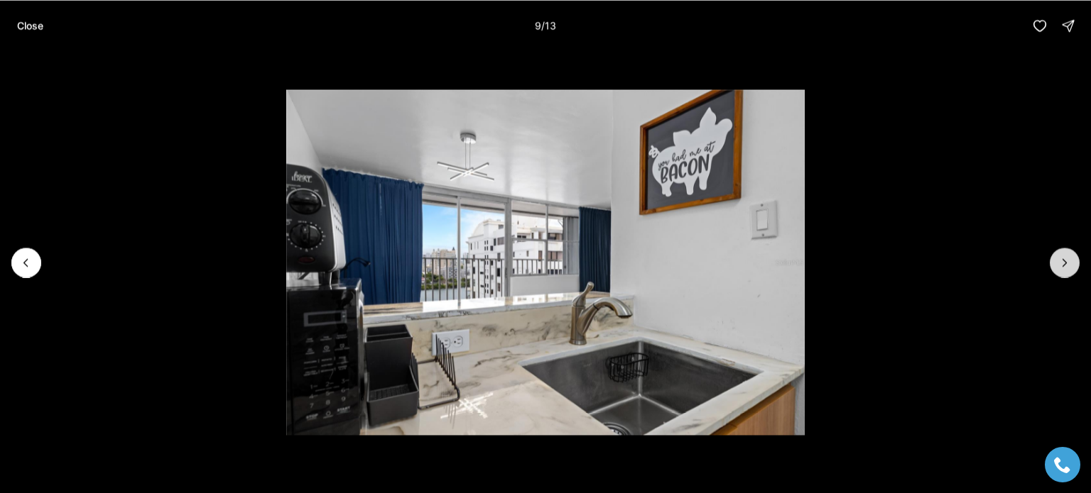
click at [1059, 267] on icon "Next slide" at bounding box center [1064, 263] width 14 height 14
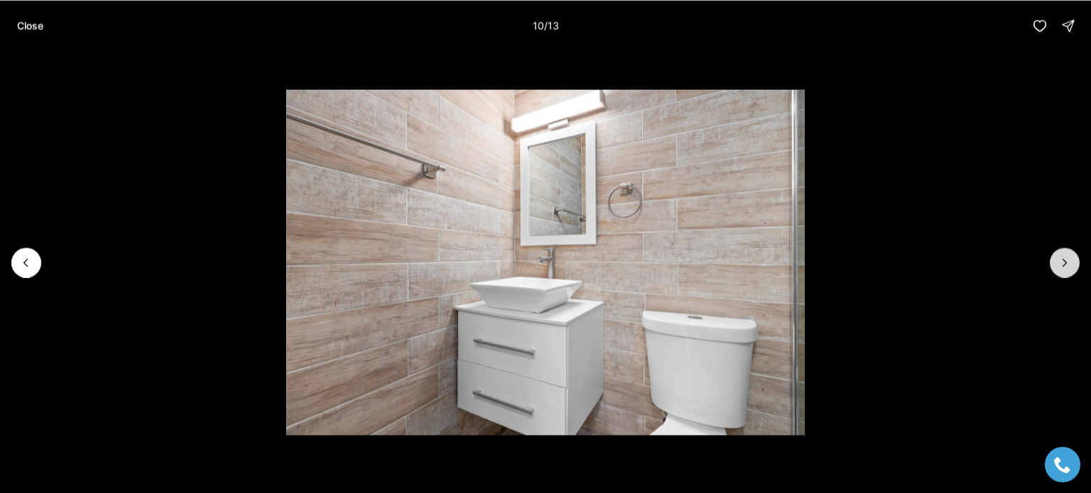
click at [1059, 267] on icon "Next slide" at bounding box center [1064, 263] width 14 height 14
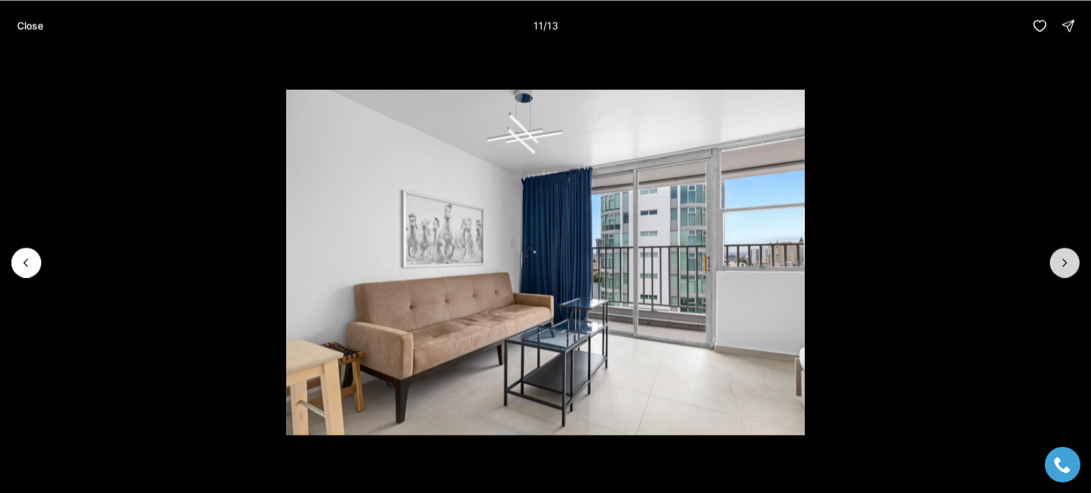
click at [1059, 267] on icon "Next slide" at bounding box center [1064, 263] width 14 height 14
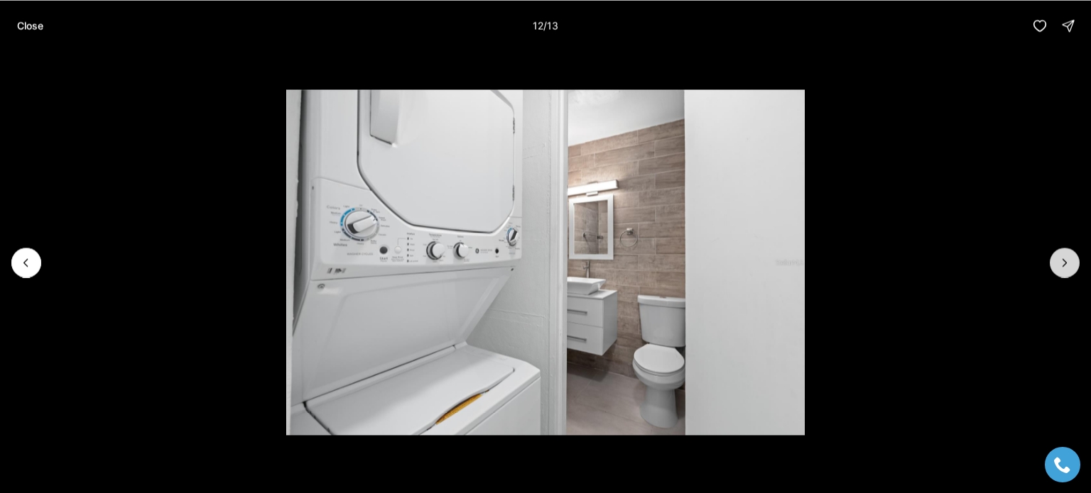
click at [1059, 267] on icon "Next slide" at bounding box center [1064, 263] width 14 height 14
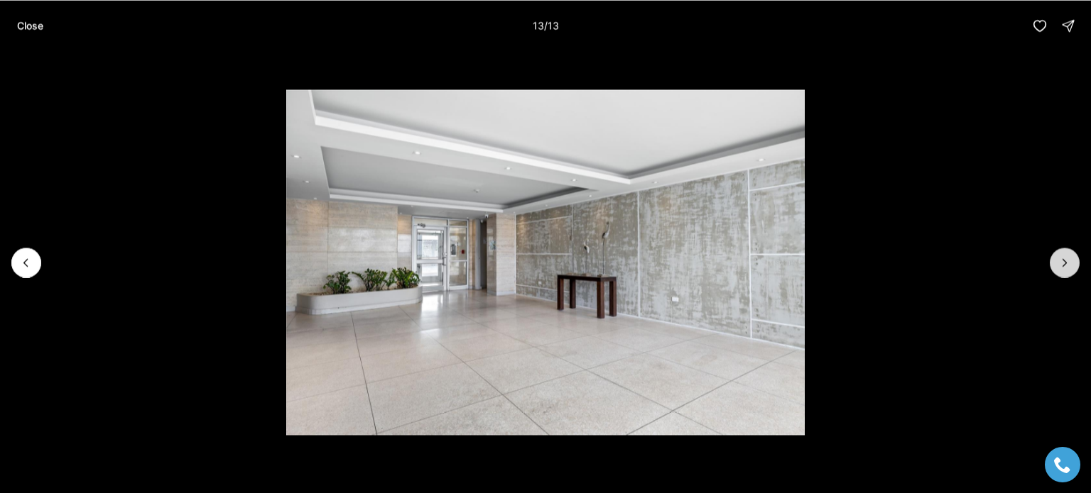
click at [1059, 267] on div at bounding box center [1064, 263] width 30 height 30
click at [30, 23] on p "Close" at bounding box center [30, 25] width 26 height 11
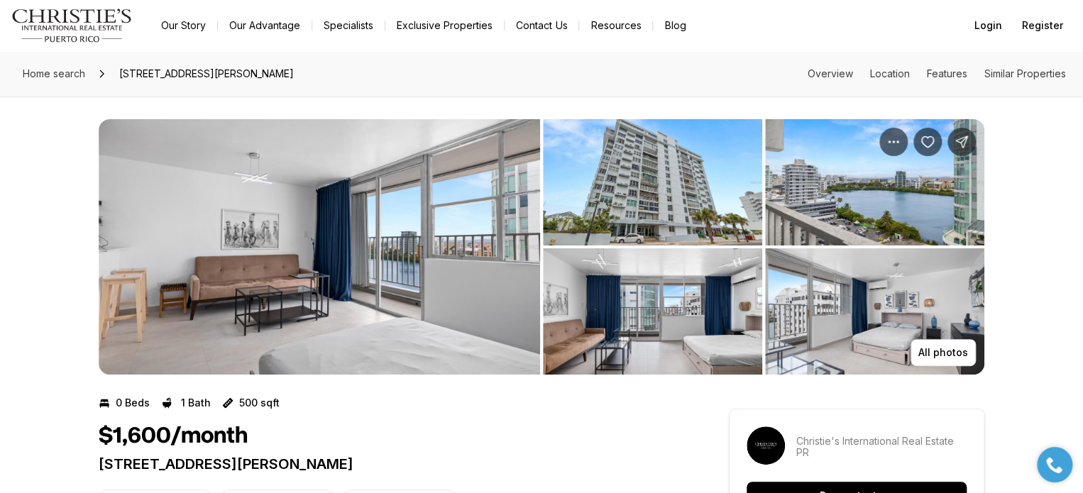
click at [80, 209] on div "All photos" at bounding box center [541, 236] width 1083 height 278
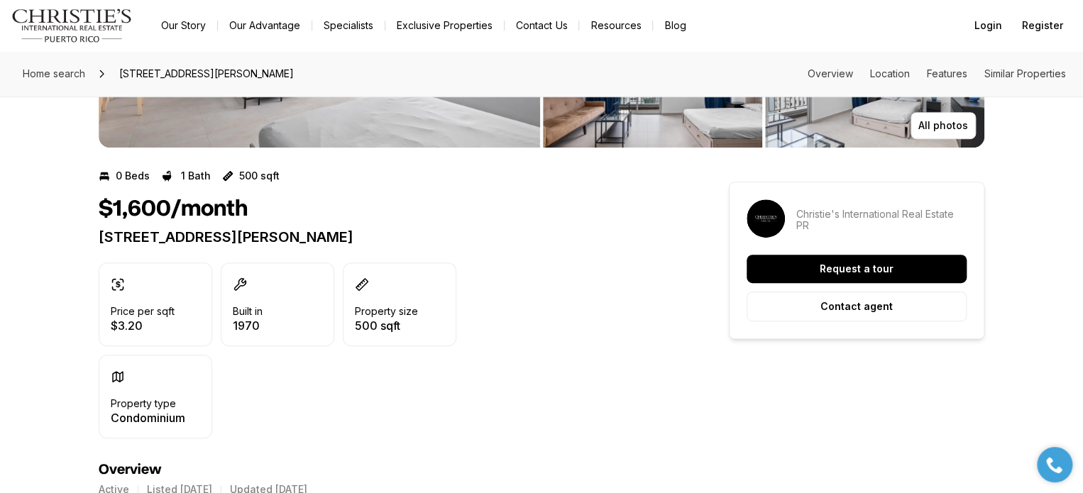
scroll to position [229, 0]
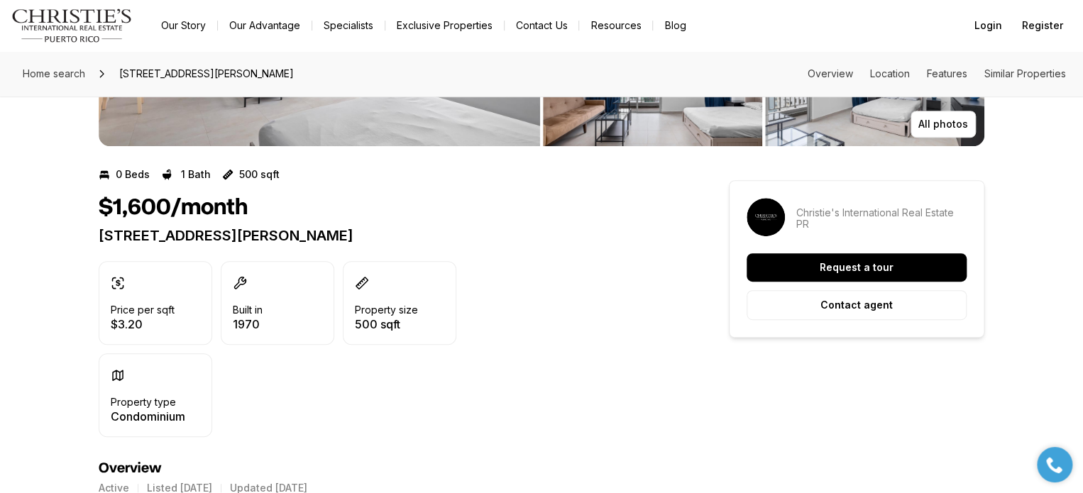
click at [533, 246] on div "$1,600/month 1035 ASHFORD #1208 SAN JUAN PR, 00907 Price per sqft $3.20 Built i…" at bounding box center [388, 316] width 579 height 243
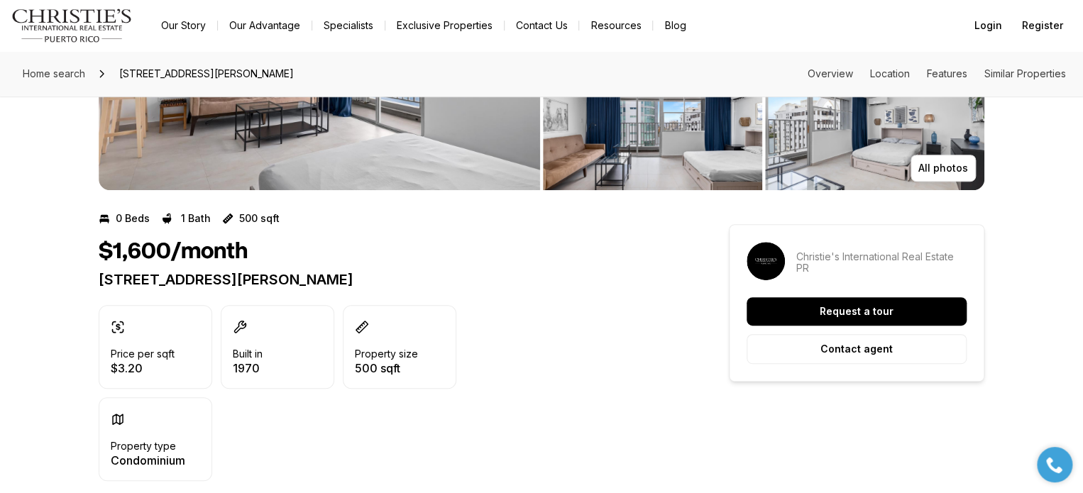
scroll to position [186, 0]
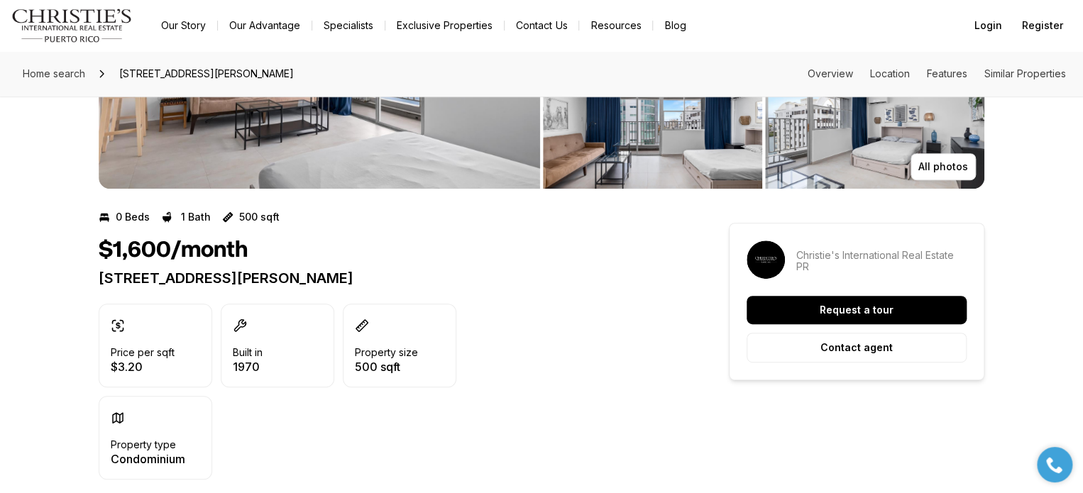
click at [472, 242] on div "$1,600/month" at bounding box center [388, 250] width 579 height 27
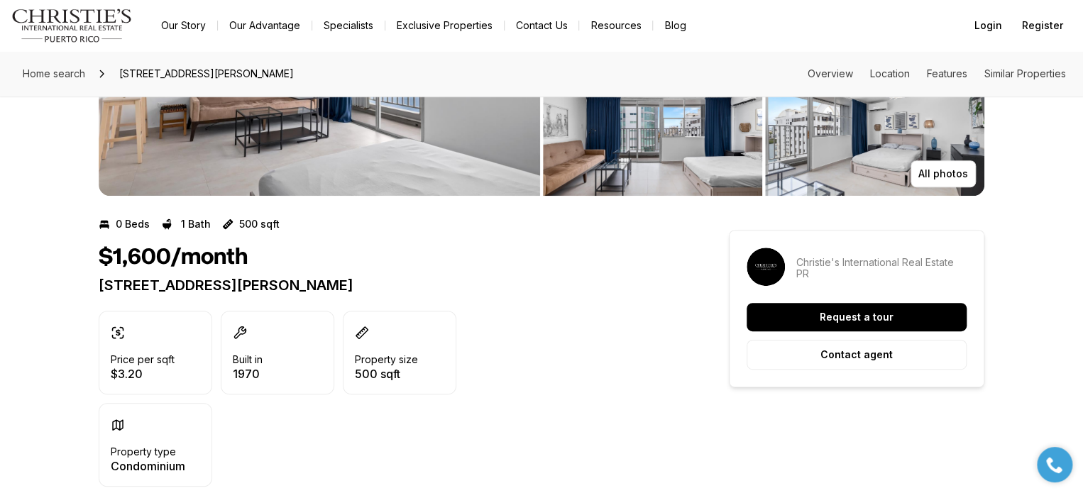
scroll to position [0, 0]
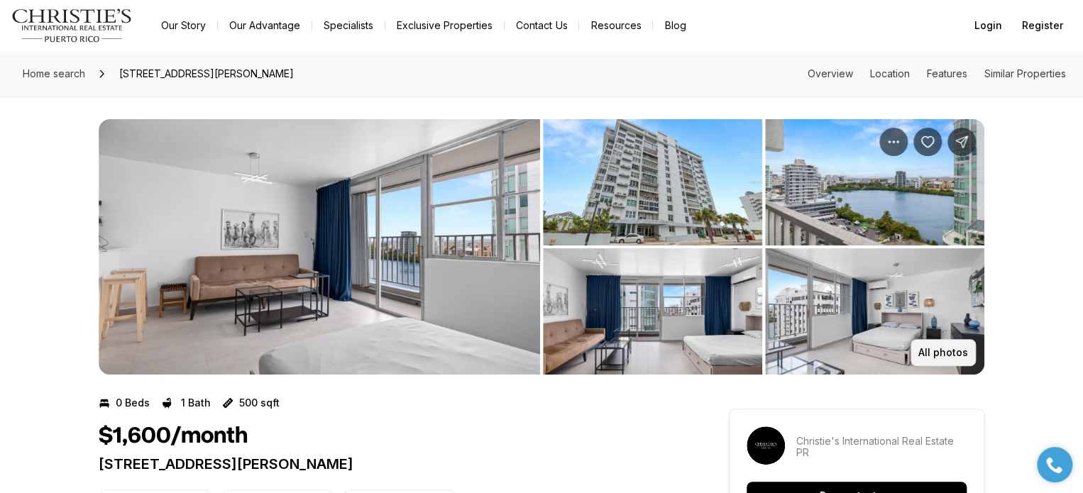
click at [952, 352] on p "All photos" at bounding box center [944, 352] width 50 height 11
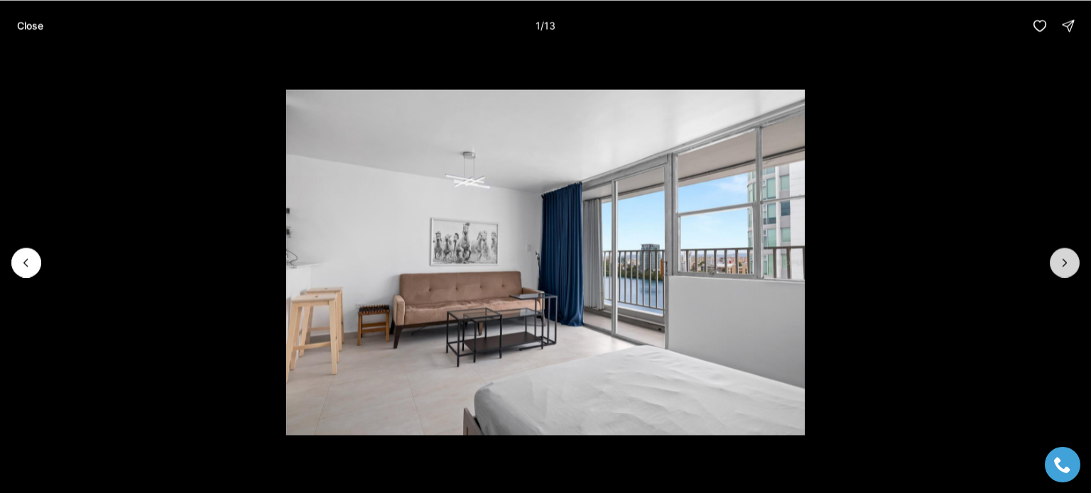
click at [1065, 258] on icon "Next slide" at bounding box center [1064, 263] width 14 height 14
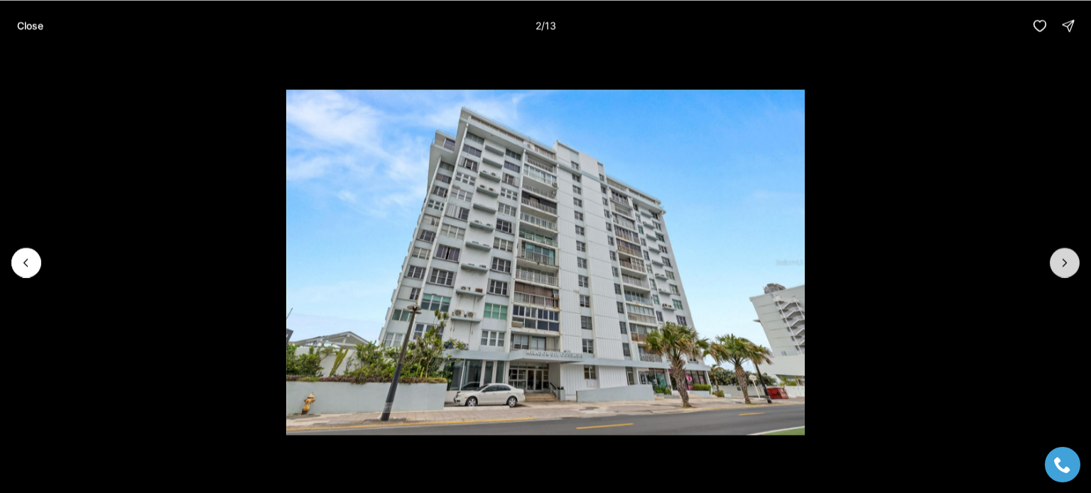
click at [1065, 258] on icon "Next slide" at bounding box center [1064, 263] width 14 height 14
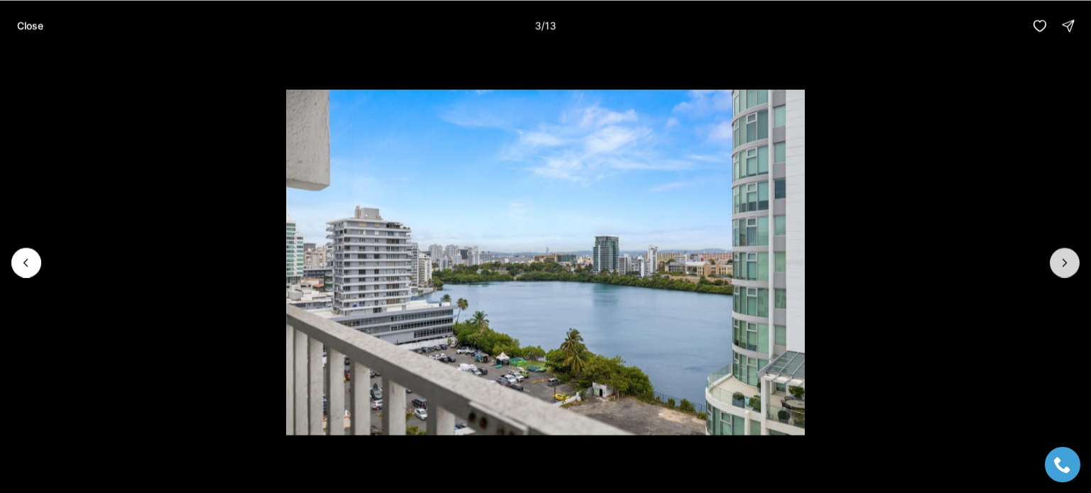
click at [1065, 258] on icon "Next slide" at bounding box center [1064, 263] width 14 height 14
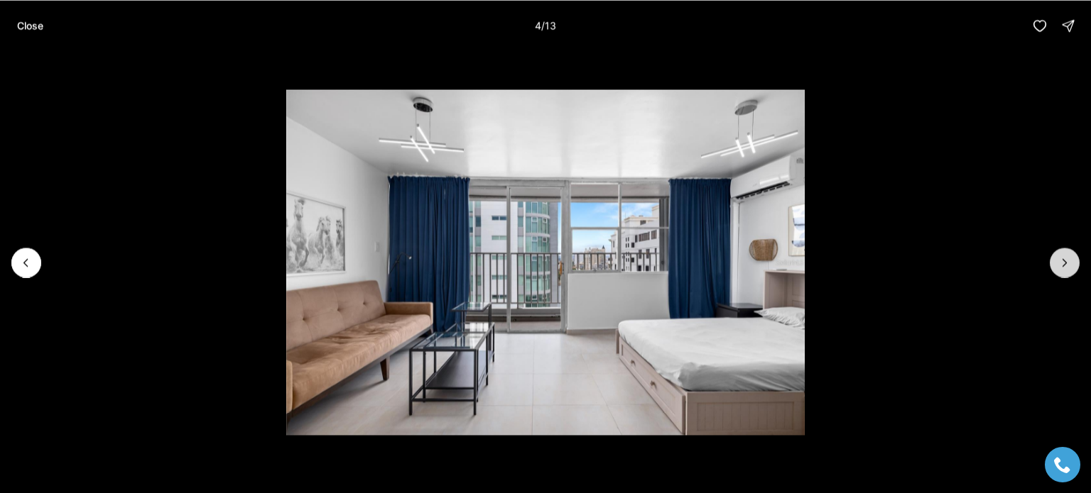
click at [1065, 258] on icon "Next slide" at bounding box center [1064, 263] width 14 height 14
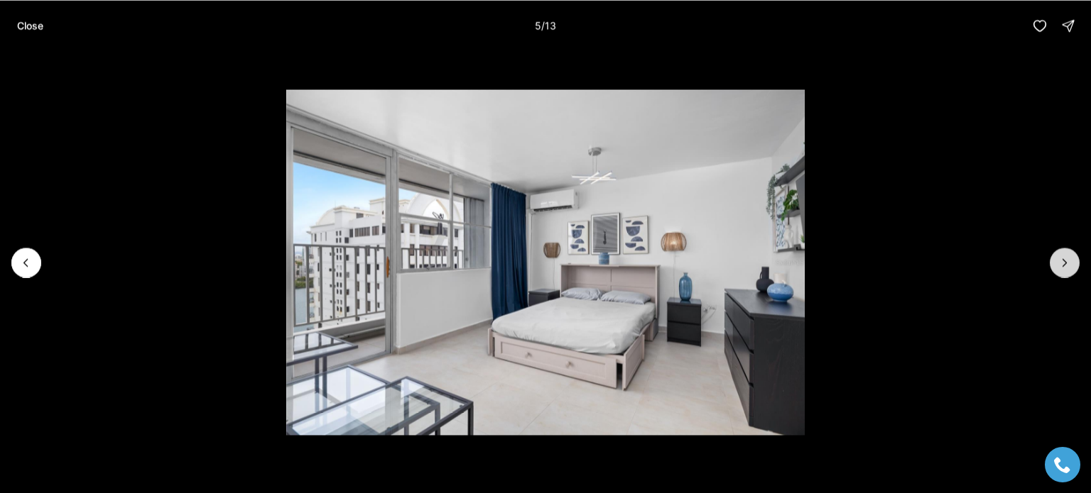
click at [1065, 258] on icon "Next slide" at bounding box center [1064, 263] width 14 height 14
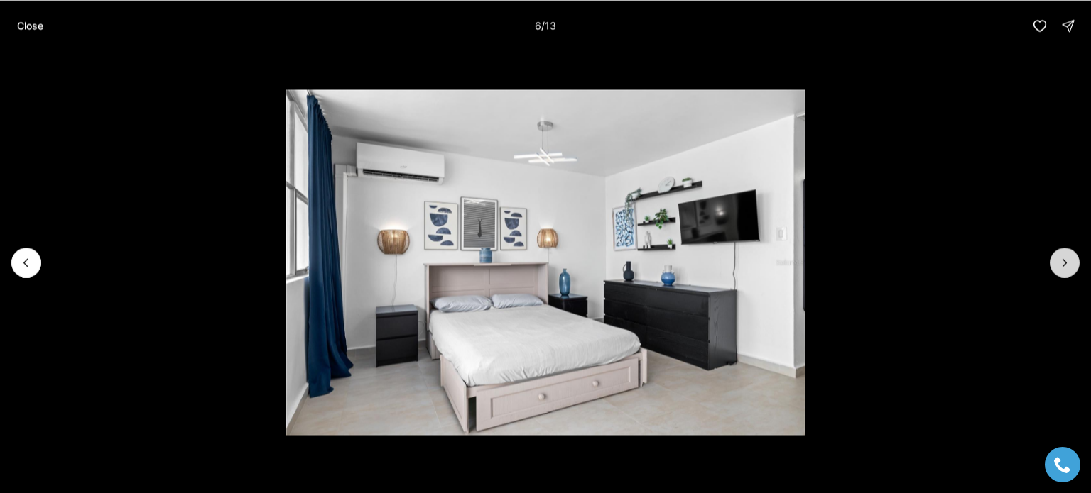
click at [1065, 258] on icon "Next slide" at bounding box center [1064, 263] width 14 height 14
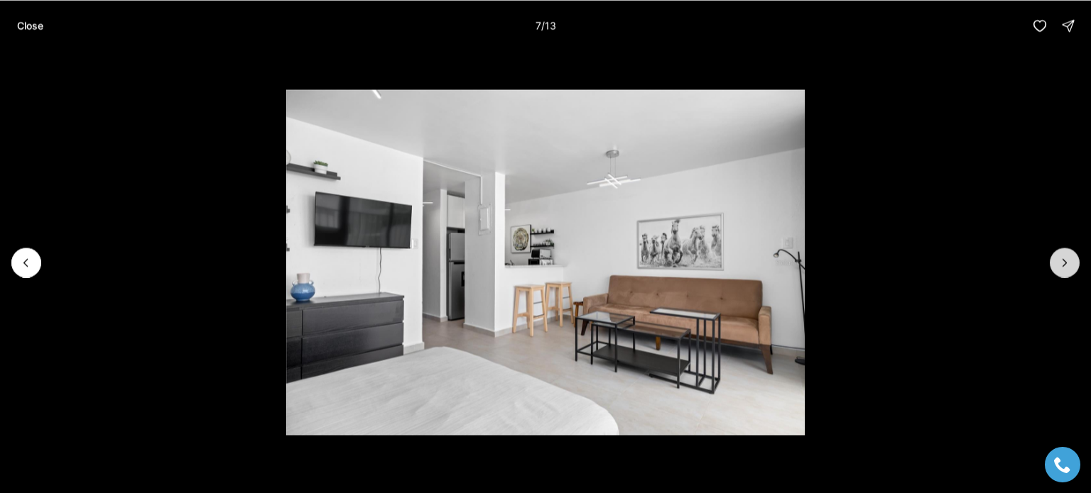
click at [1065, 258] on icon "Next slide" at bounding box center [1064, 263] width 14 height 14
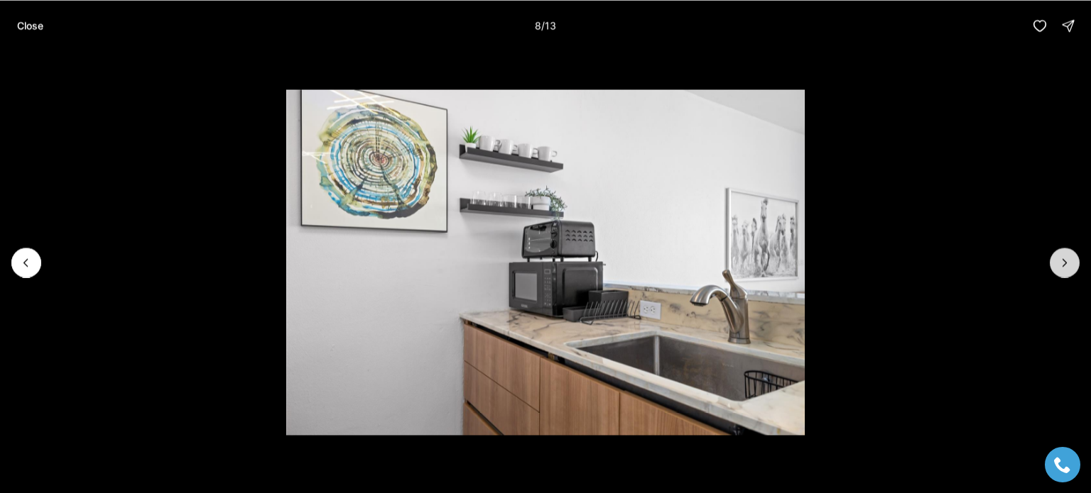
click at [1065, 258] on icon "Next slide" at bounding box center [1064, 263] width 14 height 14
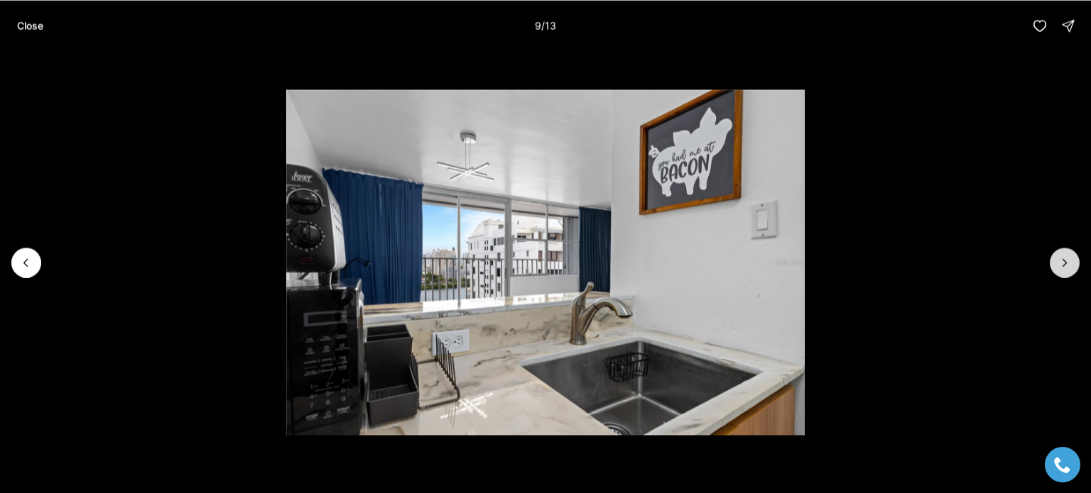
click at [1065, 258] on icon "Next slide" at bounding box center [1064, 263] width 14 height 14
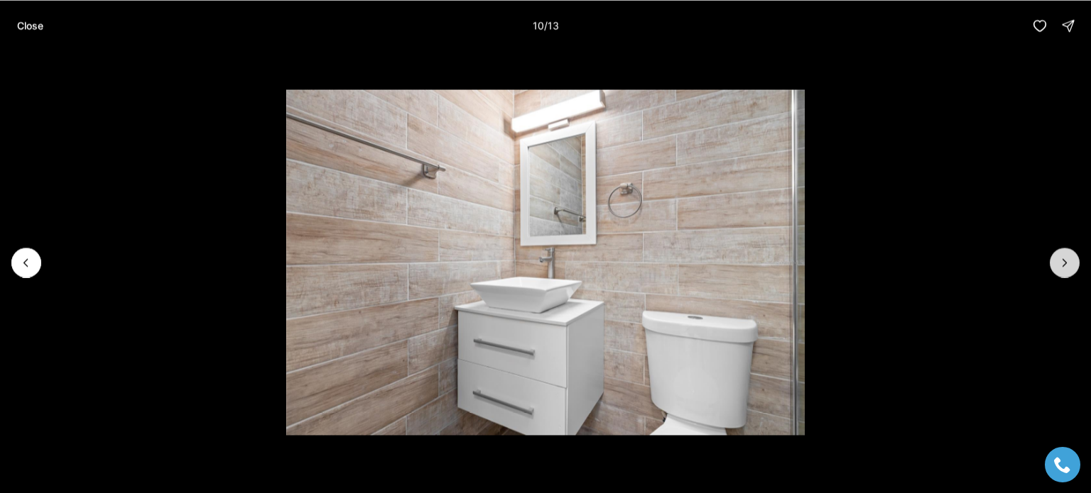
click at [1065, 258] on icon "Next slide" at bounding box center [1064, 263] width 14 height 14
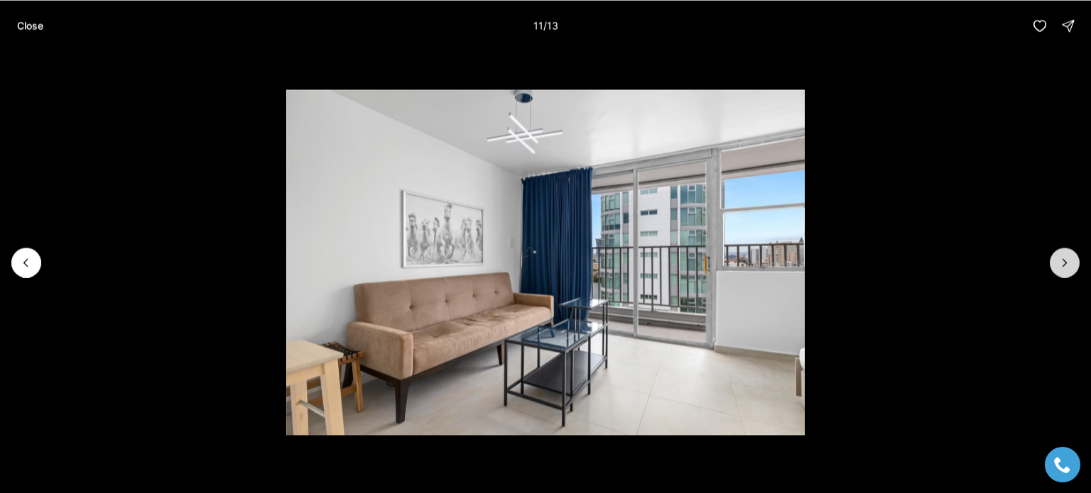
click at [1065, 258] on icon "Next slide" at bounding box center [1064, 263] width 14 height 14
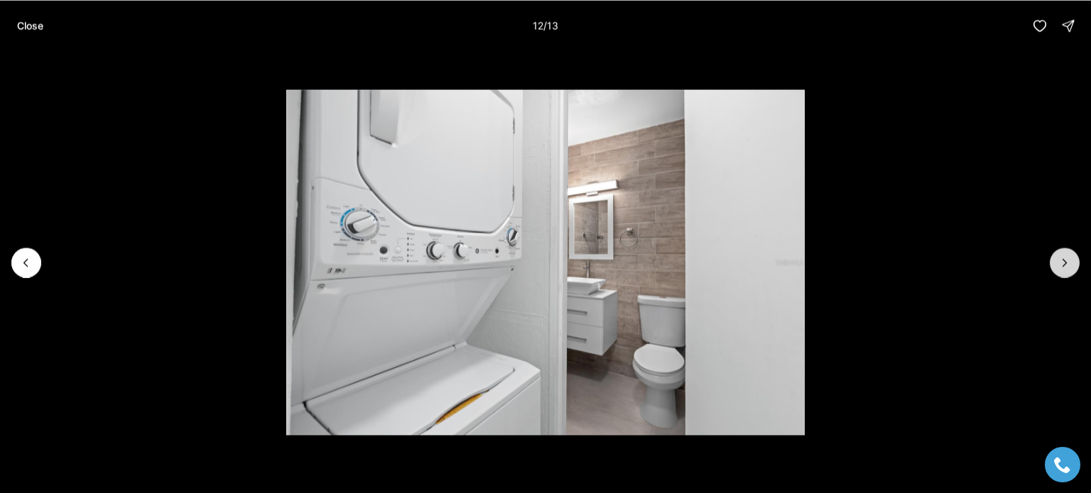
click at [1065, 258] on icon "Next slide" at bounding box center [1064, 263] width 14 height 14
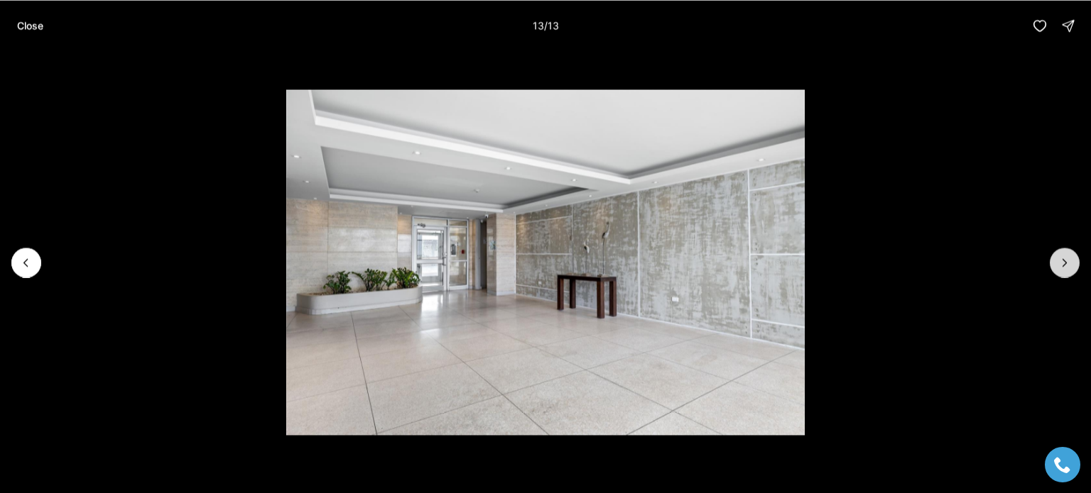
click at [1065, 258] on div at bounding box center [1064, 263] width 30 height 30
click at [31, 258] on icon "Previous slide" at bounding box center [26, 263] width 14 height 14
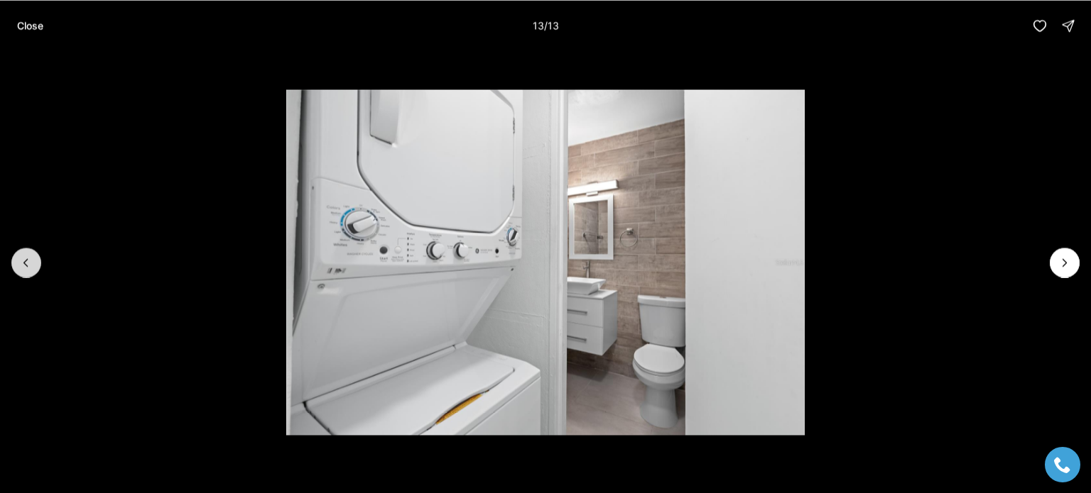
click at [31, 258] on icon "Previous slide" at bounding box center [26, 263] width 14 height 14
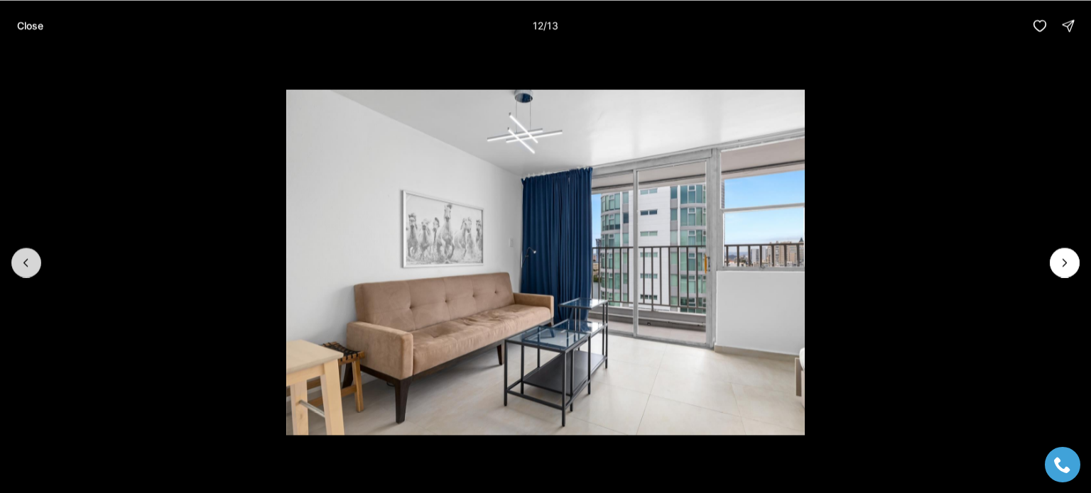
click at [31, 258] on icon "Previous slide" at bounding box center [26, 263] width 14 height 14
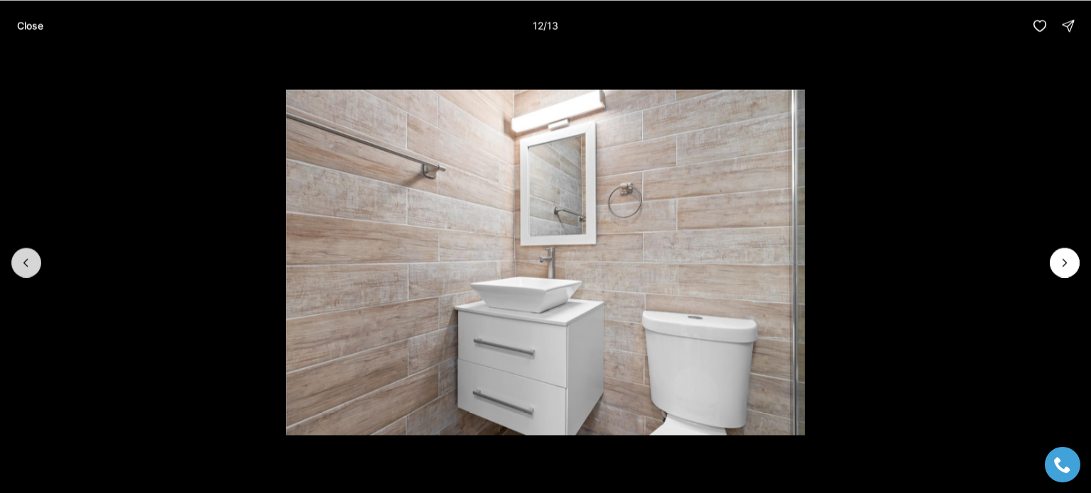
click at [31, 258] on icon "Previous slide" at bounding box center [26, 263] width 14 height 14
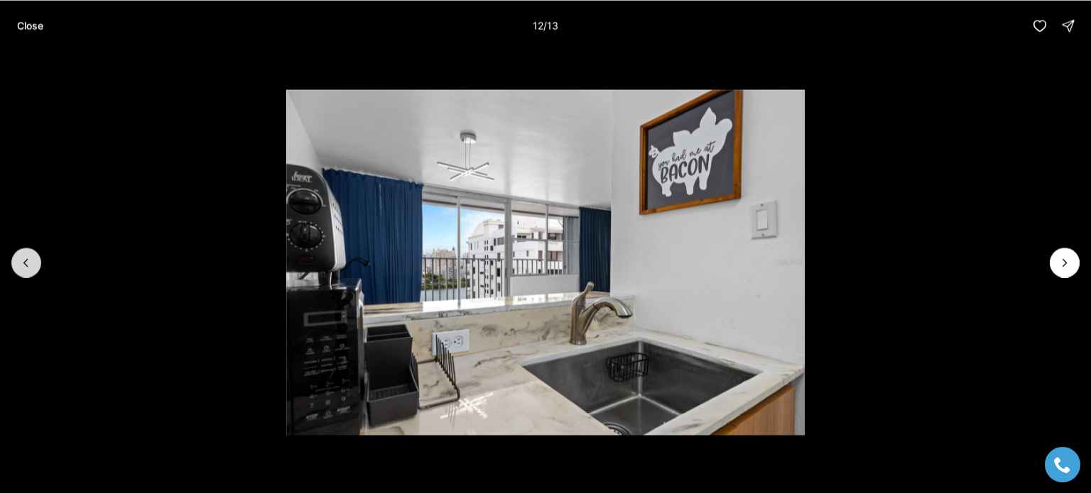
click at [31, 258] on icon "Previous slide" at bounding box center [26, 263] width 14 height 14
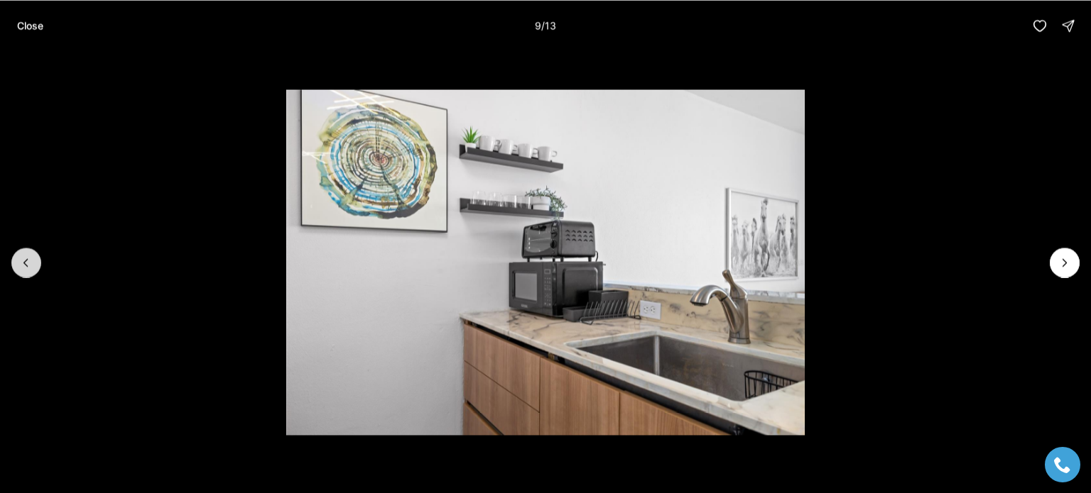
click at [31, 258] on icon "Previous slide" at bounding box center [26, 263] width 14 height 14
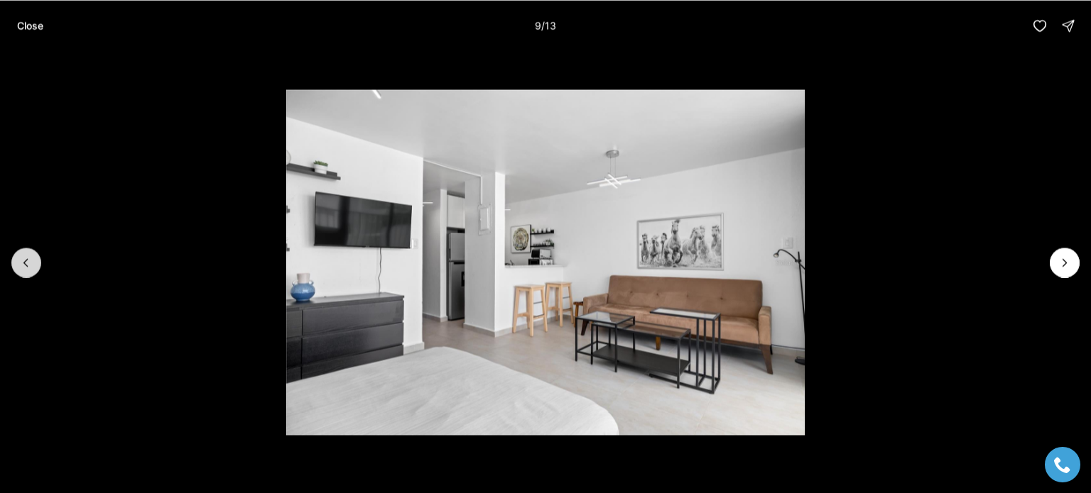
click at [31, 258] on icon "Previous slide" at bounding box center [26, 263] width 14 height 14
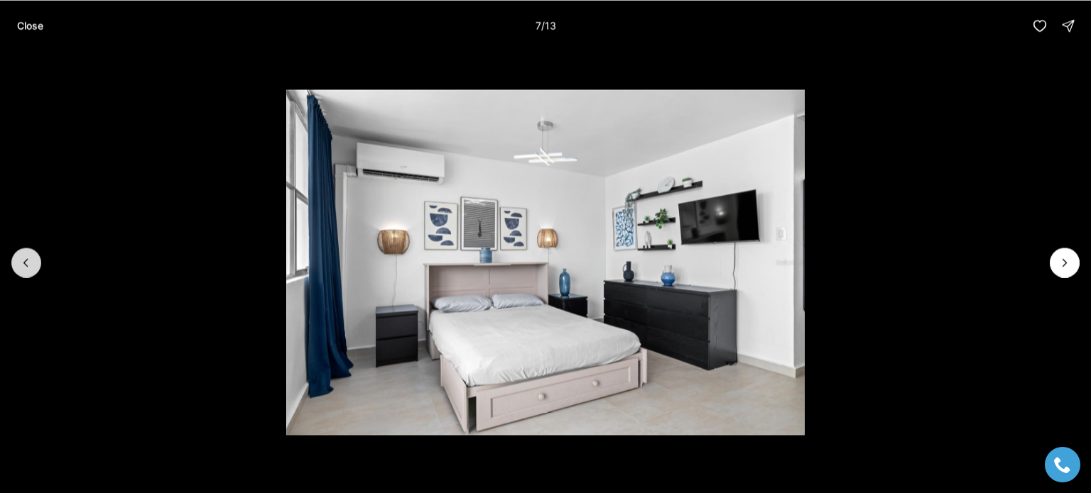
click at [31, 258] on icon "Previous slide" at bounding box center [26, 263] width 14 height 14
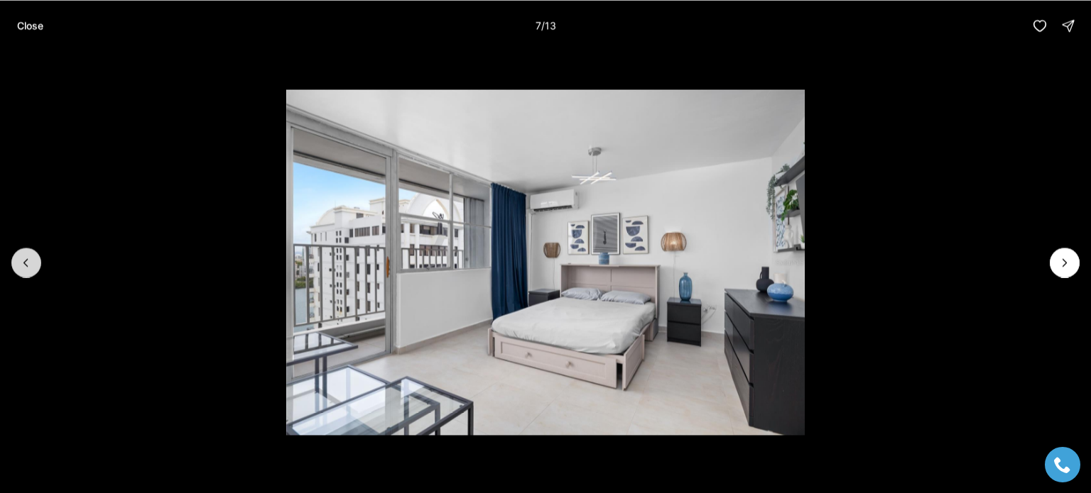
click at [31, 258] on icon "Previous slide" at bounding box center [26, 263] width 14 height 14
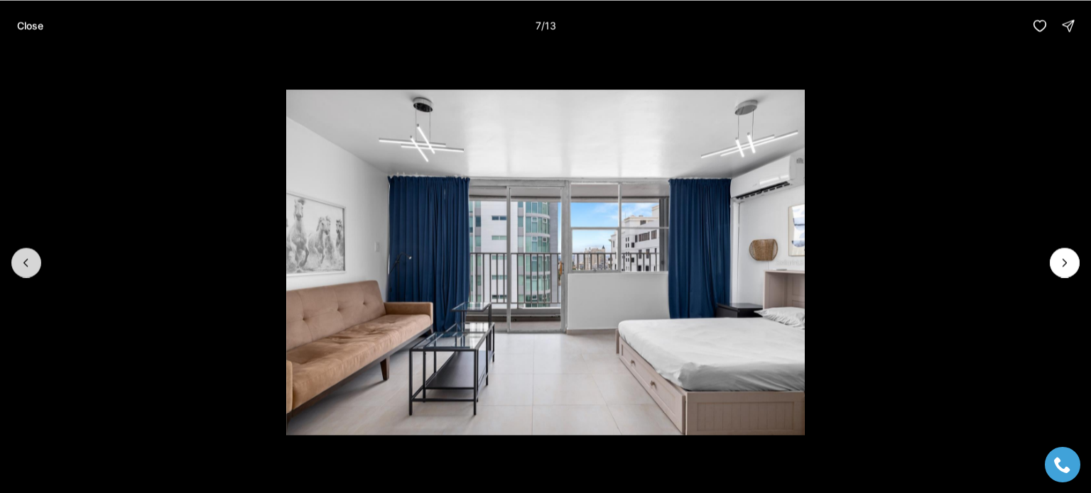
click at [31, 258] on icon "Previous slide" at bounding box center [26, 263] width 14 height 14
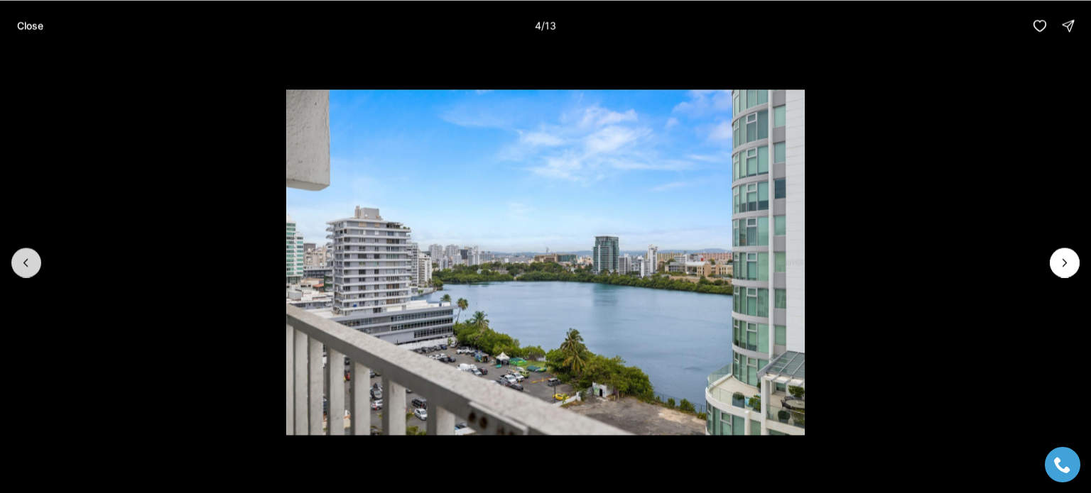
click at [31, 258] on icon "Previous slide" at bounding box center [26, 263] width 14 height 14
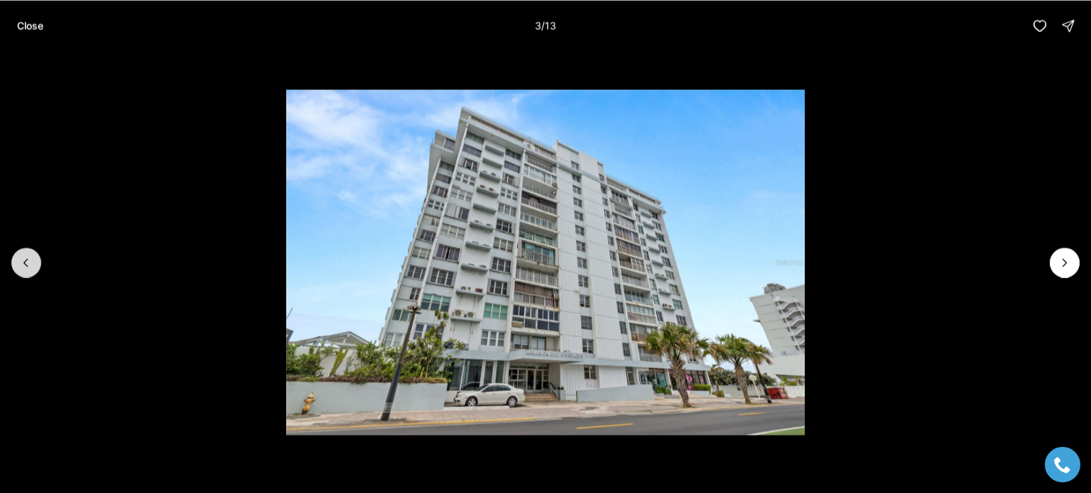
click at [31, 258] on icon "Previous slide" at bounding box center [26, 263] width 14 height 14
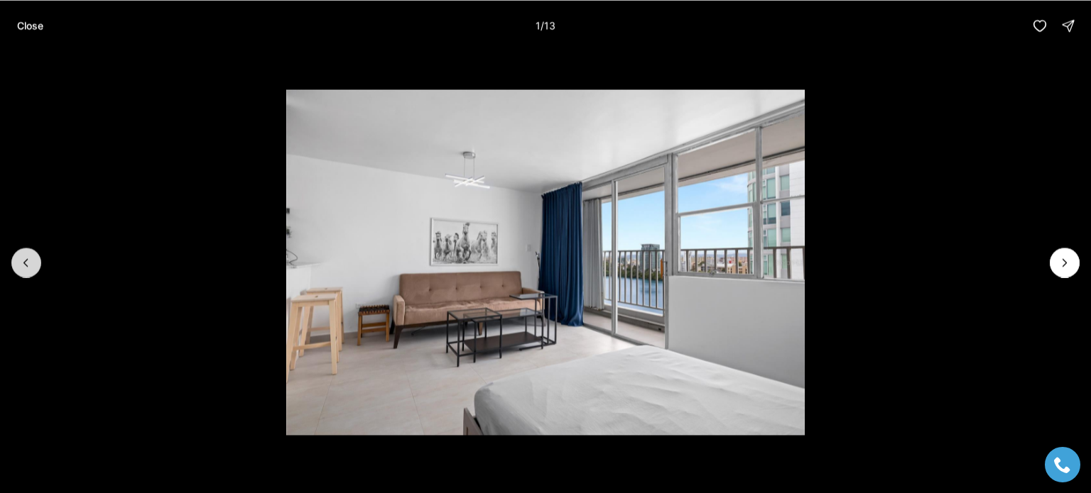
click at [31, 258] on div at bounding box center [26, 263] width 30 height 30
click at [28, 38] on button "Close" at bounding box center [30, 25] width 43 height 28
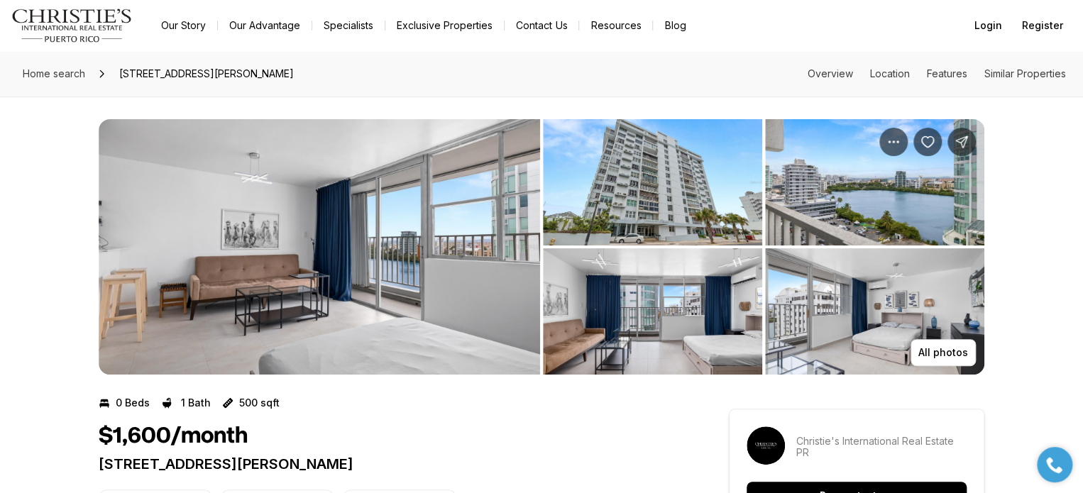
click at [93, 111] on div "All photos" at bounding box center [541, 236] width 1083 height 278
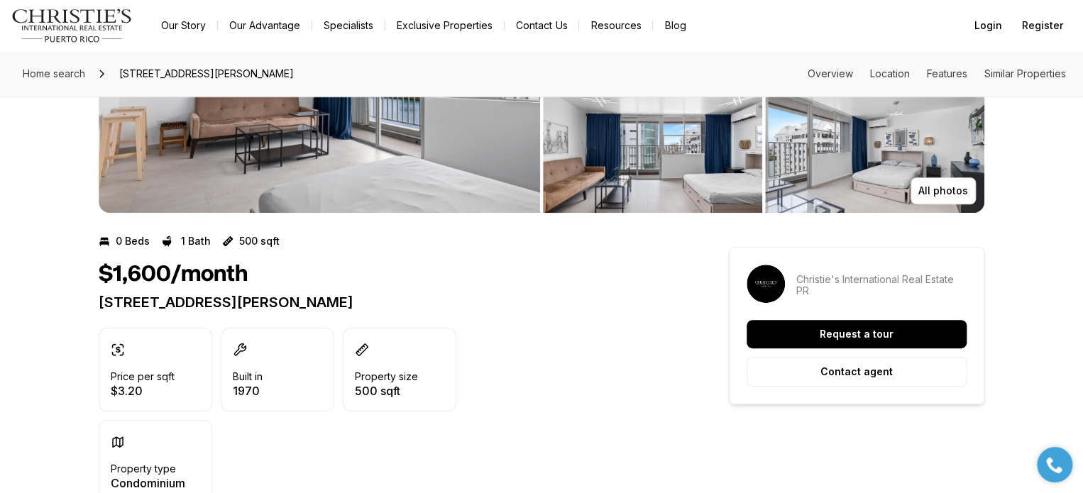
scroll to position [203, 0]
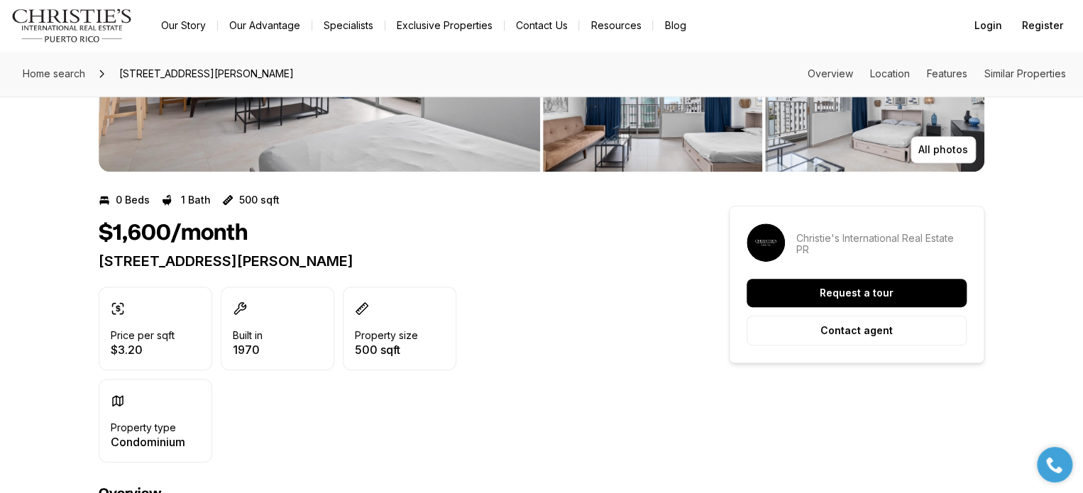
click at [84, 131] on div "All photos" at bounding box center [541, 32] width 1083 height 278
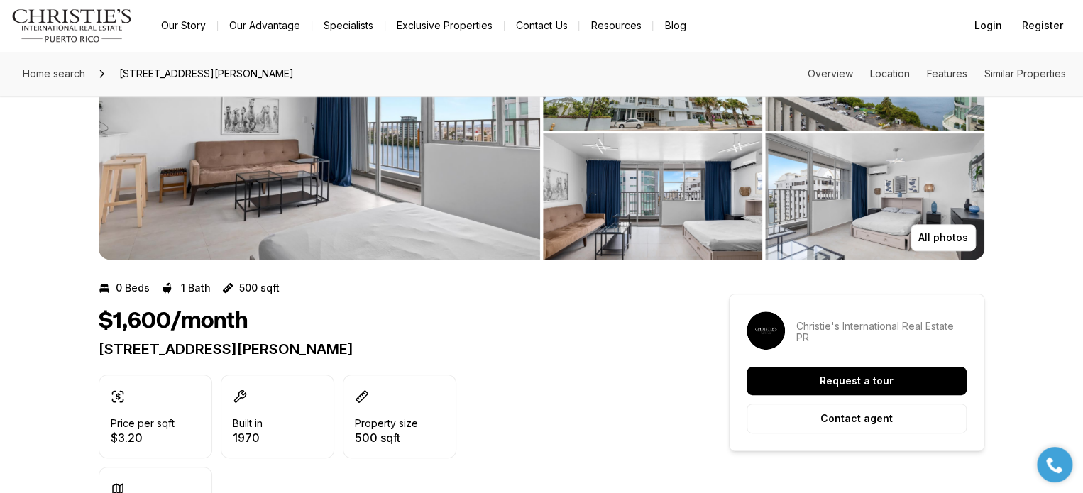
scroll to position [0, 0]
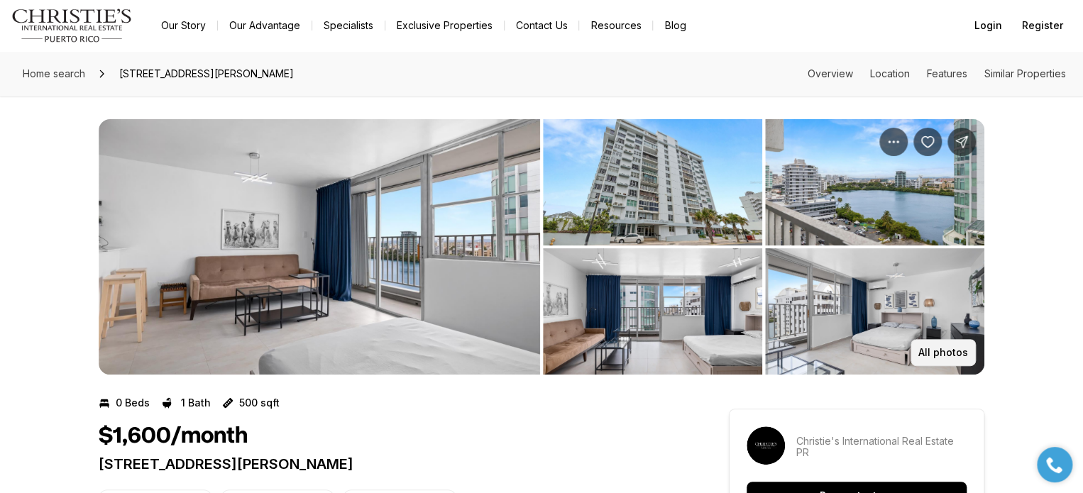
click at [942, 353] on p "All photos" at bounding box center [944, 352] width 50 height 11
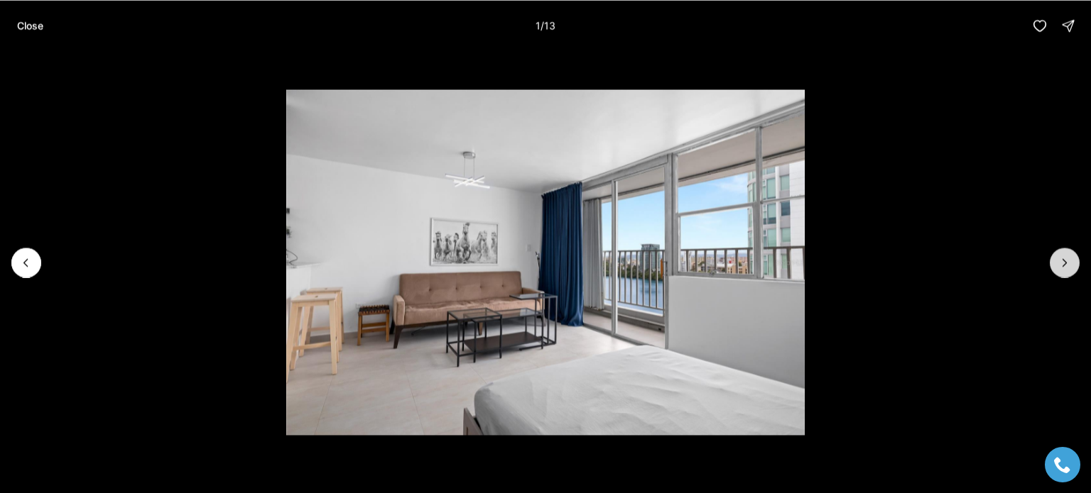
click at [1064, 266] on icon "Next slide" at bounding box center [1064, 263] width 14 height 14
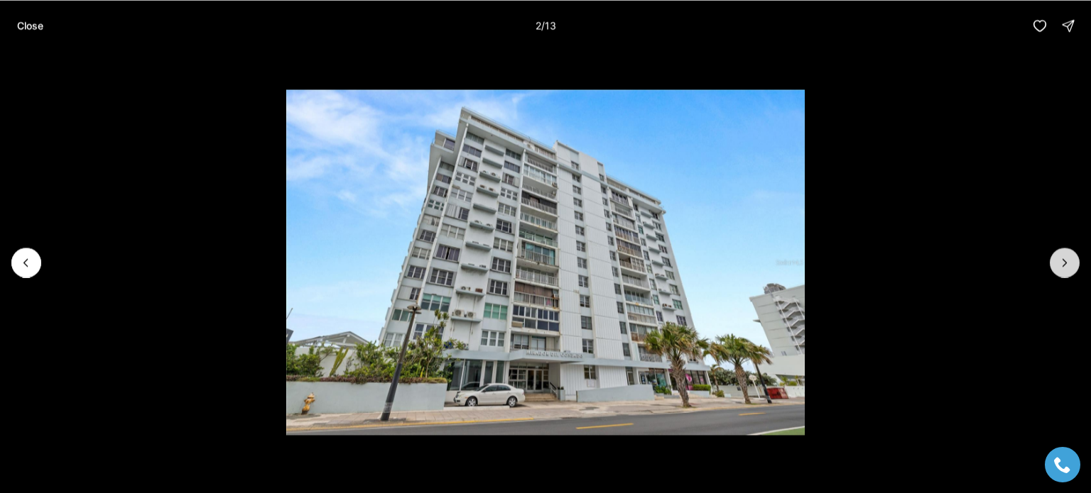
click at [1064, 266] on icon "Next slide" at bounding box center [1064, 263] width 14 height 14
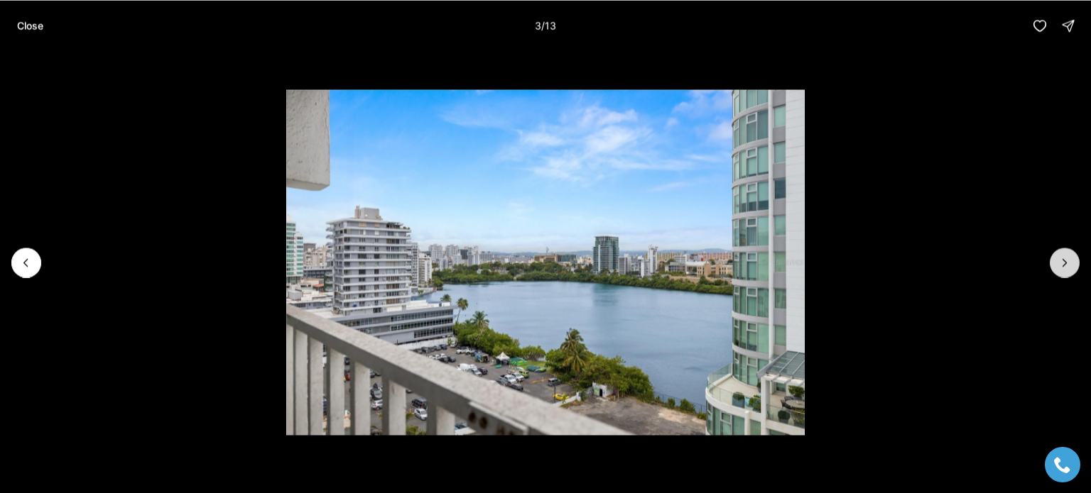
click at [1064, 266] on icon "Next slide" at bounding box center [1064, 263] width 14 height 14
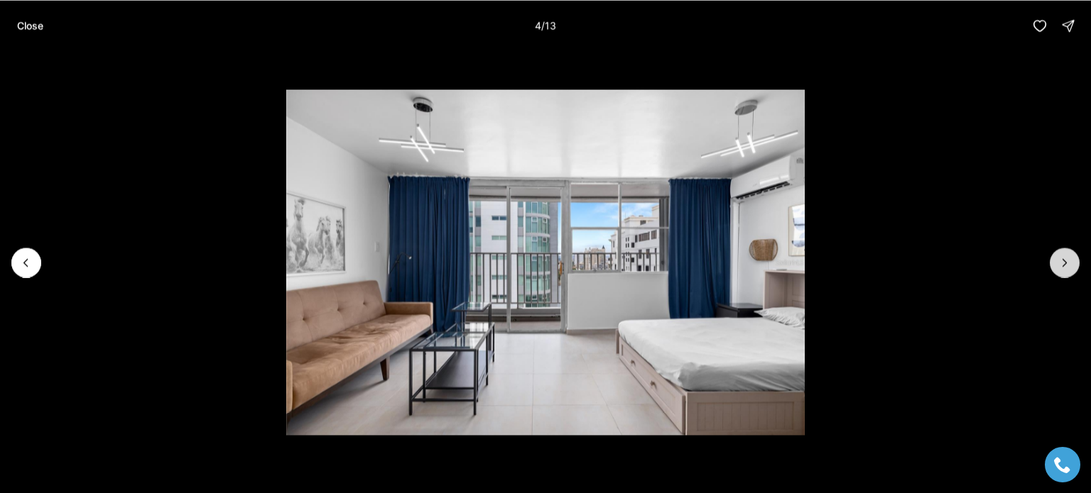
click at [1064, 266] on icon "Next slide" at bounding box center [1064, 263] width 14 height 14
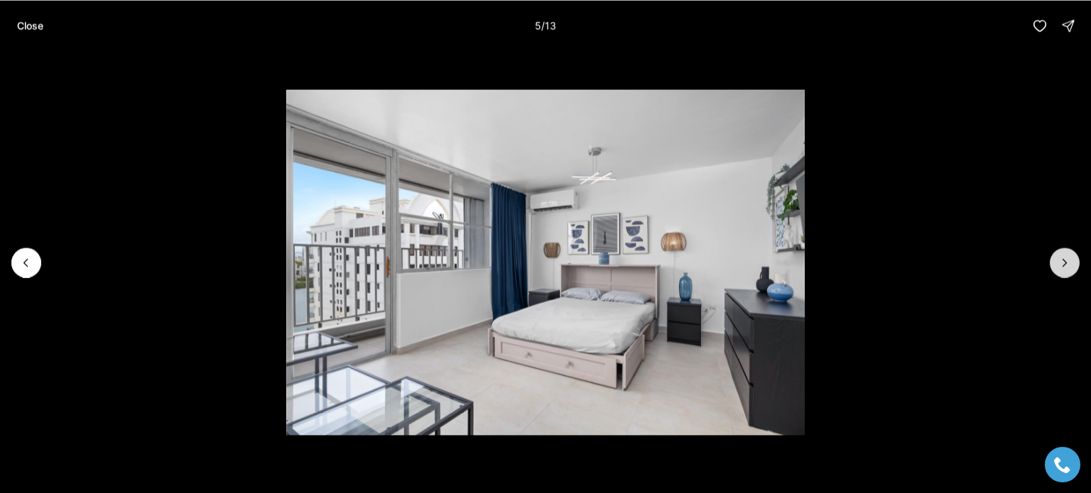
click at [1064, 266] on icon "Next slide" at bounding box center [1064, 263] width 14 height 14
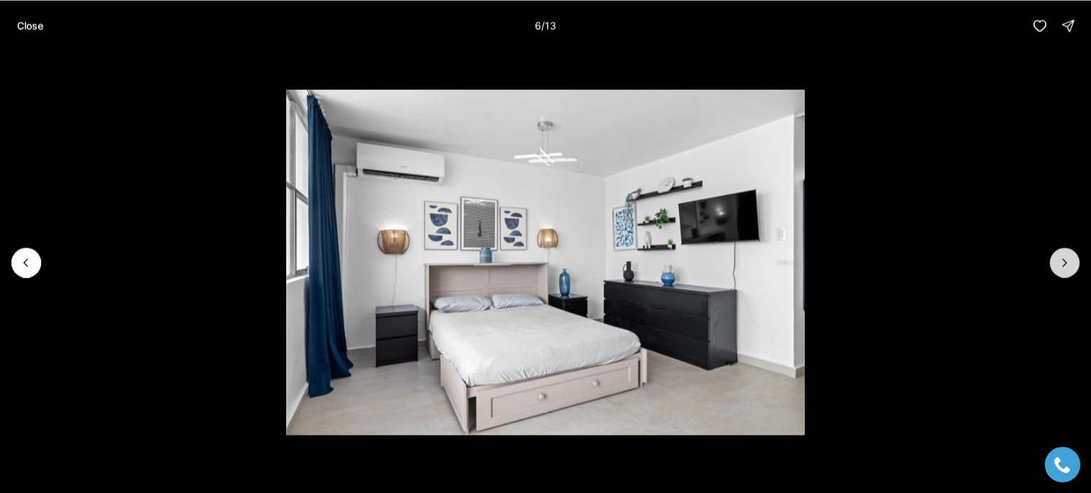
click at [1064, 266] on icon "Next slide" at bounding box center [1064, 263] width 14 height 14
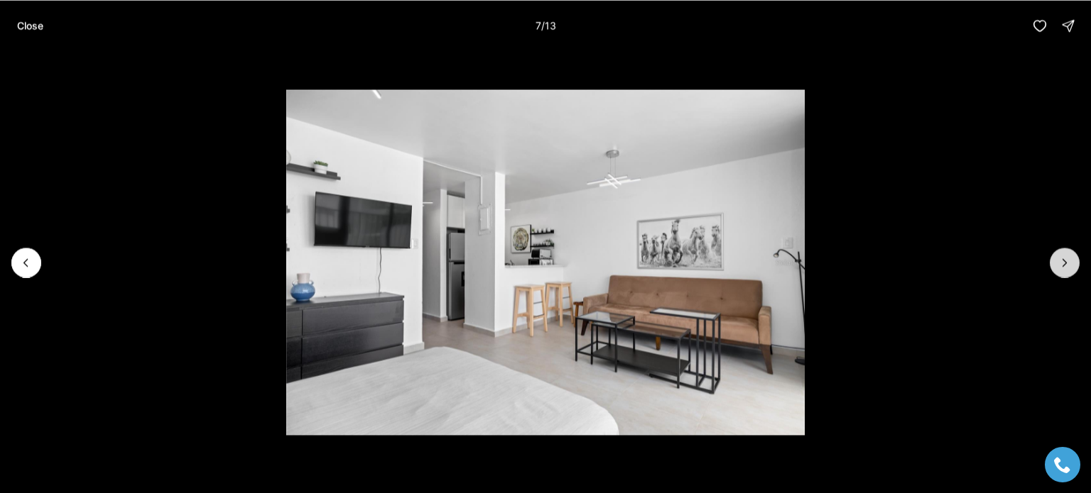
click at [1064, 266] on icon "Next slide" at bounding box center [1064, 263] width 14 height 14
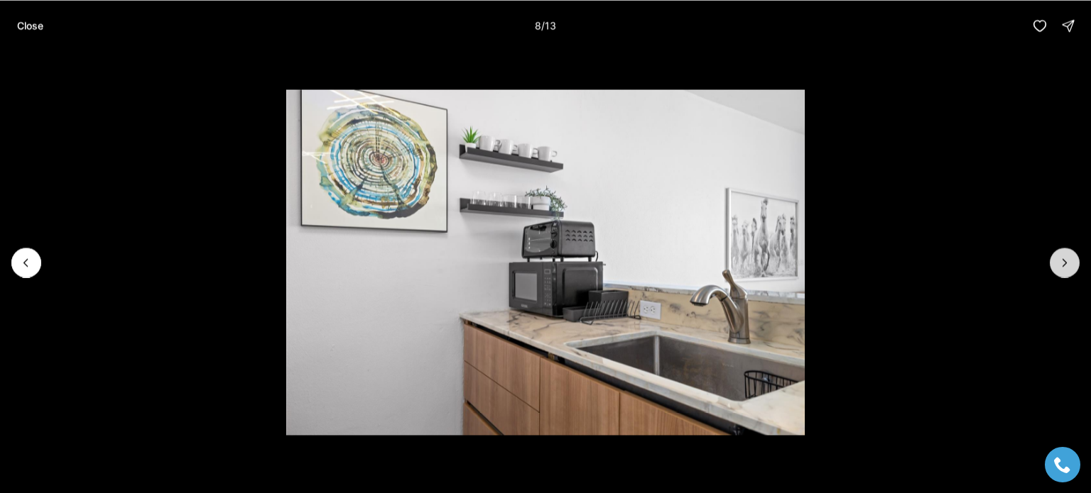
click at [1064, 266] on icon "Next slide" at bounding box center [1064, 263] width 14 height 14
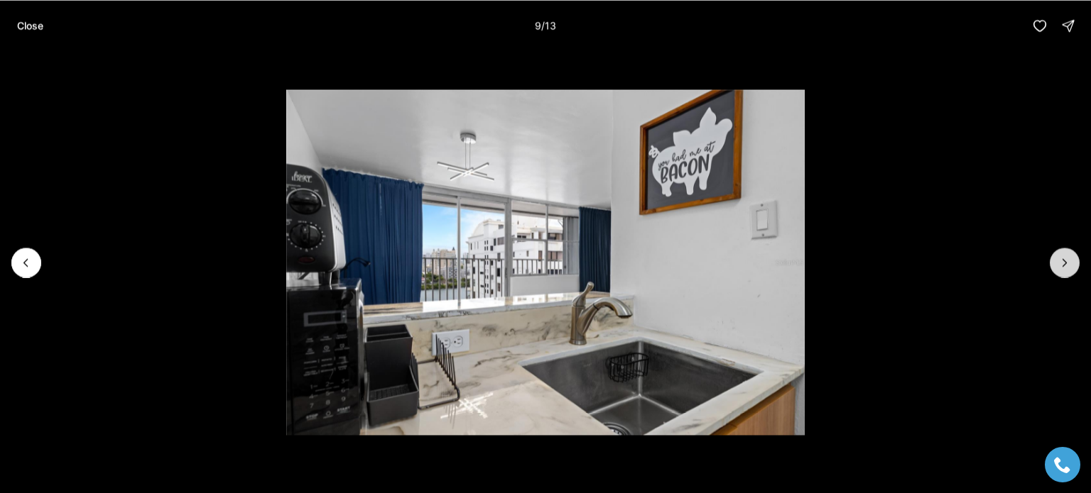
click at [1064, 266] on icon "Next slide" at bounding box center [1064, 263] width 14 height 14
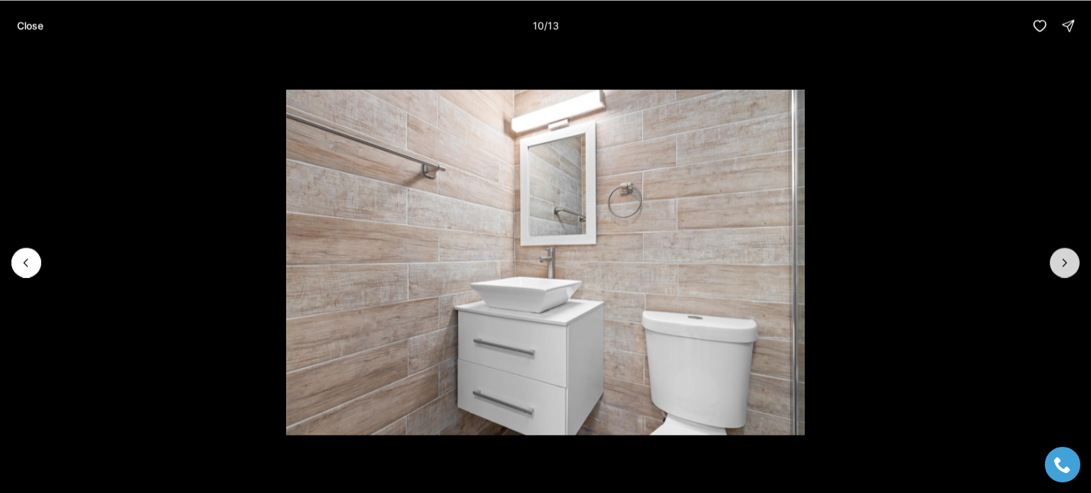
click at [1064, 266] on icon "Next slide" at bounding box center [1064, 263] width 14 height 14
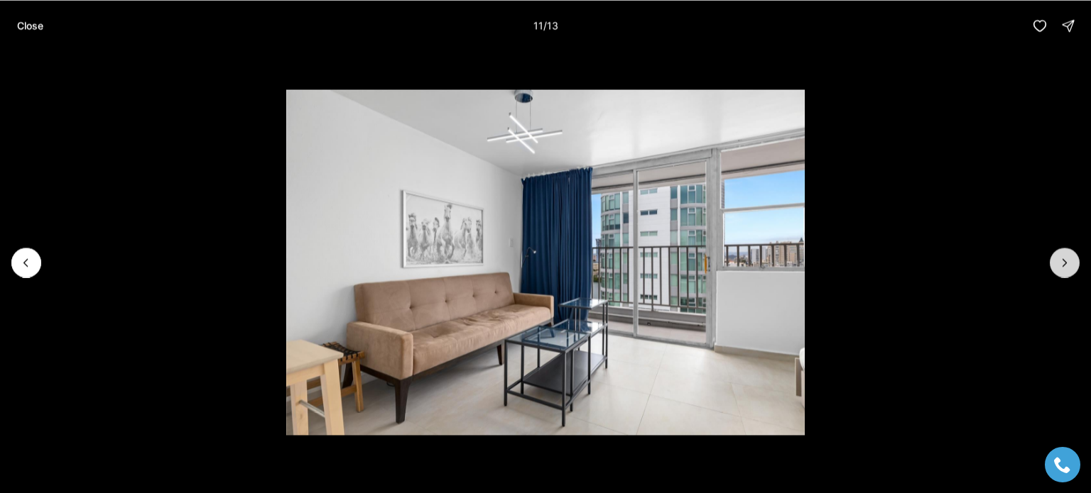
click at [1064, 266] on icon "Next slide" at bounding box center [1064, 263] width 14 height 14
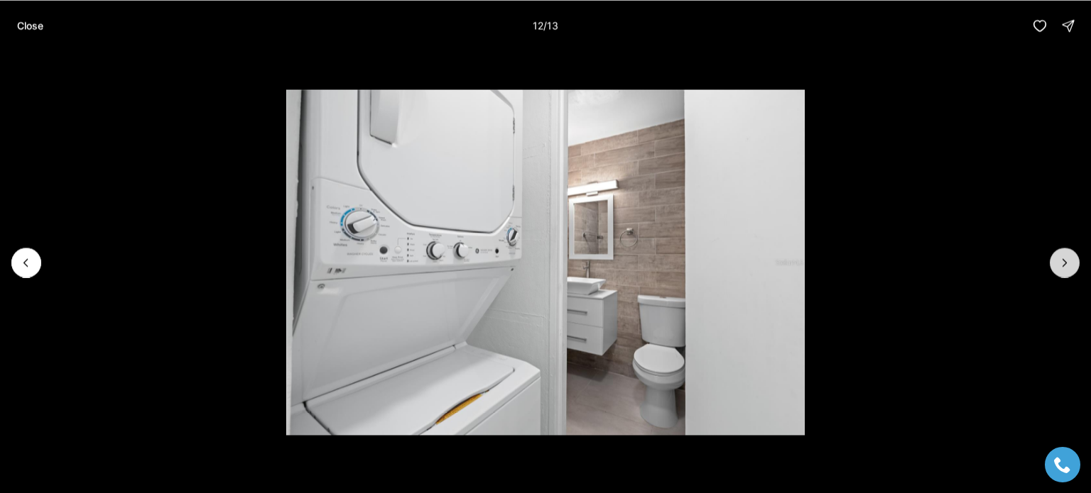
click at [1064, 266] on icon "Next slide" at bounding box center [1064, 263] width 14 height 14
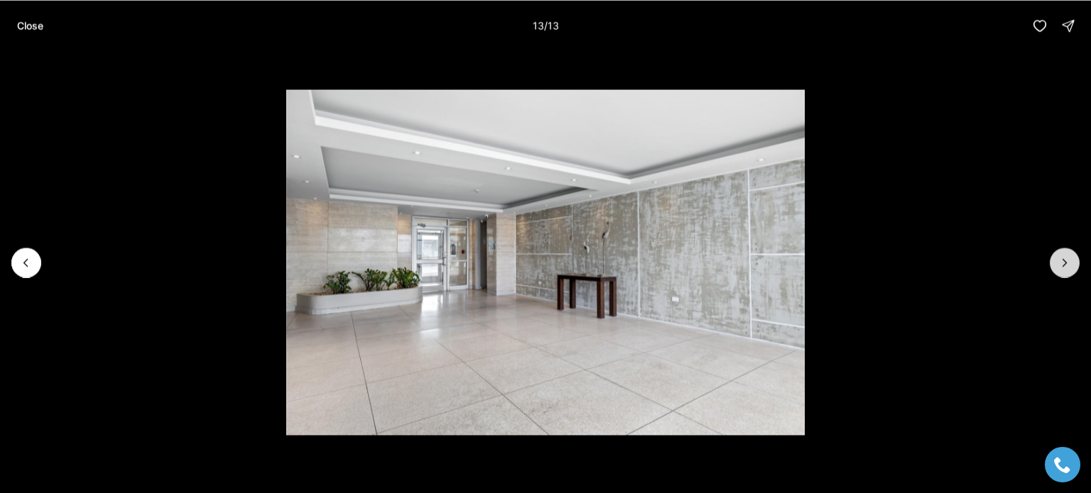
click at [1064, 266] on div at bounding box center [1064, 263] width 30 height 30
click at [31, 26] on p "Close" at bounding box center [30, 25] width 26 height 11
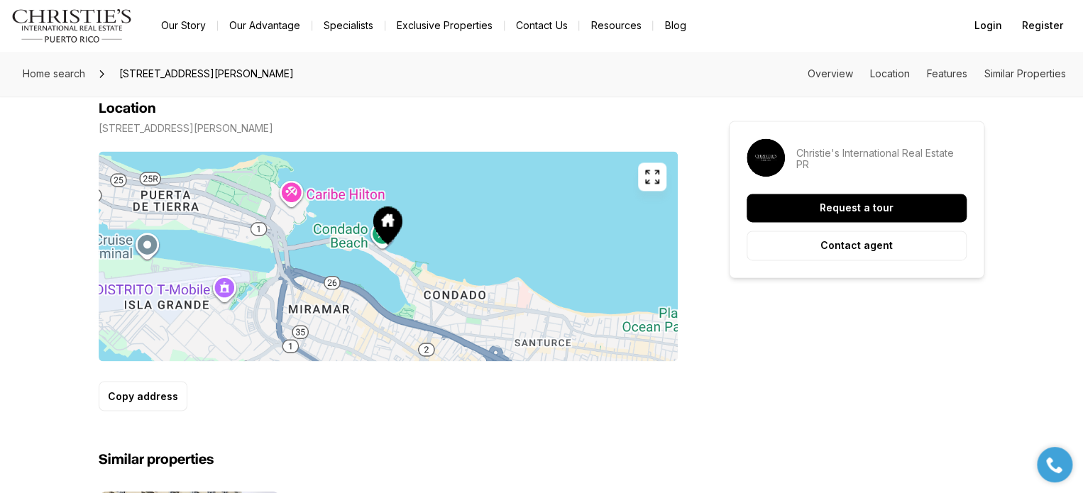
scroll to position [963, 0]
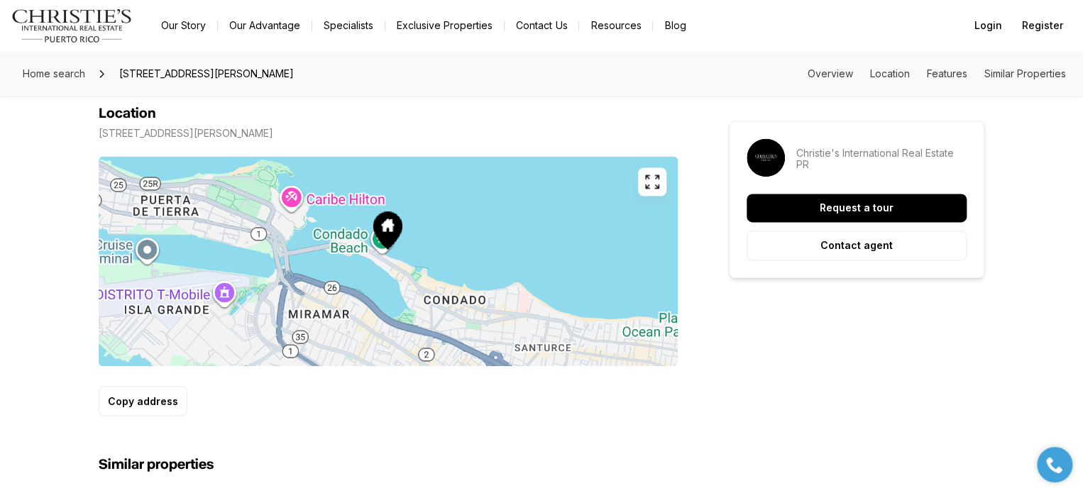
click at [660, 178] on icon "button" at bounding box center [652, 181] width 17 height 17
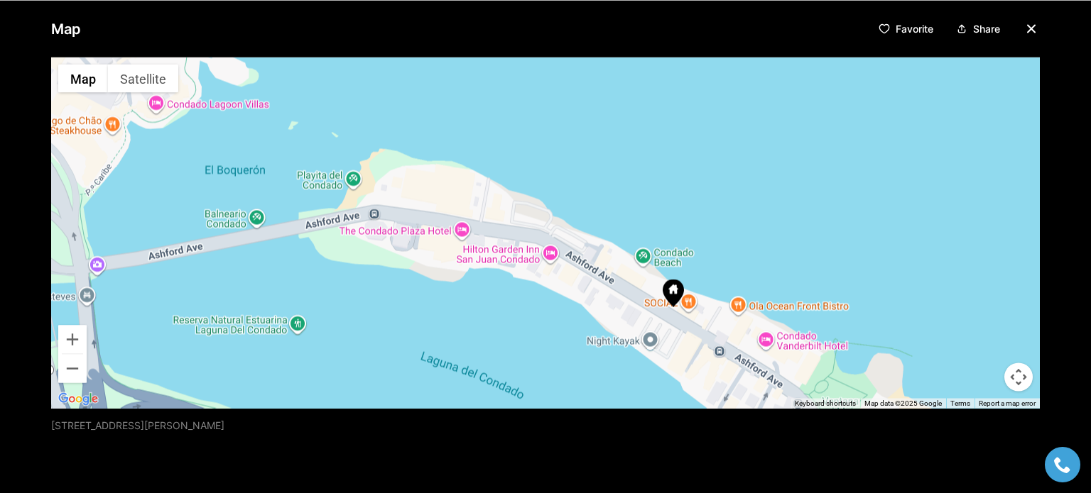
drag, startPoint x: 496, startPoint y: 190, endPoint x: 596, endPoint y: 242, distance: 112.4
click at [596, 242] on div at bounding box center [545, 232] width 988 height 351
click at [1027, 27] on icon "button" at bounding box center [1030, 28] width 7 height 7
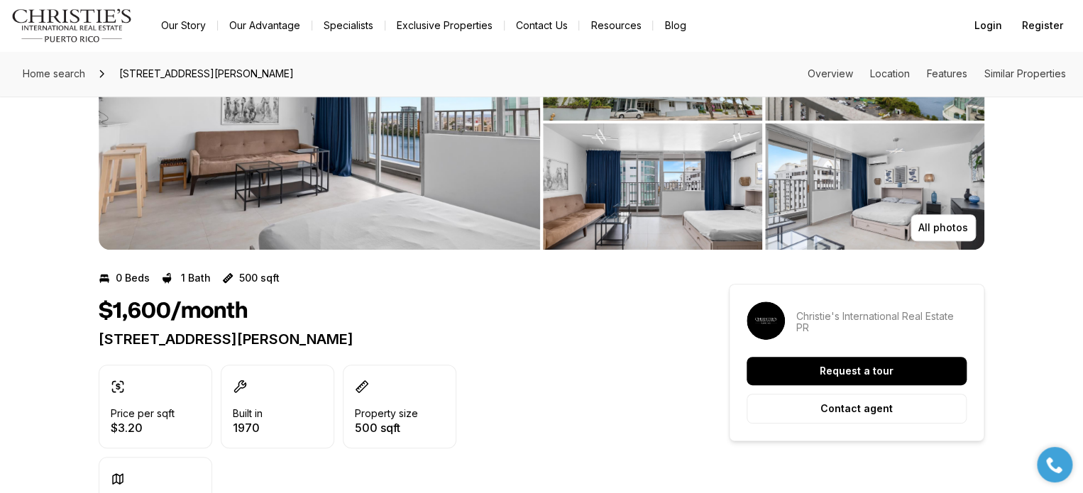
scroll to position [77, 0]
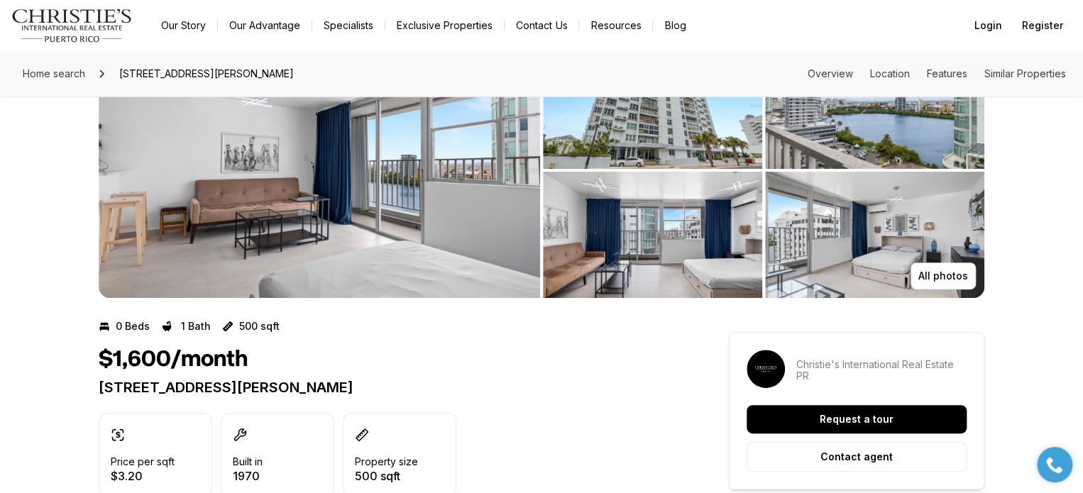
drag, startPoint x: 119, startPoint y: 70, endPoint x: 329, endPoint y: 67, distance: 210.2
click at [300, 67] on span "[STREET_ADDRESS][PERSON_NAME]" at bounding box center [207, 73] width 186 height 23
copy span "[STREET_ADDRESS][PERSON_NAME]"
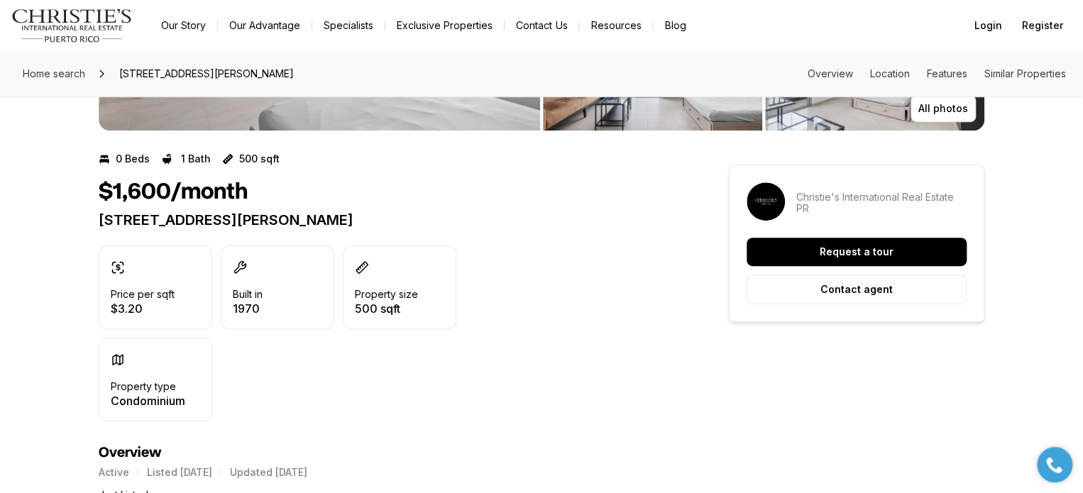
scroll to position [246, 0]
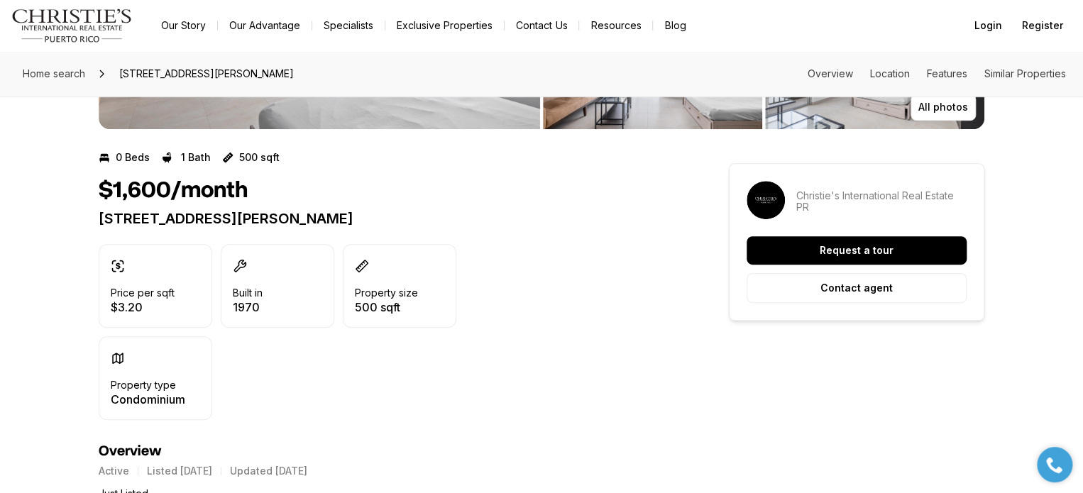
click at [245, 363] on div "Price per sqft $3.20 Built in 1970 Property size 500 sqft Property type Condomi…" at bounding box center [278, 332] width 358 height 176
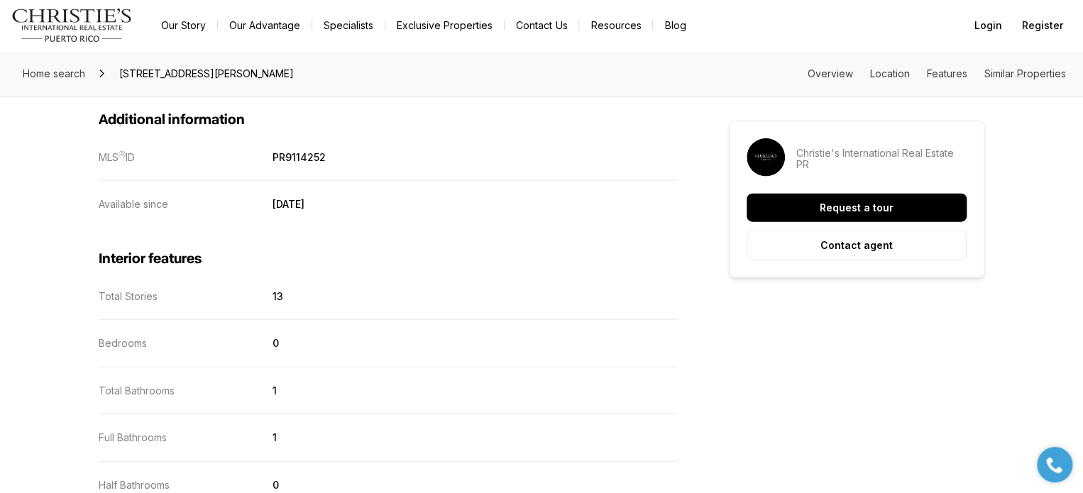
scroll to position [1600, 0]
click at [300, 158] on p "PR9114252" at bounding box center [299, 156] width 53 height 12
drag, startPoint x: 346, startPoint y: 147, endPoint x: 339, endPoint y: 143, distance: 8.9
click at [339, 143] on div "Additional information MLS Ⓡ ID PR9114252 Available since June 16, 2025" at bounding box center [388, 139] width 579 height 139
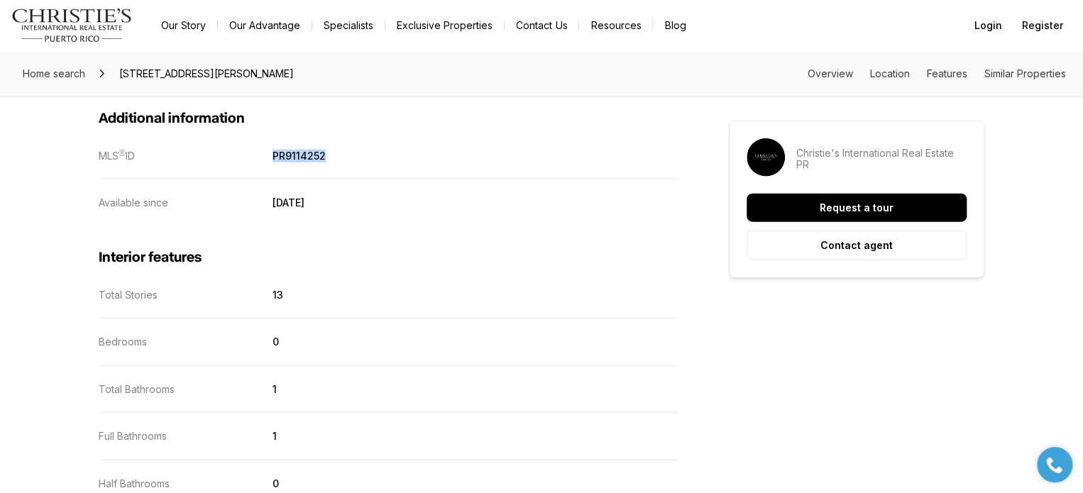
click at [337, 133] on div "Additional information MLS Ⓡ ID PR9114252 Available since June 16, 2025" at bounding box center [388, 139] width 579 height 139
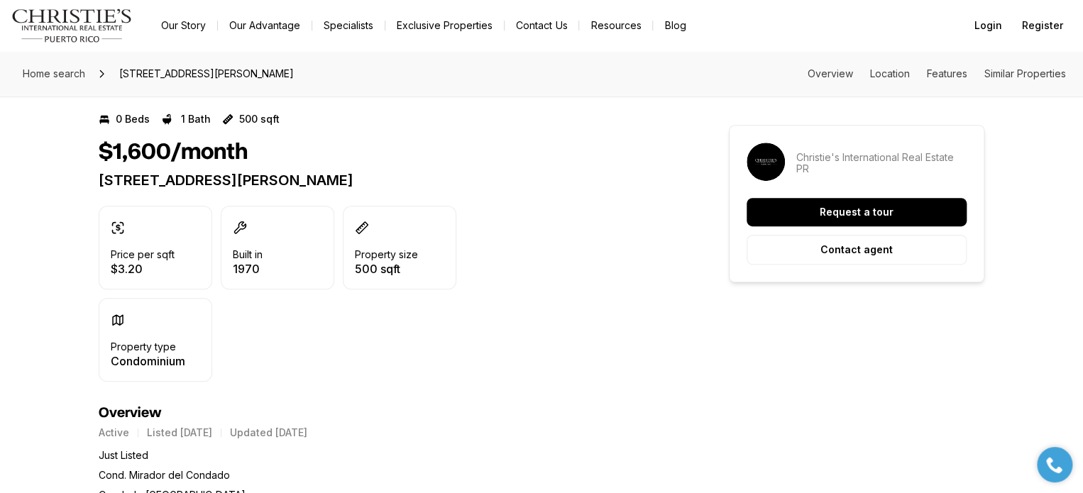
scroll to position [274, 0]
